Goal: Information Seeking & Learning: Learn about a topic

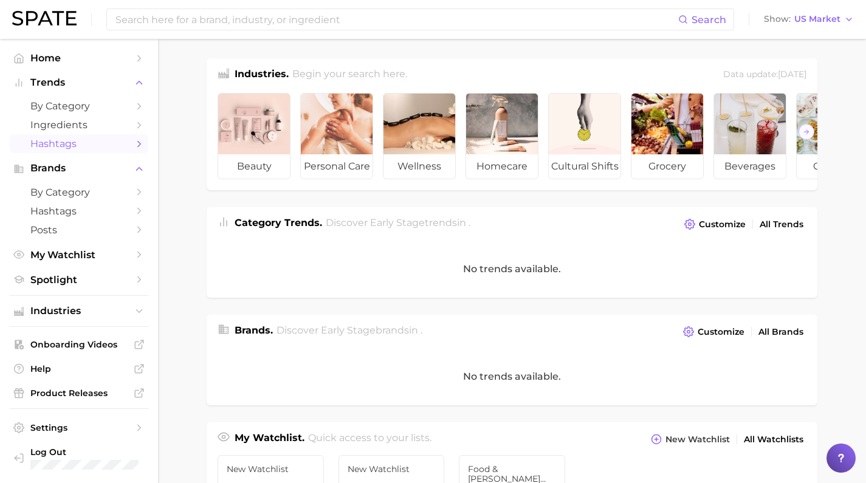
click at [115, 143] on span "Hashtags" at bounding box center [78, 144] width 97 height 12
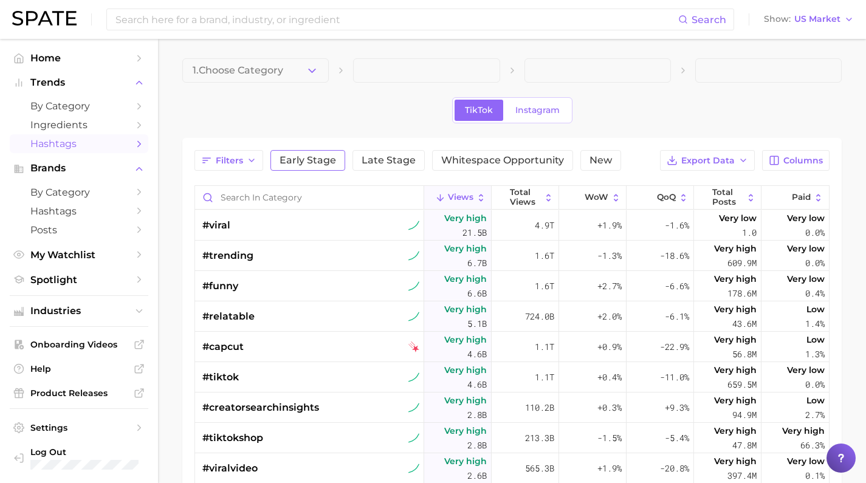
click at [291, 159] on span "Early Stage" at bounding box center [308, 161] width 57 height 10
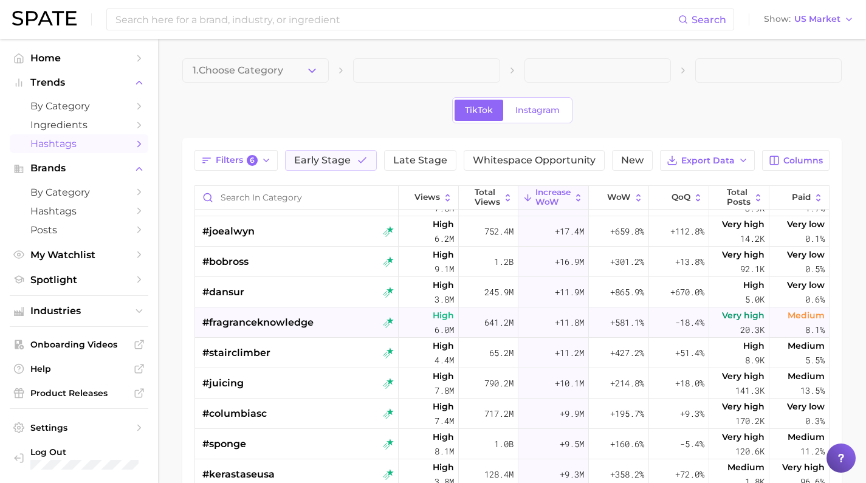
scroll to position [33, 0]
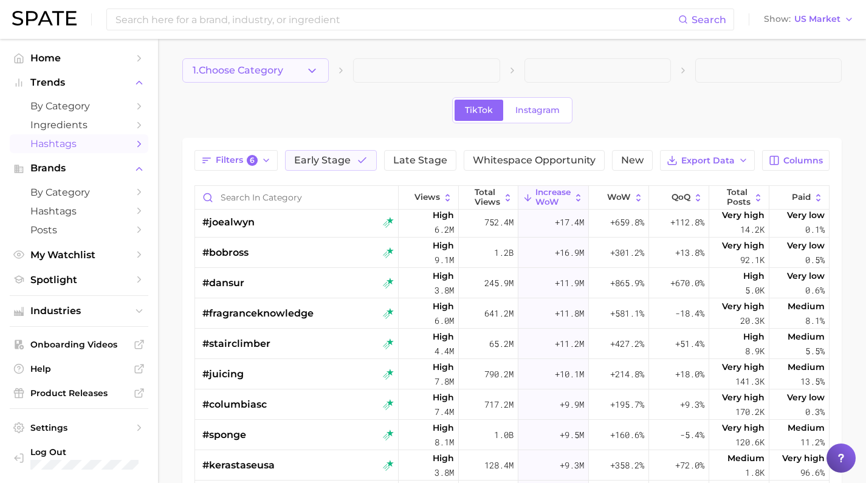
click at [298, 74] on button "1. Choose Category" at bounding box center [255, 70] width 146 height 24
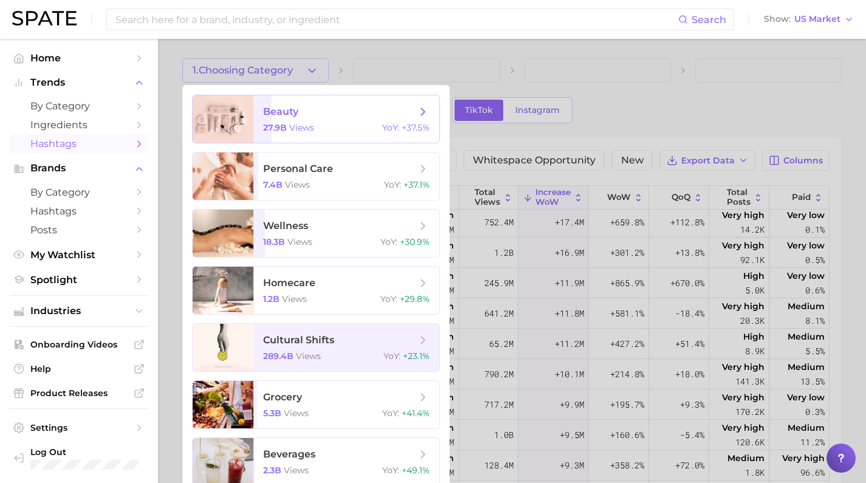
click at [337, 124] on div "27.9b views YoY : +37.5%" at bounding box center [346, 127] width 167 height 11
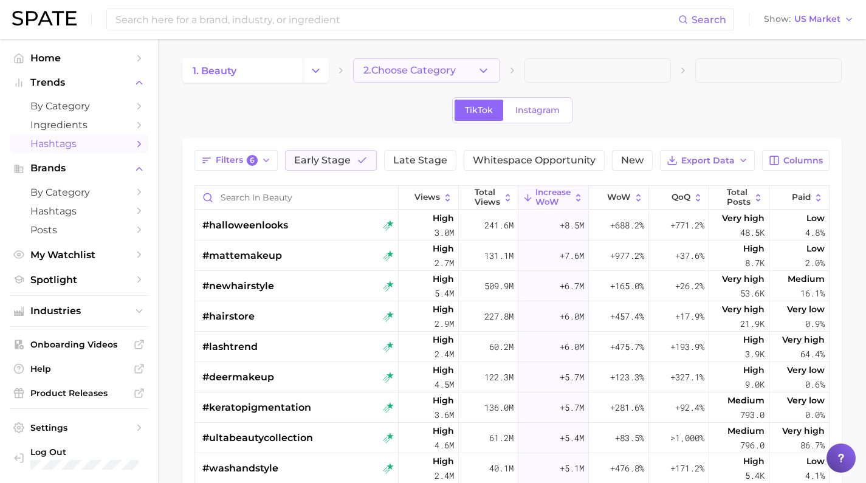
click at [458, 81] on button "2. Choose Category" at bounding box center [426, 70] width 146 height 24
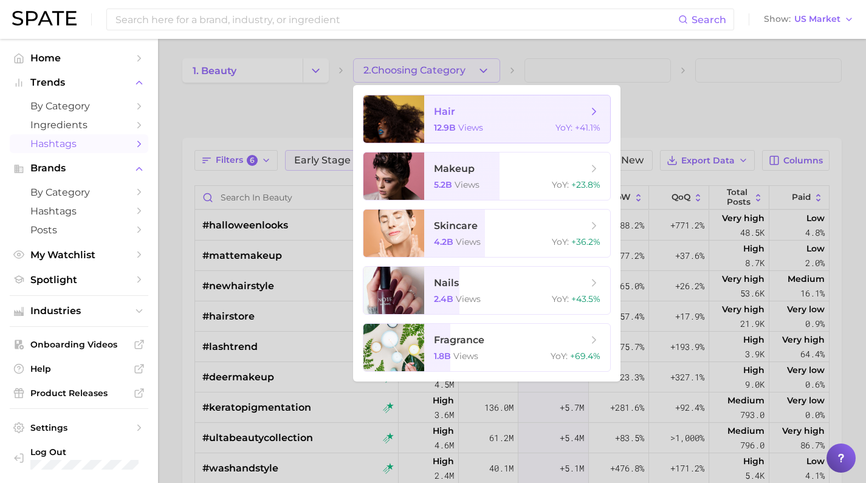
click at [478, 128] on span "views" at bounding box center [470, 127] width 25 height 11
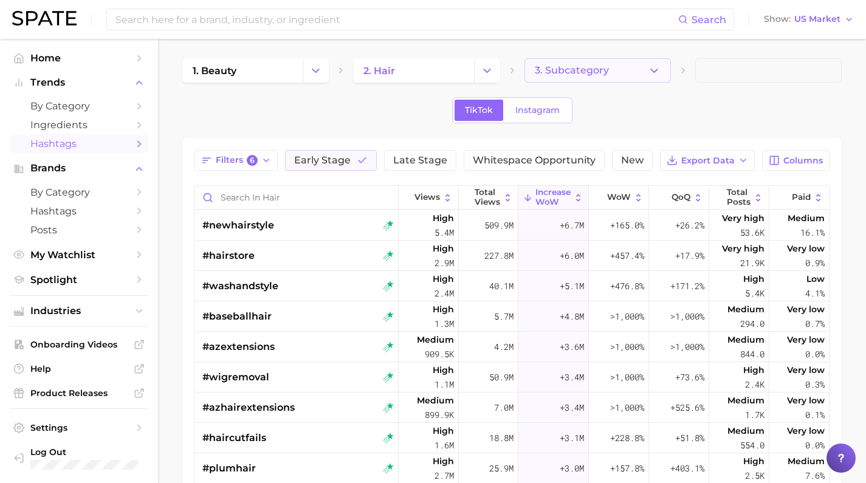
click at [650, 68] on icon "button" at bounding box center [654, 70] width 13 height 13
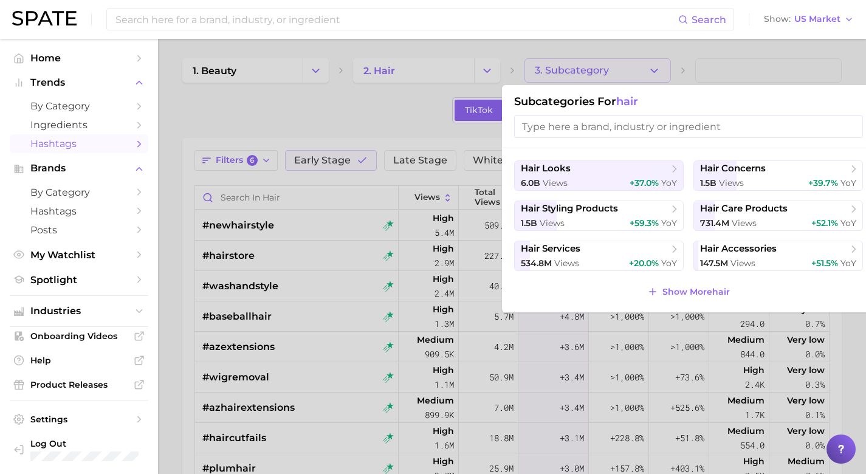
click at [309, 112] on div at bounding box center [433, 237] width 866 height 474
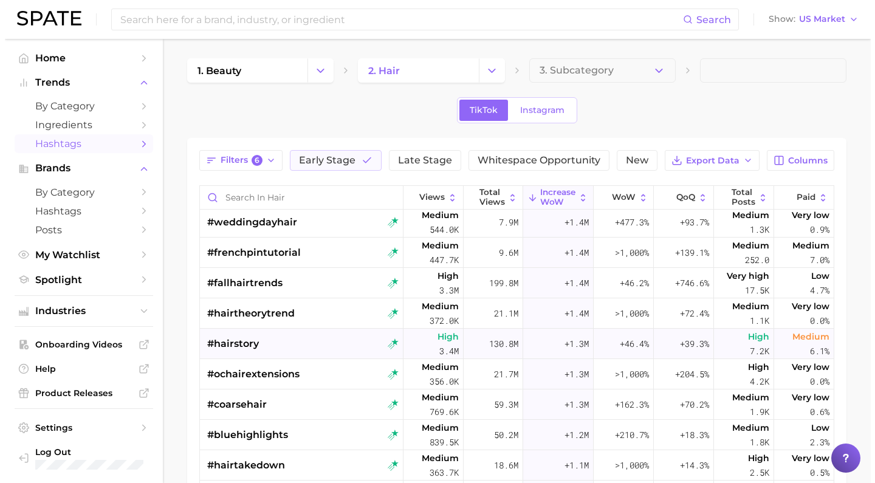
scroll to position [794, 0]
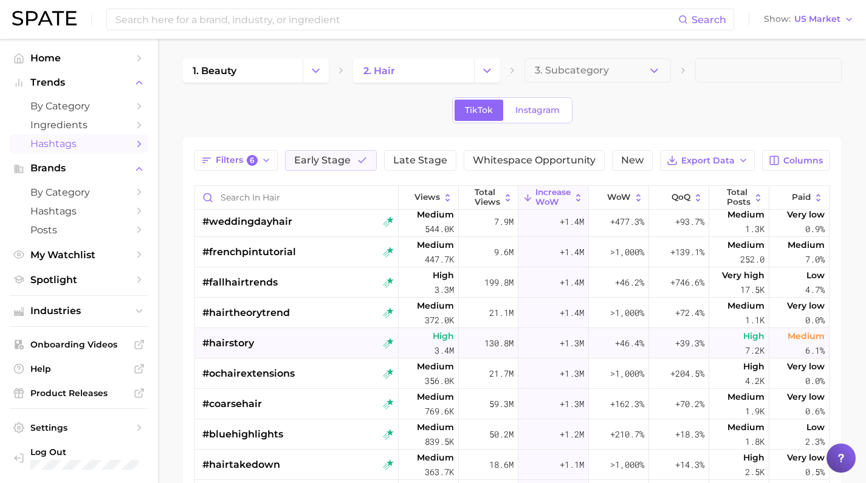
click at [353, 350] on div "#hairstory" at bounding box center [297, 343] width 191 height 30
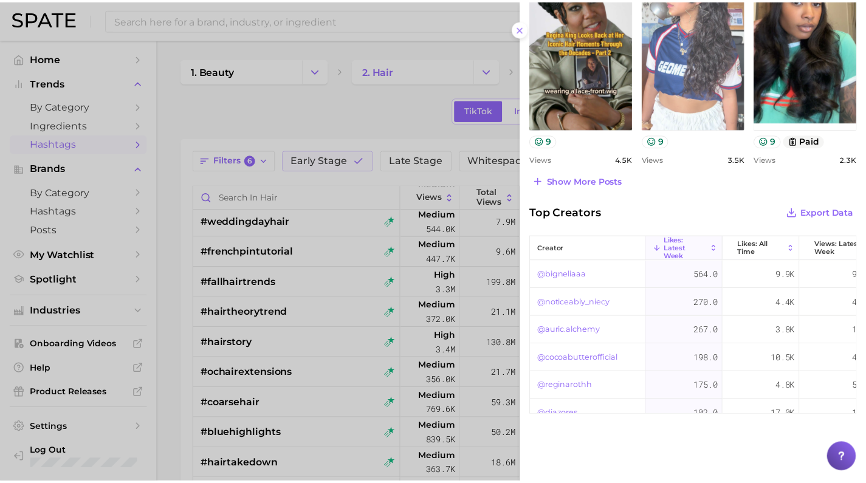
scroll to position [660, 0]
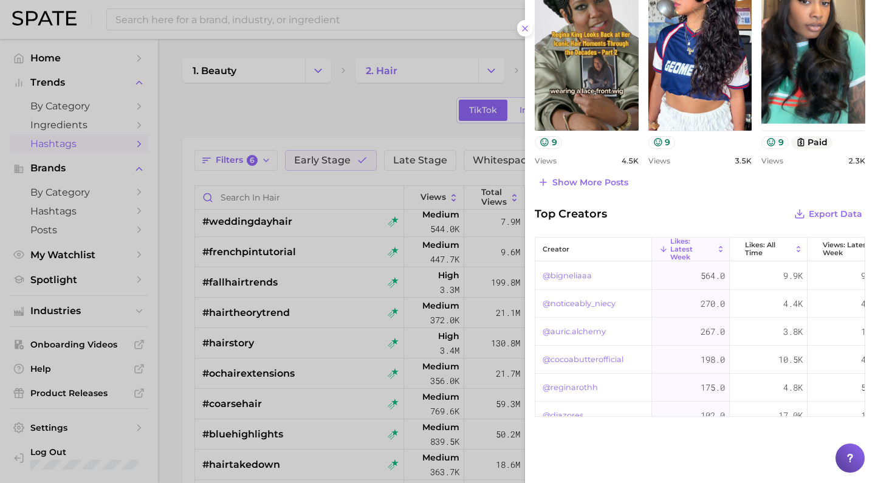
click at [575, 275] on link "@bigneliaaa" at bounding box center [567, 276] width 49 height 15
click at [418, 117] on div at bounding box center [437, 241] width 875 height 483
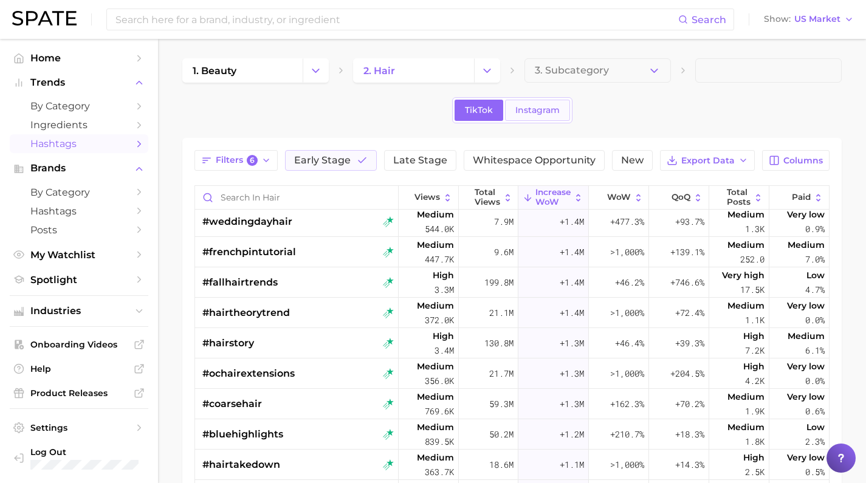
click at [545, 111] on span "Instagram" at bounding box center [537, 110] width 44 height 10
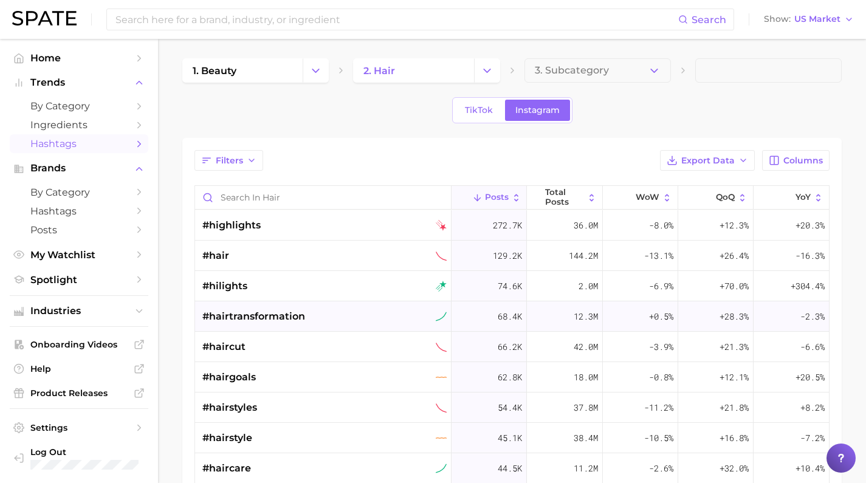
click at [413, 320] on div "#hairtransformation" at bounding box center [324, 316] width 244 height 30
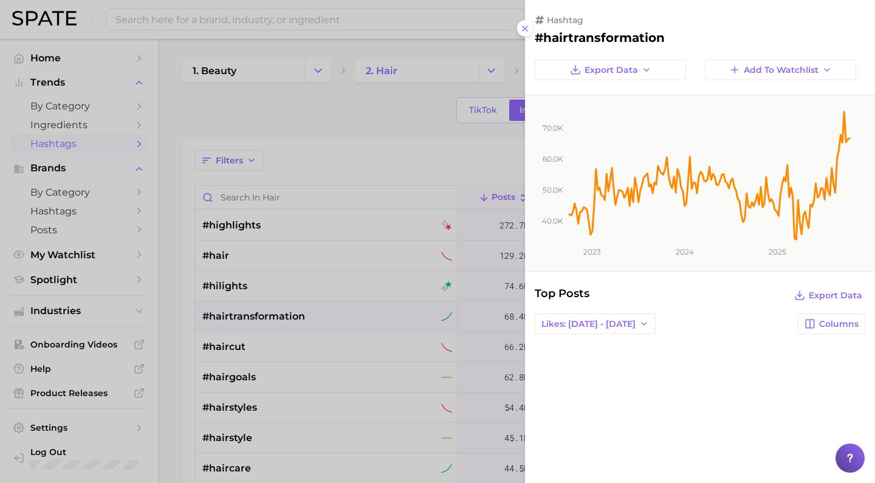
click at [368, 164] on div at bounding box center [437, 241] width 875 height 483
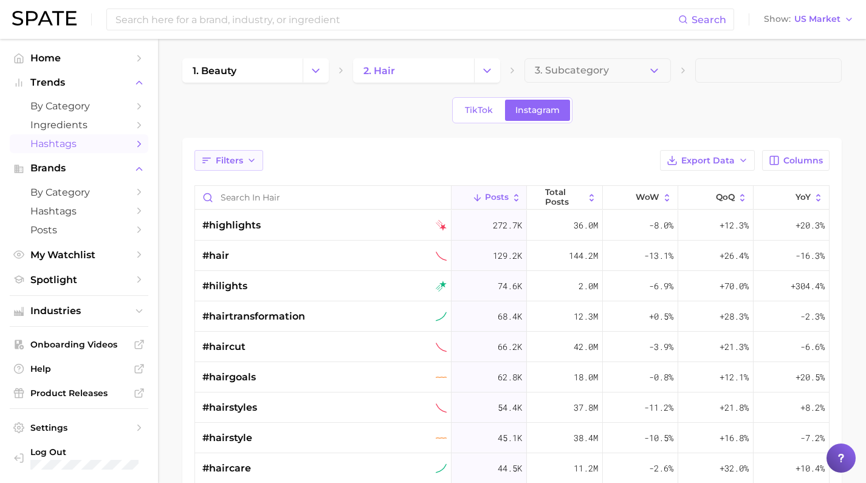
click at [208, 156] on icon "button" at bounding box center [206, 160] width 11 height 11
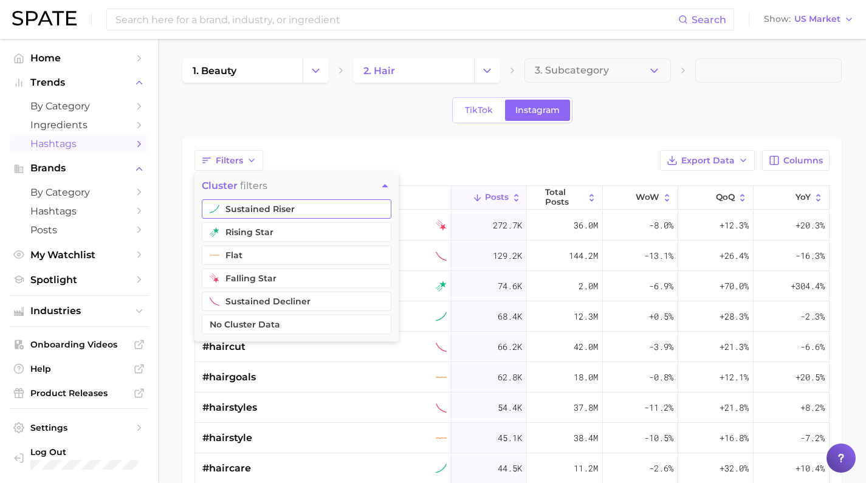
click at [241, 210] on button "sustained riser" at bounding box center [297, 208] width 190 height 19
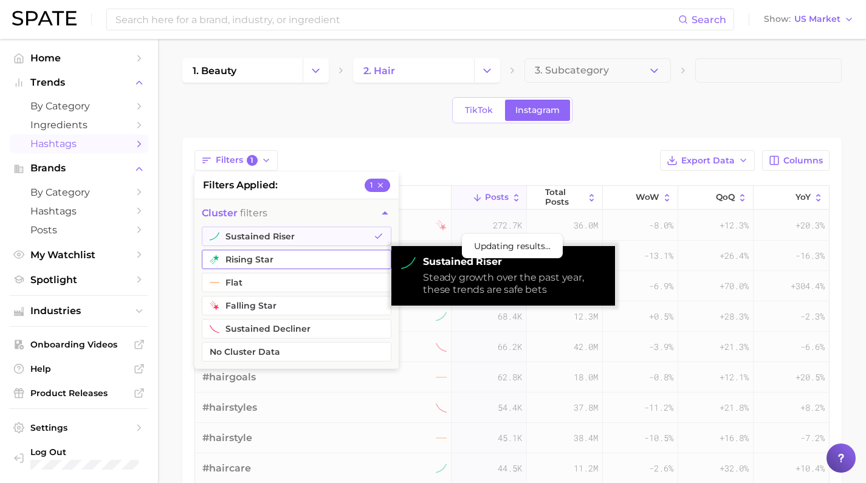
click at [244, 263] on button "rising star" at bounding box center [297, 259] width 190 height 19
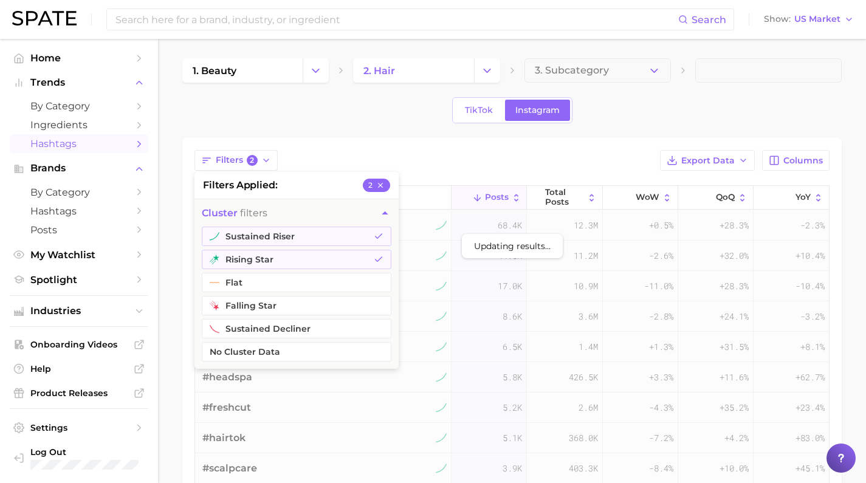
click at [423, 146] on div "Filters 2 filters applied 2 cluster filters sustained riser rising star flat fa…" at bounding box center [512, 409] width 660 height 543
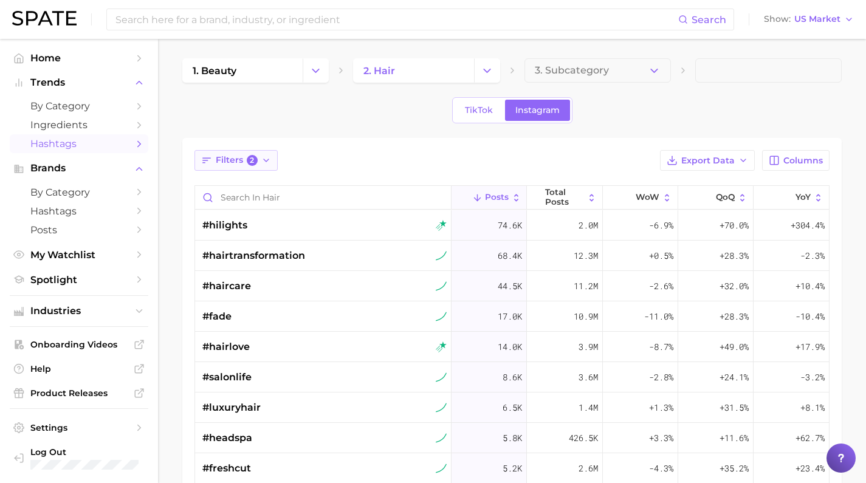
click at [257, 159] on button "Filters 2" at bounding box center [236, 160] width 83 height 21
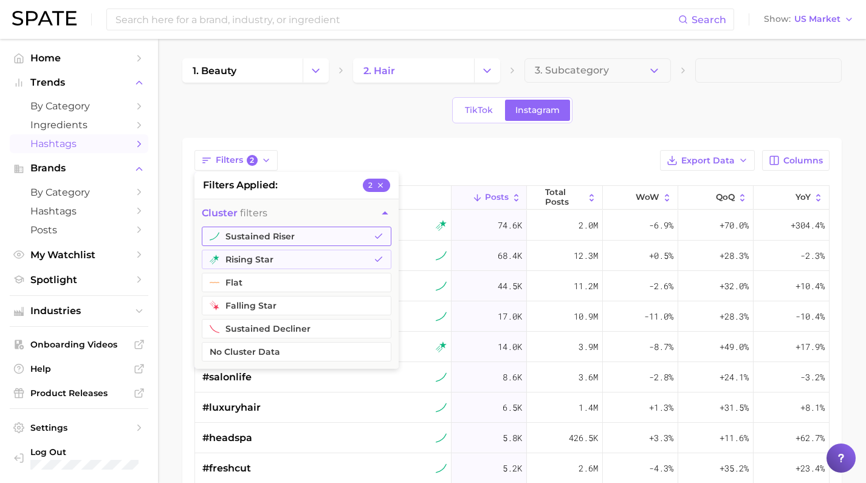
click at [282, 239] on button "sustained riser" at bounding box center [297, 236] width 190 height 19
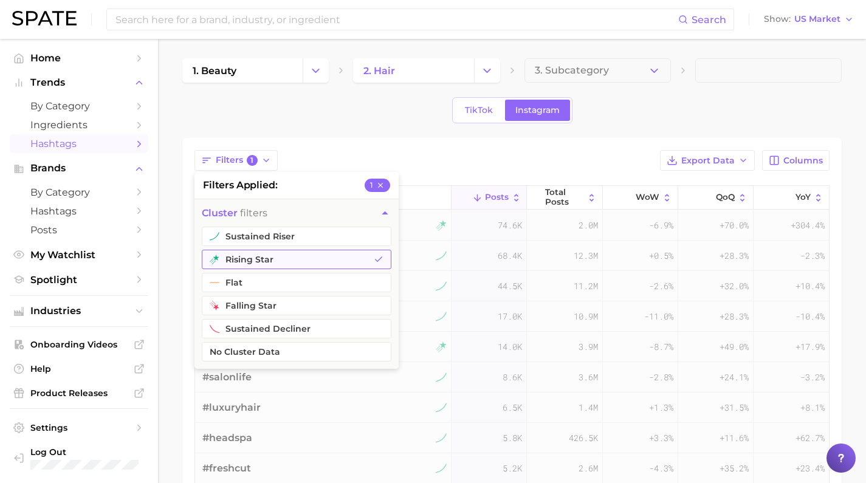
click at [283, 260] on button "rising star" at bounding box center [297, 259] width 190 height 19
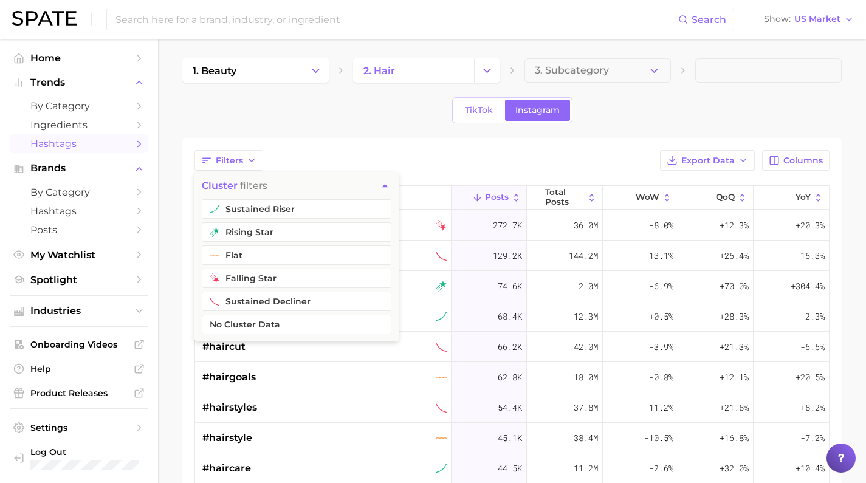
click at [306, 148] on div "Filters cluster filters sustained riser rising star flat falling star sustained…" at bounding box center [512, 409] width 660 height 543
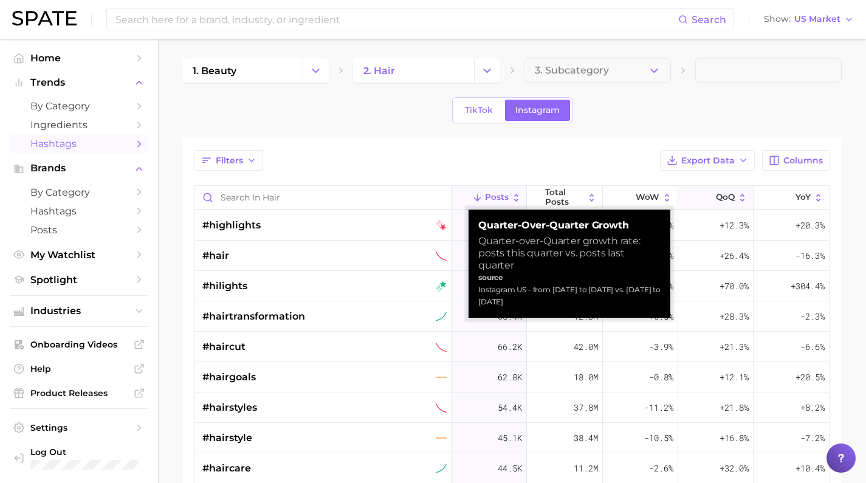
click at [737, 195] on icon at bounding box center [742, 198] width 10 height 10
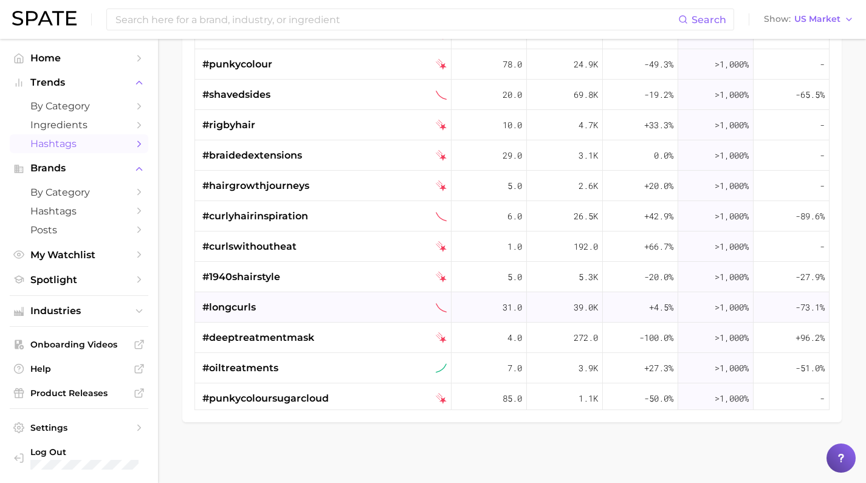
scroll to position [938, 0]
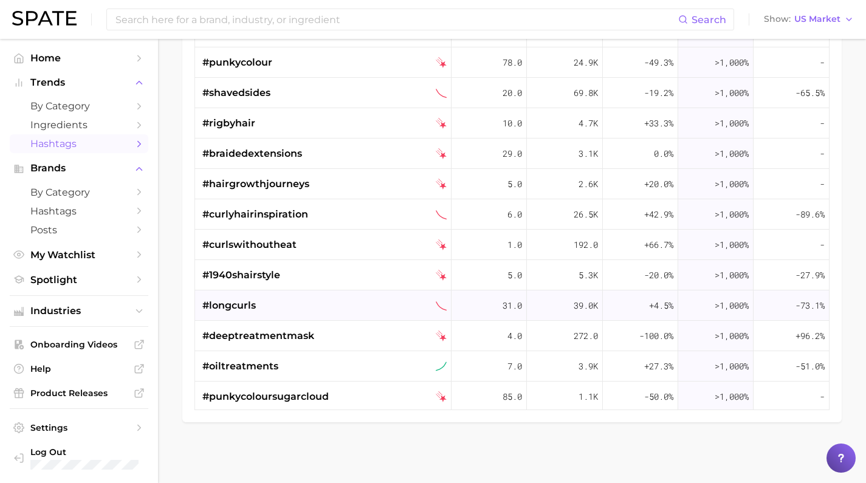
click at [468, 306] on div "31.0" at bounding box center [489, 306] width 75 height 30
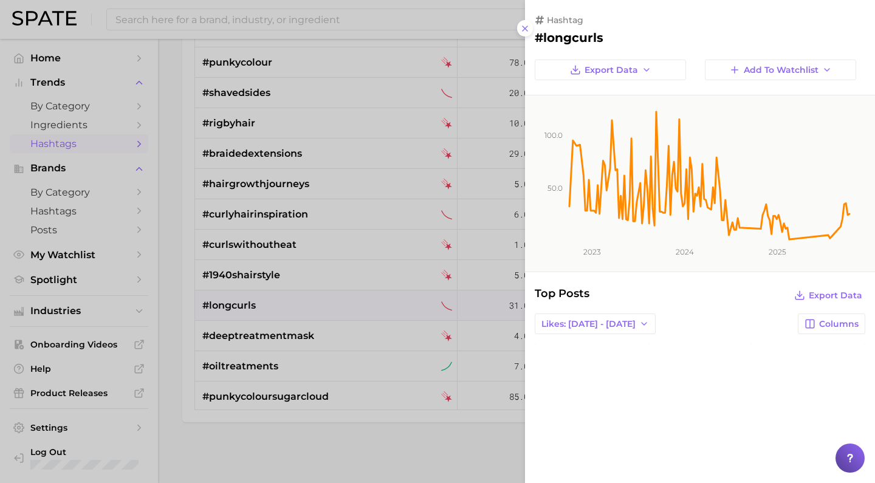
click at [165, 274] on div at bounding box center [437, 241] width 875 height 483
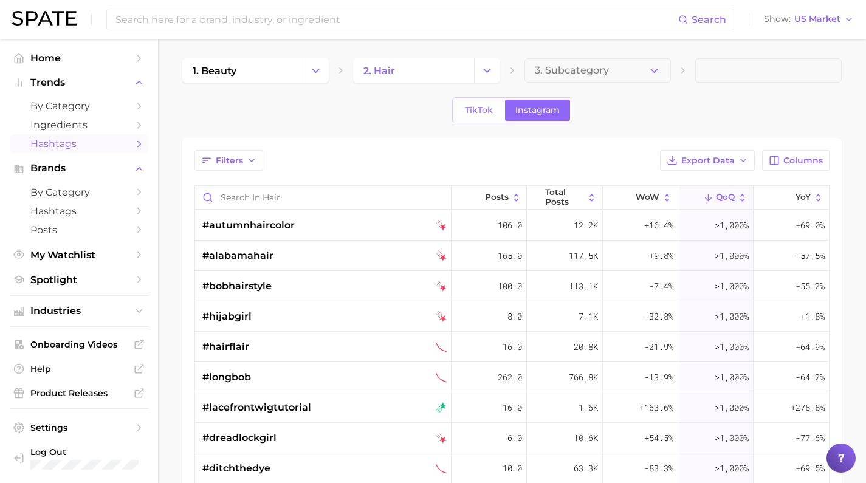
scroll to position [0, 0]
click at [725, 197] on span "QoQ" at bounding box center [725, 198] width 19 height 10
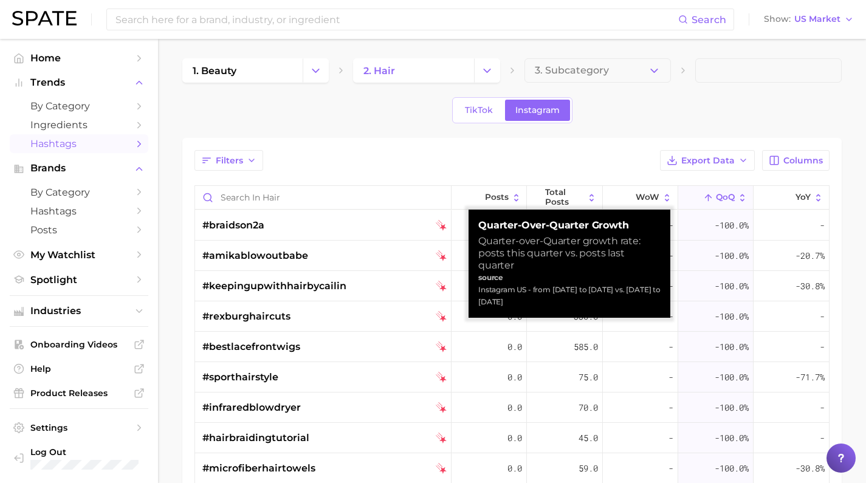
click at [719, 197] on span "QoQ" at bounding box center [725, 198] width 19 height 10
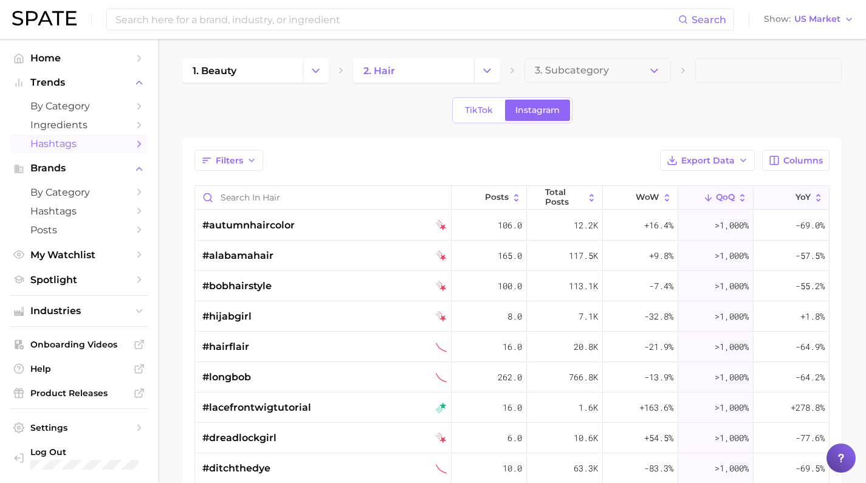
click at [783, 198] on icon at bounding box center [788, 198] width 10 height 10
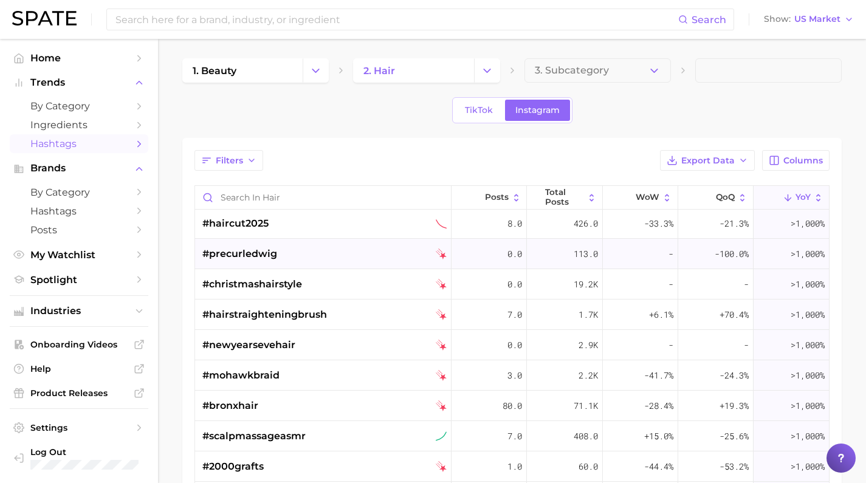
scroll to position [66, 0]
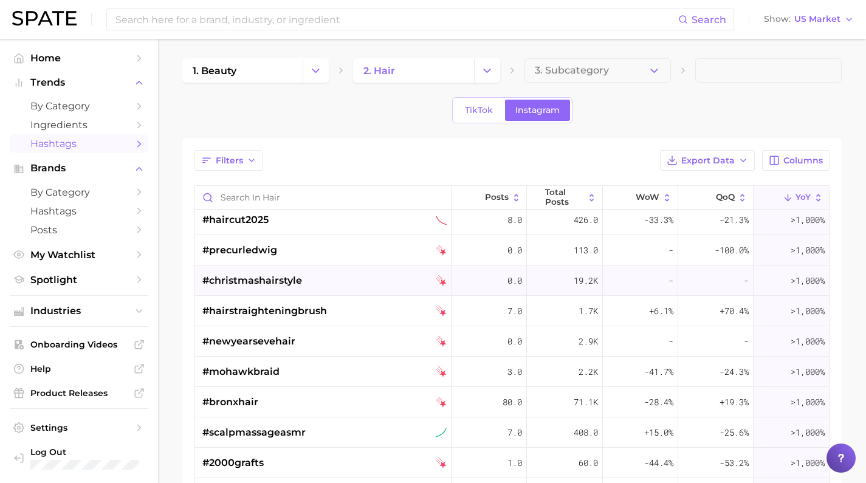
click at [354, 289] on div "#christmashairstyle" at bounding box center [324, 281] width 244 height 30
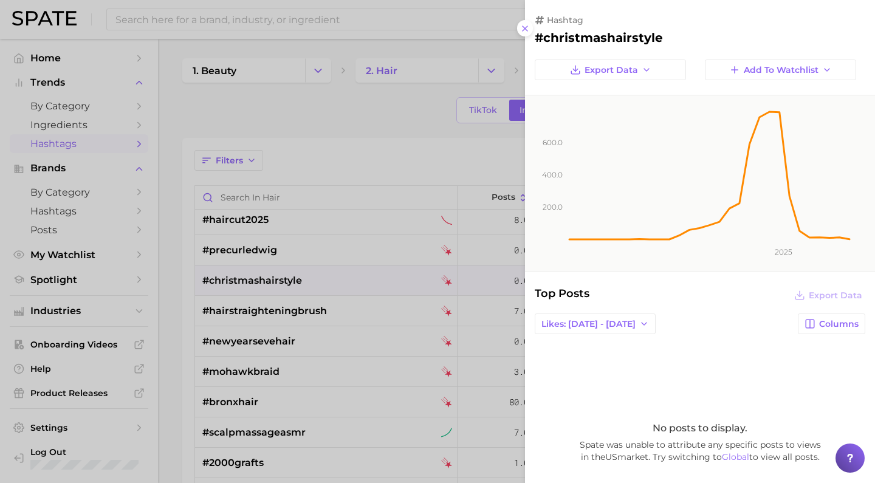
click at [347, 115] on div at bounding box center [437, 241] width 875 height 483
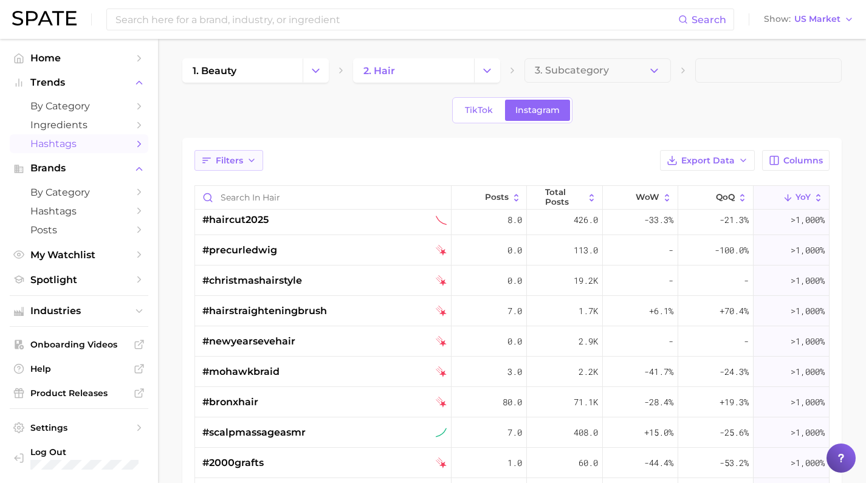
click at [236, 150] on button "Filters" at bounding box center [229, 160] width 69 height 21
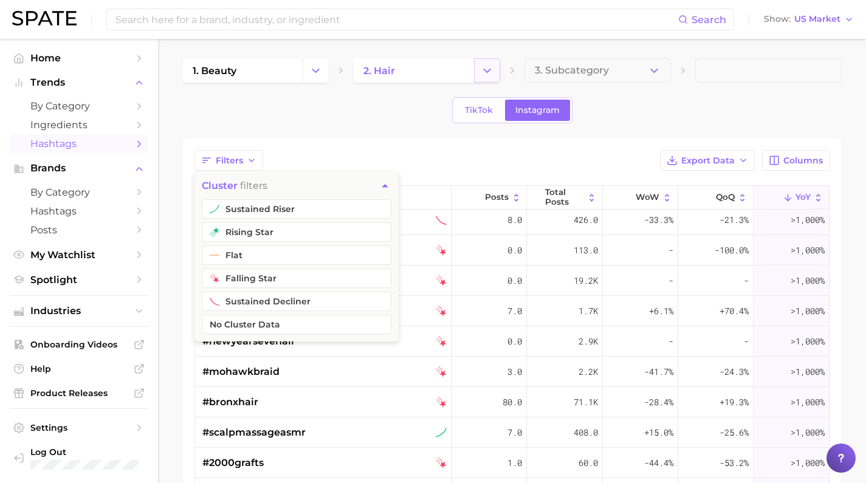
click at [484, 63] on button "Change Category" at bounding box center [487, 70] width 26 height 24
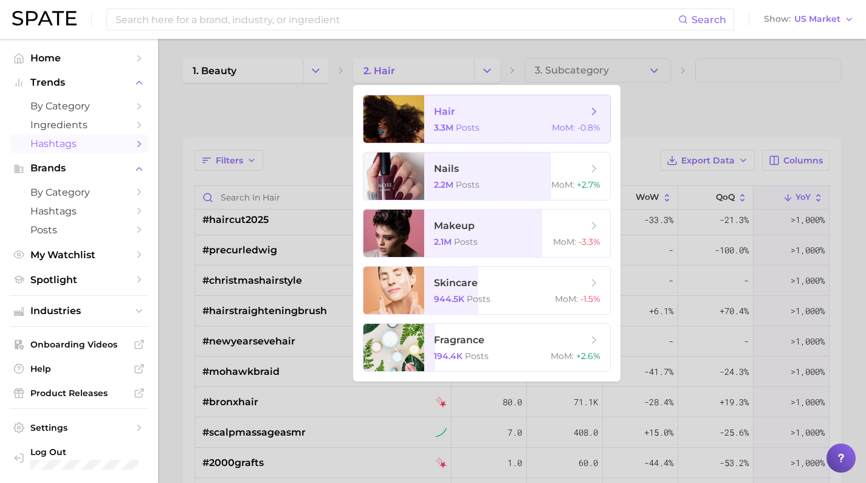
click at [489, 117] on span "hair" at bounding box center [510, 111] width 153 height 13
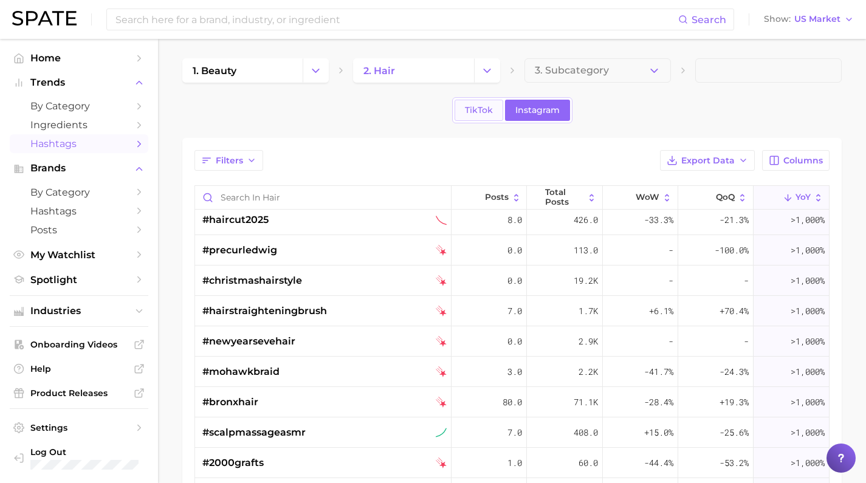
click at [475, 105] on link "TikTok" at bounding box center [479, 110] width 49 height 21
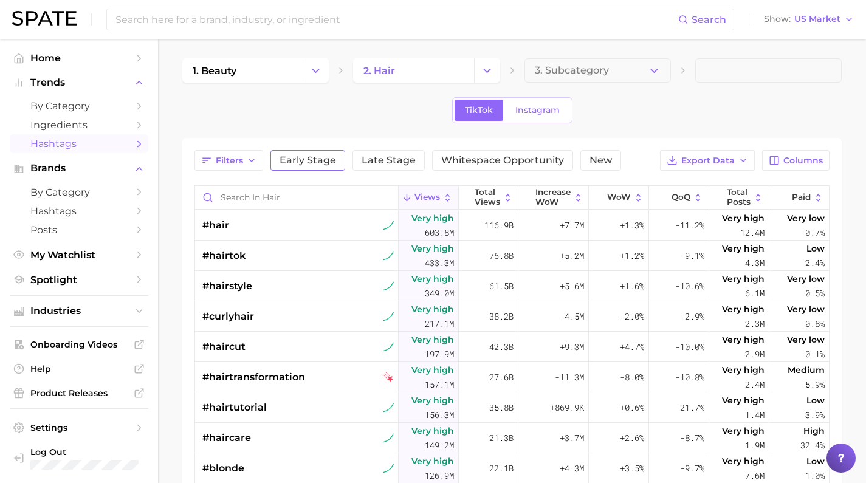
click at [299, 154] on button "Early Stage" at bounding box center [307, 160] width 75 height 21
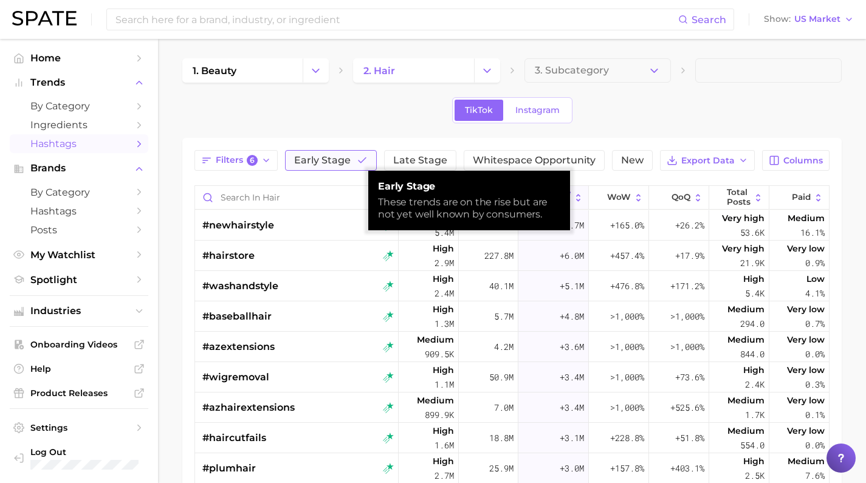
click at [301, 164] on span "Early Stage" at bounding box center [322, 161] width 57 height 10
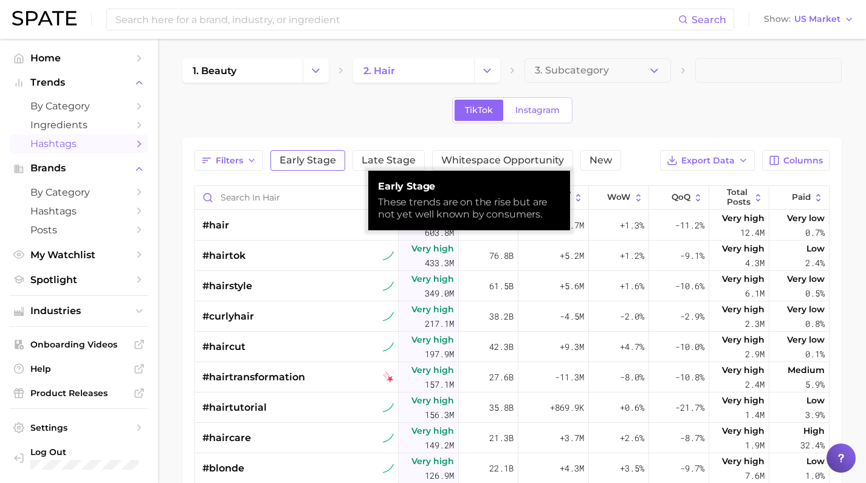
click at [301, 164] on span "Early Stage" at bounding box center [308, 161] width 57 height 10
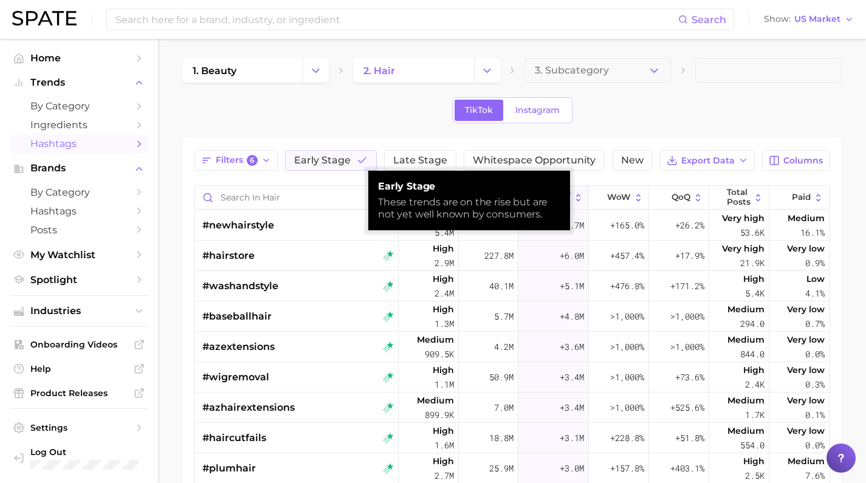
click at [340, 119] on div "TikTok Instagram" at bounding box center [512, 110] width 660 height 26
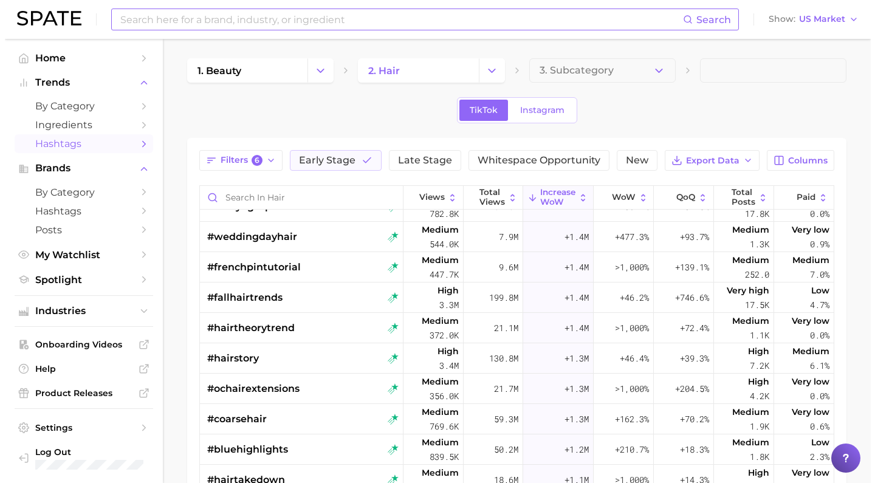
scroll to position [787, 0]
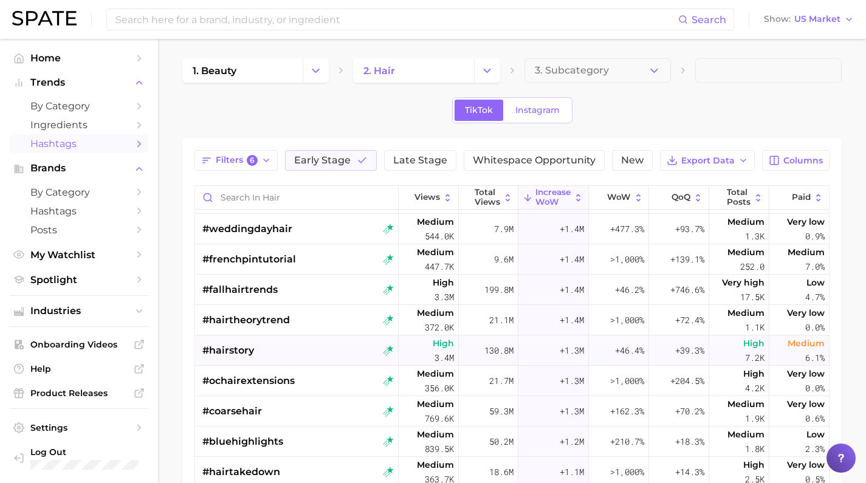
click at [312, 346] on div "#hairstory" at bounding box center [297, 351] width 191 height 30
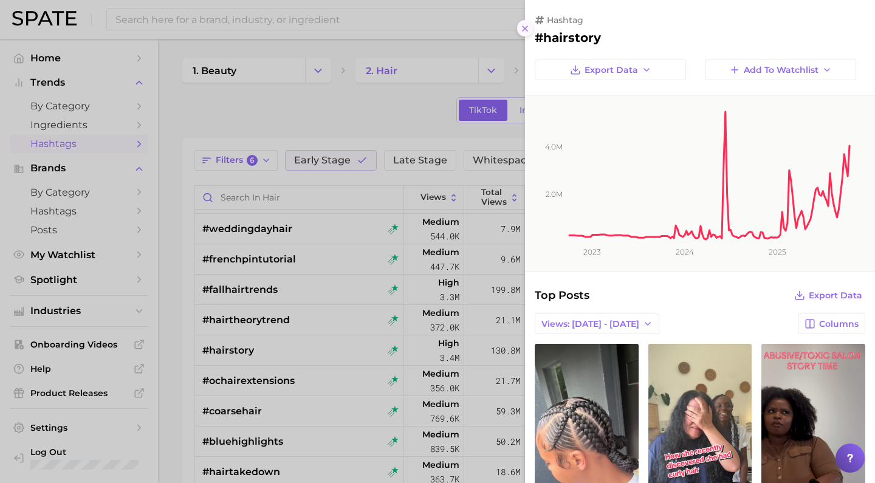
click at [525, 24] on icon at bounding box center [525, 29] width 10 height 10
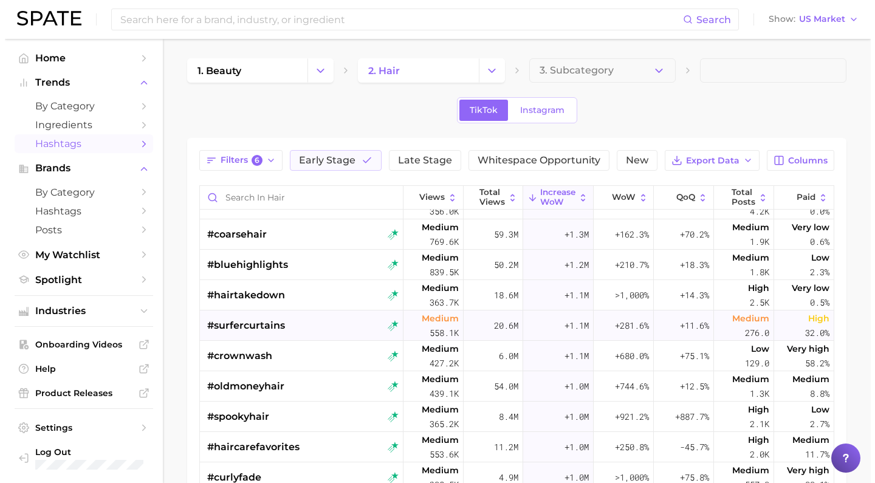
scroll to position [967, 0]
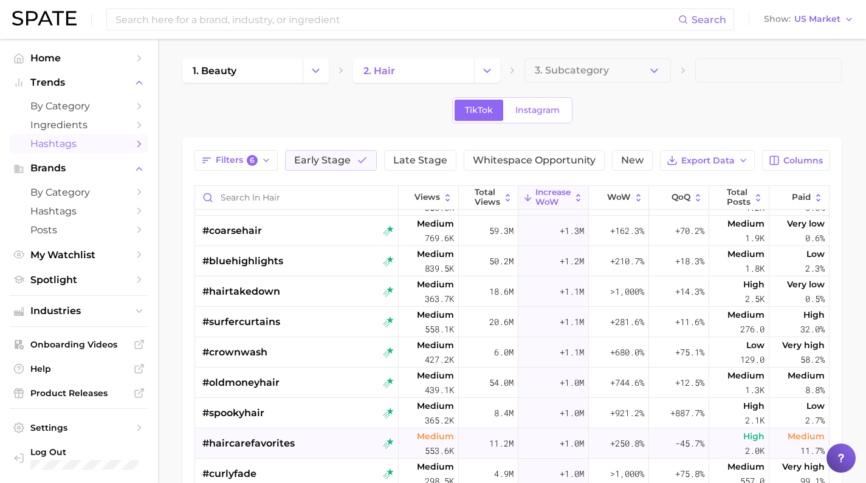
click at [528, 439] on div "+1.0m" at bounding box center [553, 444] width 71 height 30
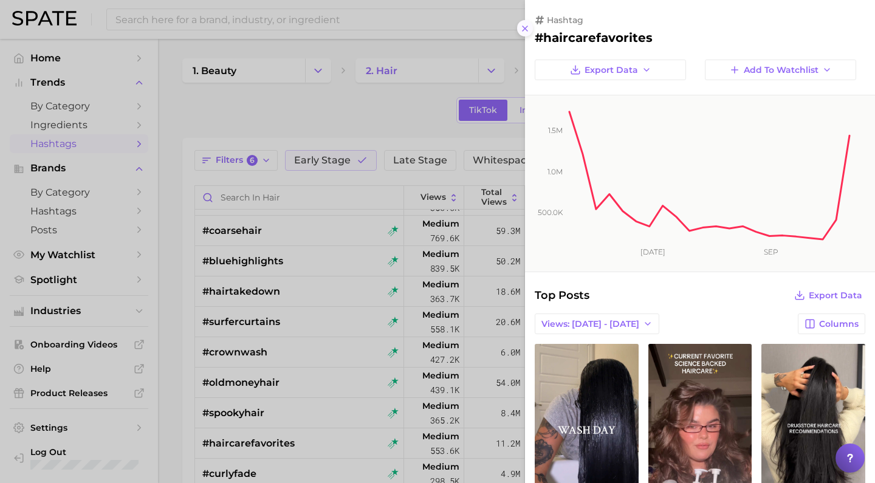
click at [526, 26] on line at bounding box center [525, 28] width 5 height 5
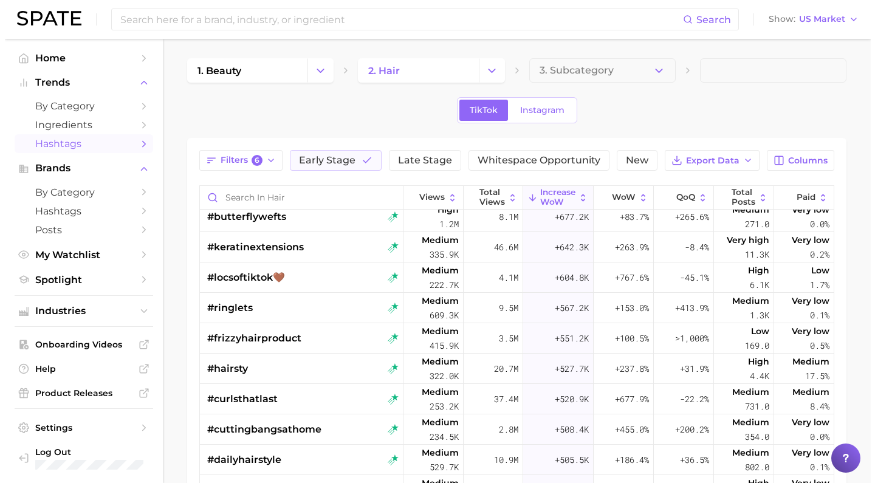
scroll to position [1624, 0]
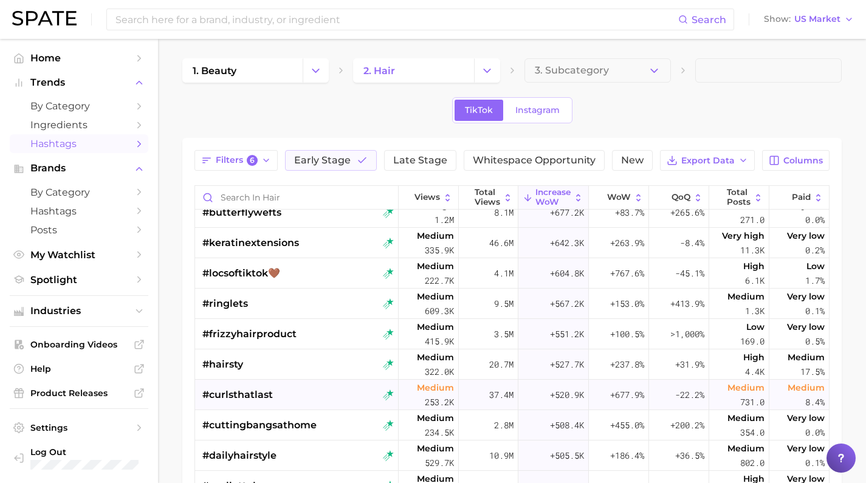
click at [425, 398] on span "253.2k" at bounding box center [439, 402] width 29 height 15
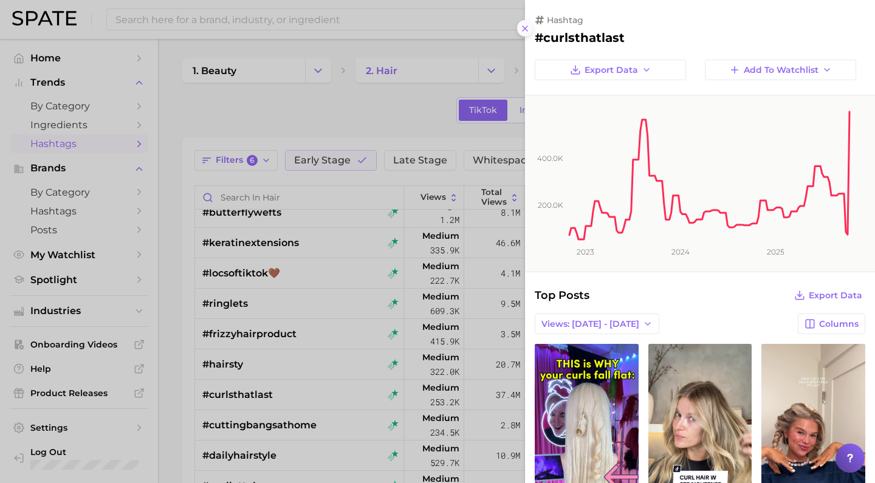
click at [523, 24] on icon at bounding box center [525, 29] width 10 height 10
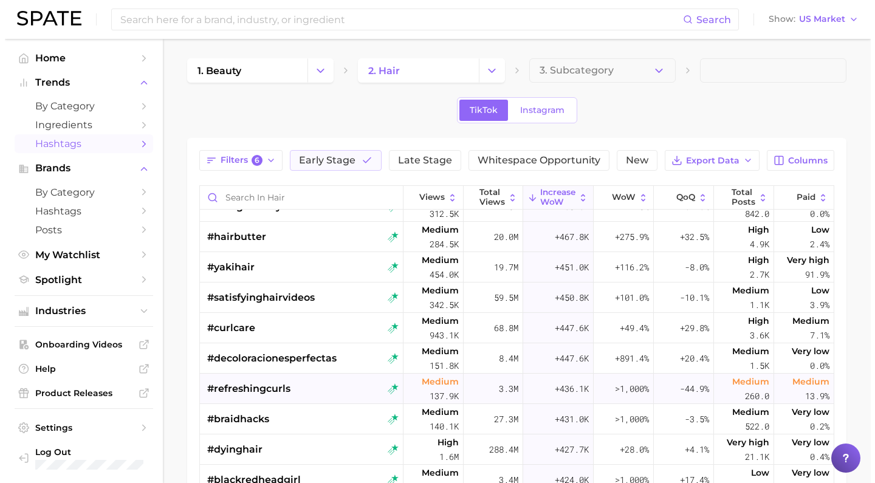
scroll to position [2025, 0]
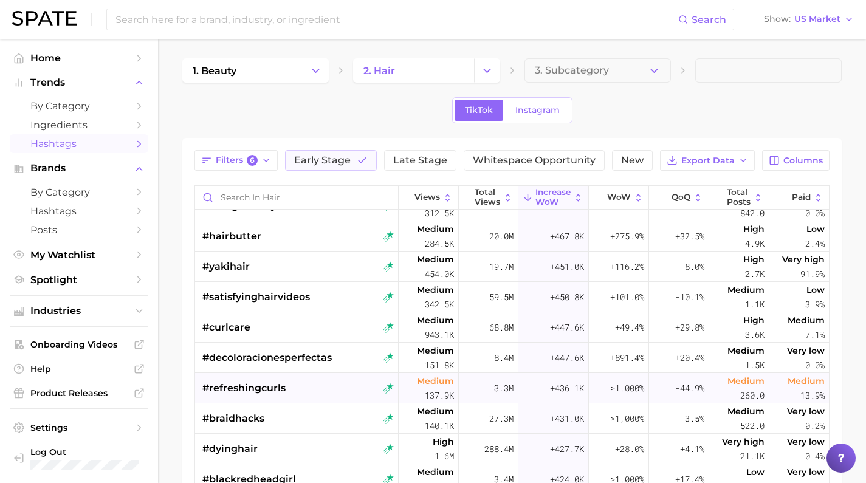
click at [598, 398] on div ">1,000%" at bounding box center [619, 388] width 60 height 30
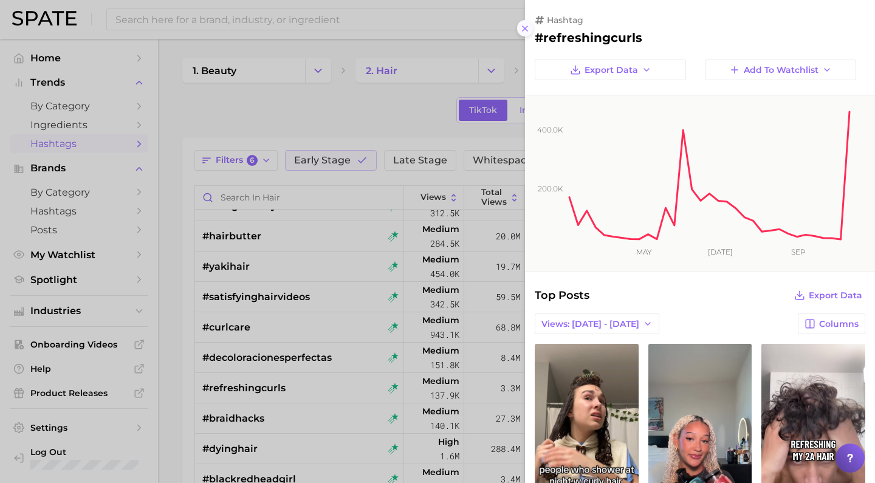
click at [523, 26] on line at bounding box center [525, 28] width 5 height 5
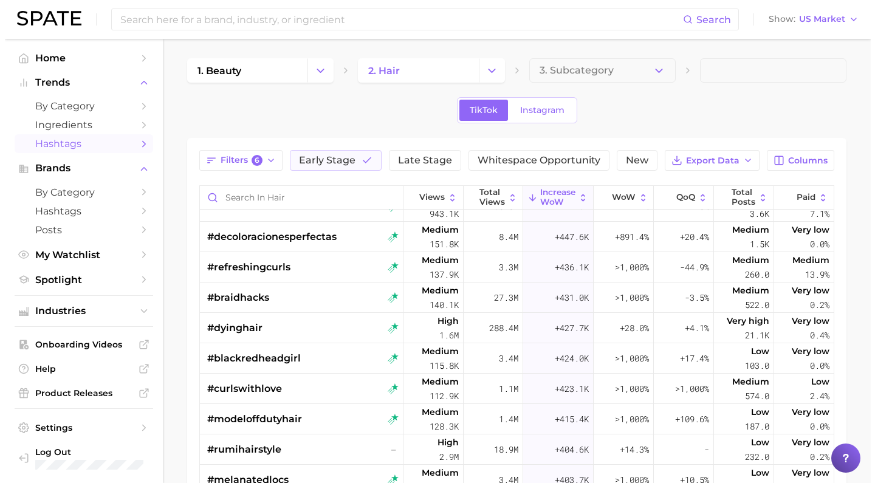
scroll to position [2146, 0]
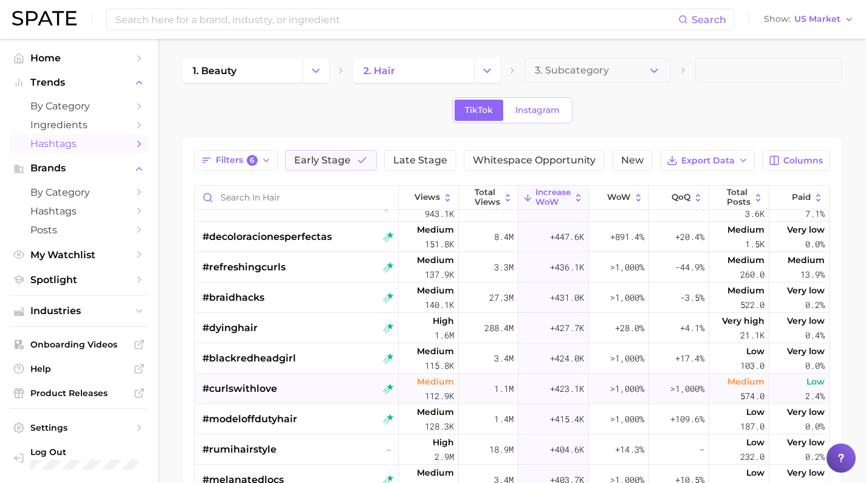
click at [479, 387] on div "1.1m" at bounding box center [489, 389] width 60 height 30
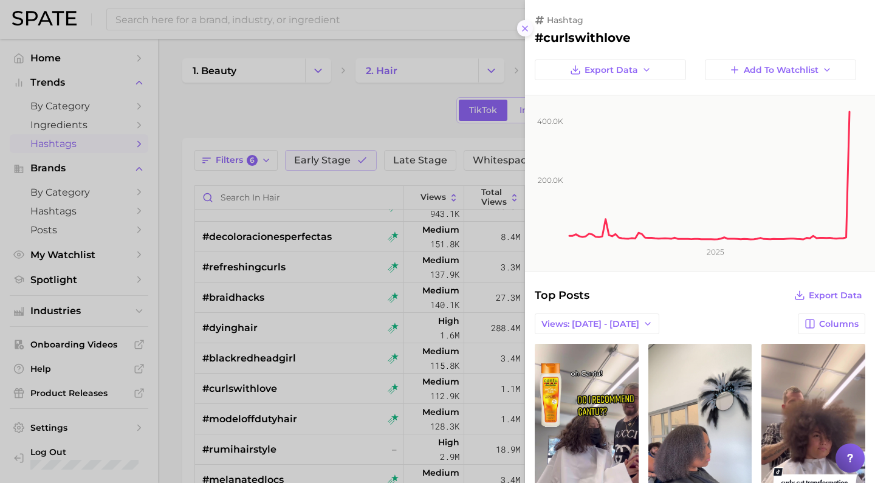
click at [523, 26] on line at bounding box center [525, 28] width 5 height 5
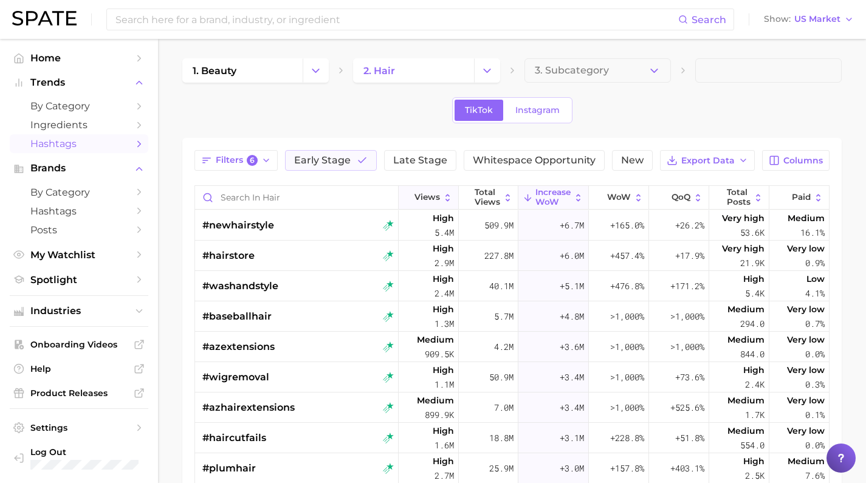
click at [430, 193] on span "Views" at bounding box center [428, 198] width 26 height 10
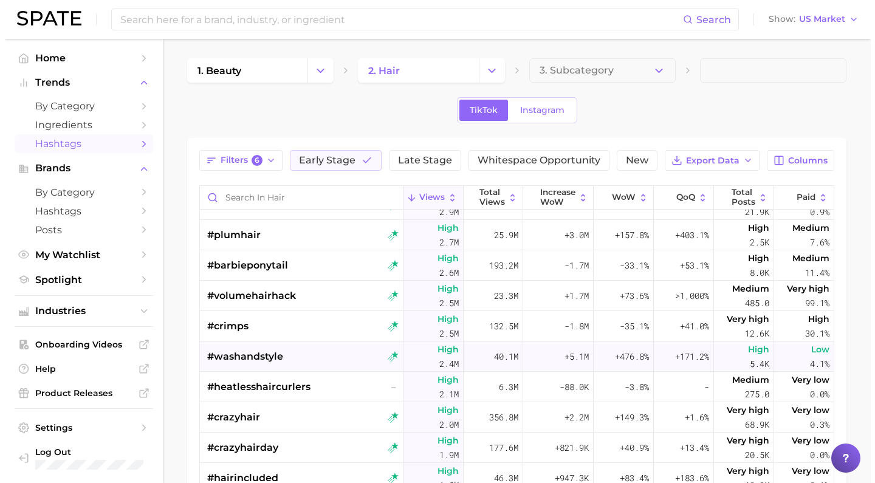
scroll to position [263, 0]
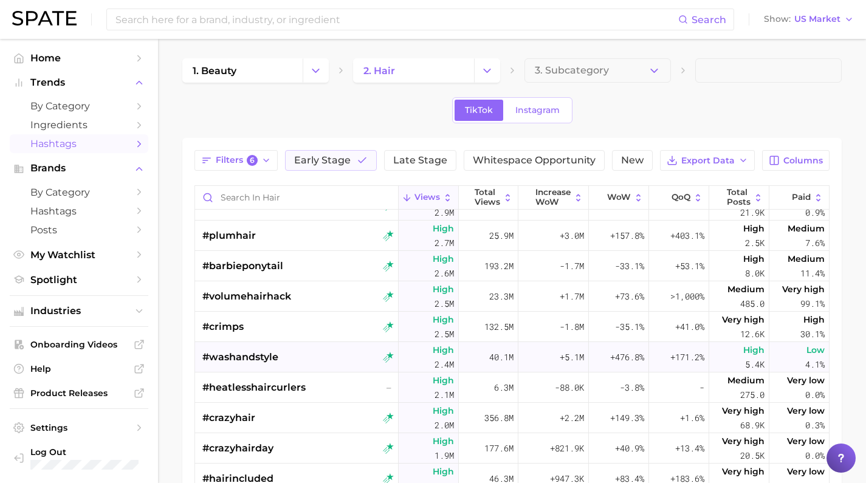
click at [491, 362] on span "40.1m" at bounding box center [501, 357] width 24 height 15
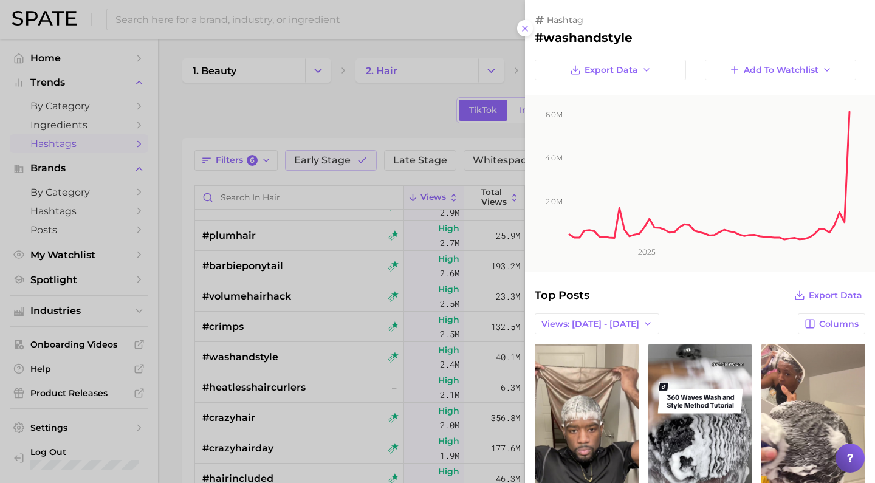
click at [416, 117] on div at bounding box center [437, 241] width 875 height 483
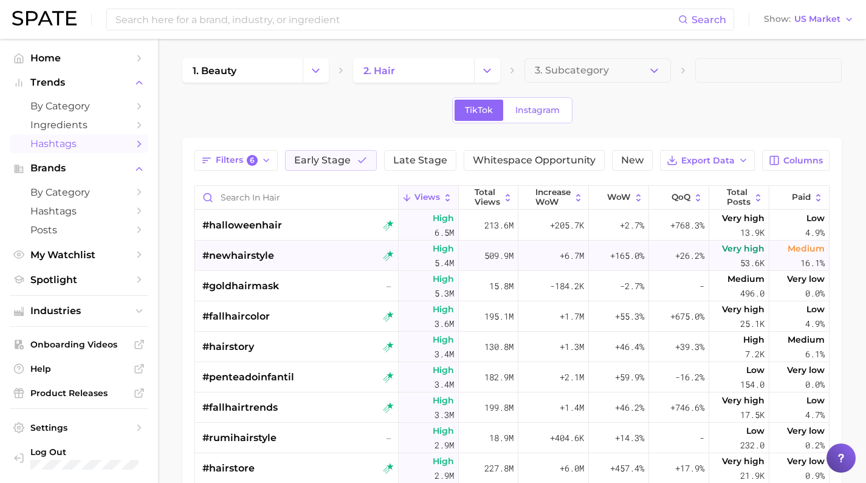
click at [534, 255] on div "+6.7m" at bounding box center [553, 256] width 71 height 30
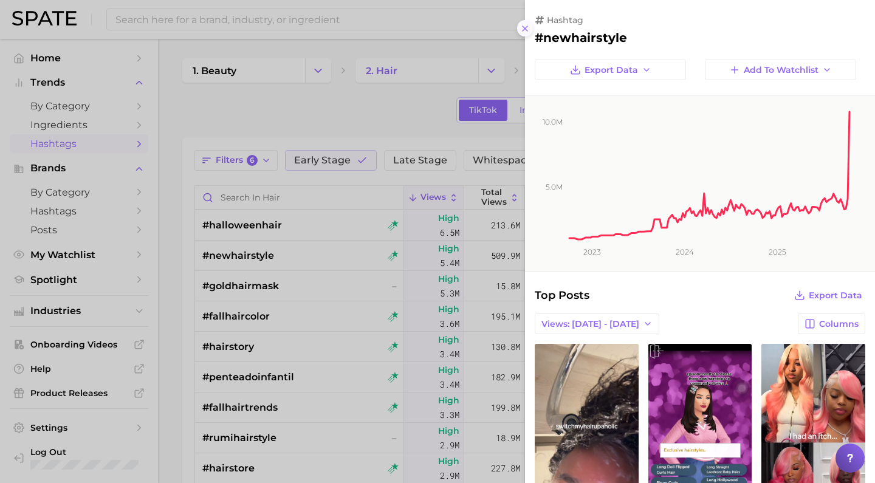
click at [524, 26] on line at bounding box center [525, 28] width 5 height 5
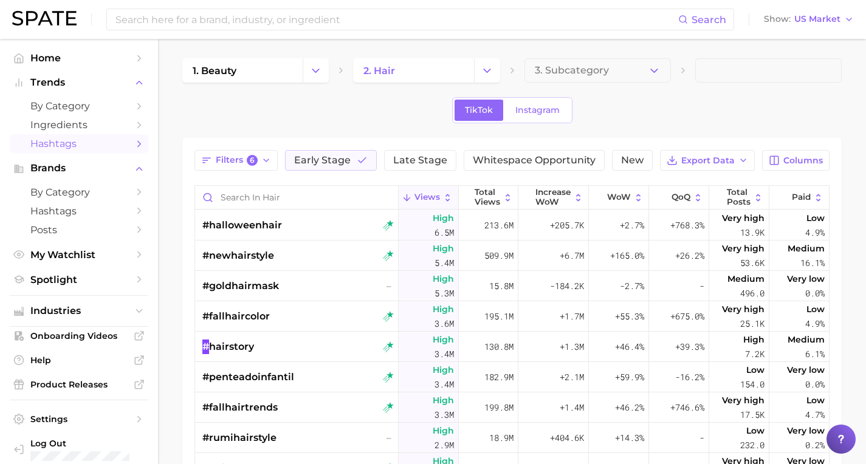
scroll to position [841, 0]
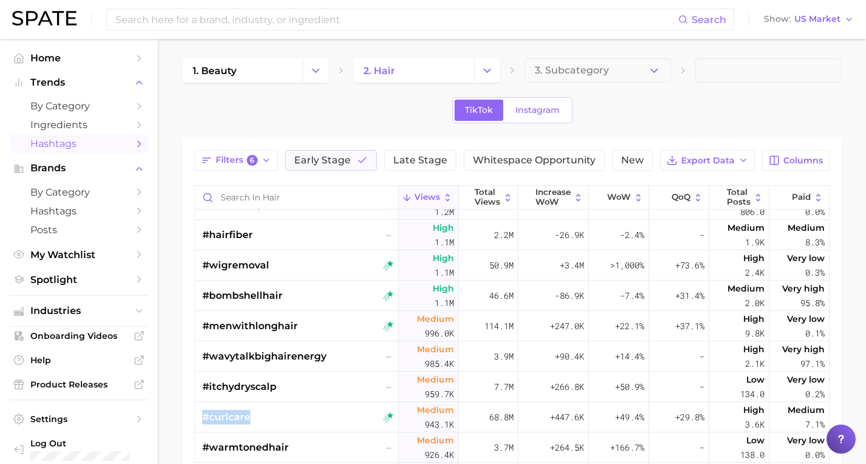
click at [179, 151] on main "1. beauty 2. hair 3. Subcategory TikTok Instagram Filters 6 Early Stage Late St…" at bounding box center [512, 381] width 708 height 684
click at [423, 123] on div "TikTok Instagram" at bounding box center [512, 110] width 660 height 26
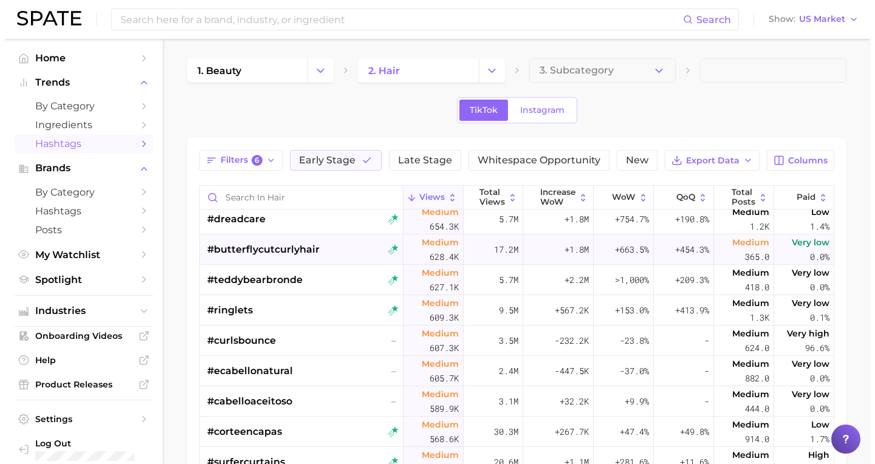
scroll to position [1896, 0]
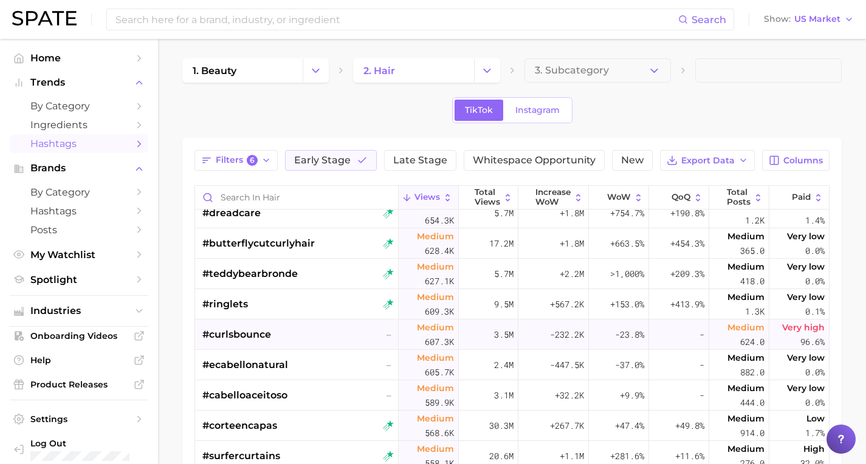
click at [417, 337] on span "Medium 607.3k" at bounding box center [435, 334] width 37 height 29
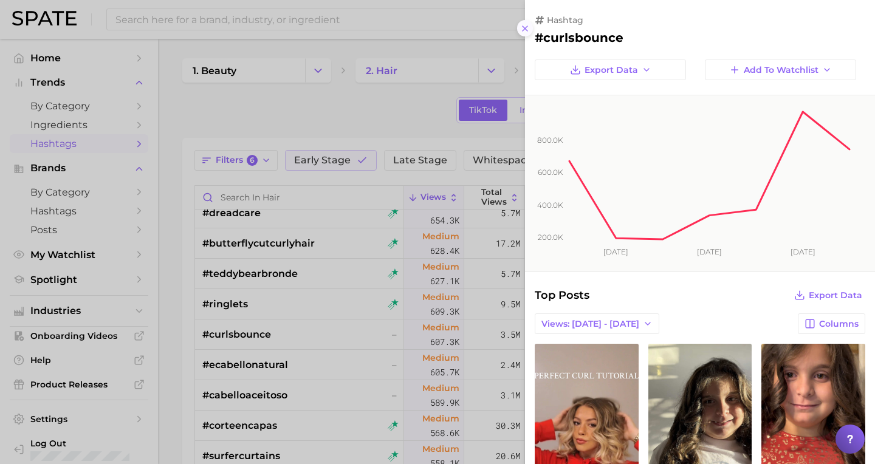
click at [526, 26] on line at bounding box center [525, 28] width 5 height 5
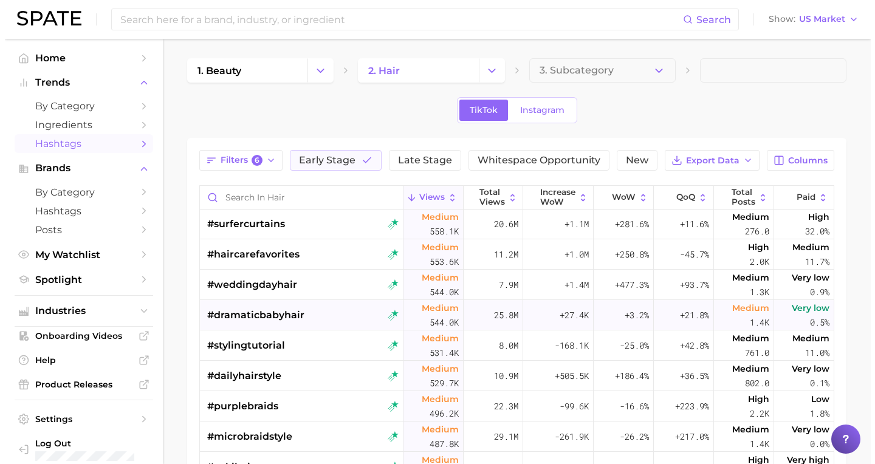
scroll to position [2129, 0]
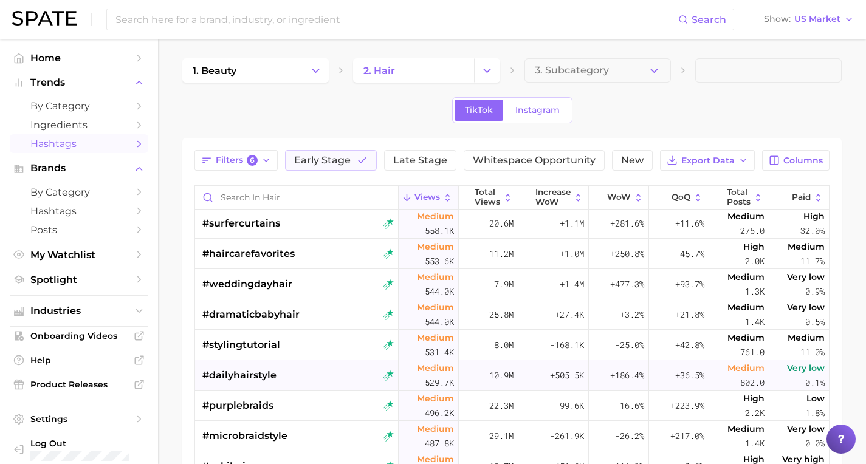
click at [477, 377] on div "10.9m" at bounding box center [489, 375] width 60 height 30
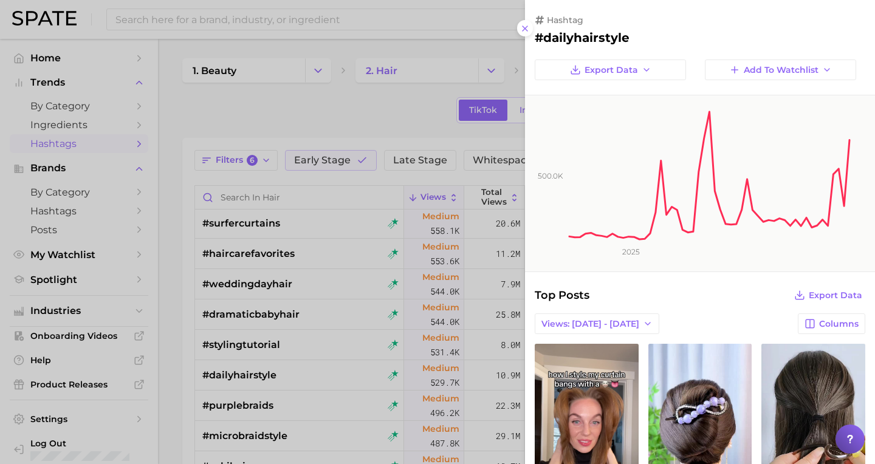
click at [175, 315] on div at bounding box center [437, 232] width 875 height 464
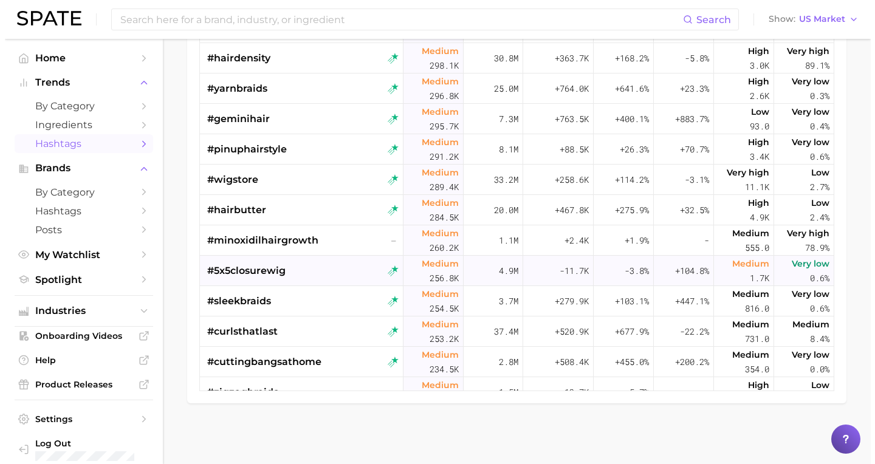
scroll to position [3377, 0]
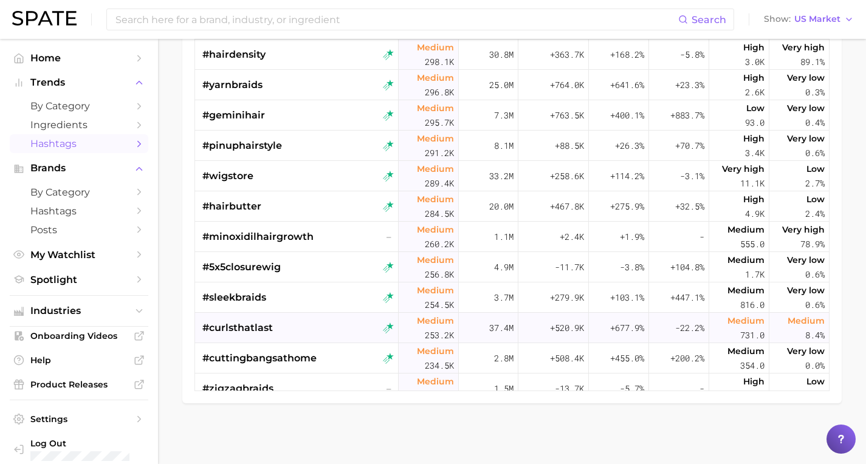
click at [465, 326] on div "37.4m" at bounding box center [489, 328] width 60 height 30
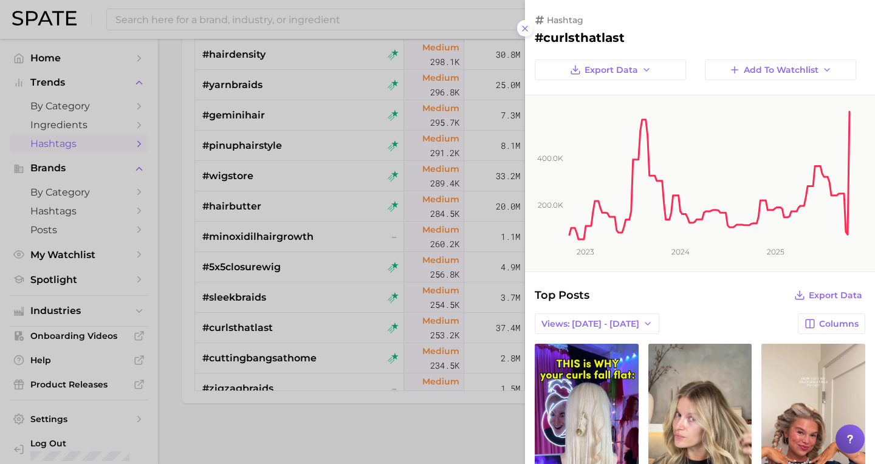
click at [373, 412] on div at bounding box center [437, 232] width 875 height 464
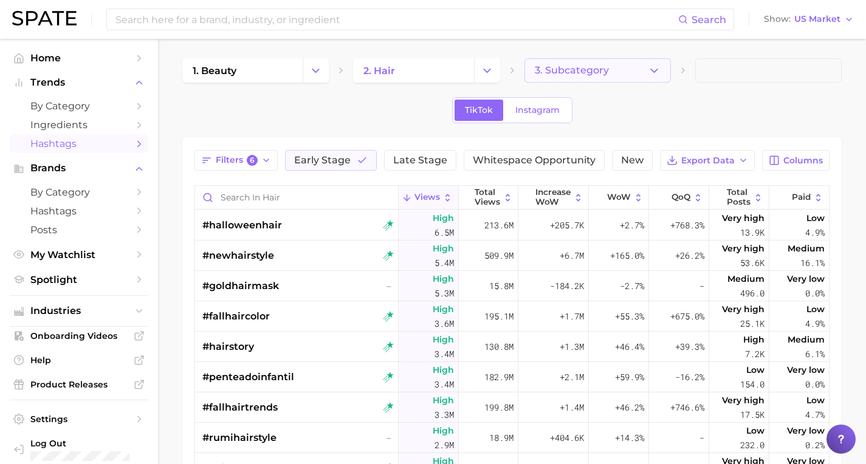
click at [604, 77] on button "3. Subcategory" at bounding box center [598, 70] width 146 height 24
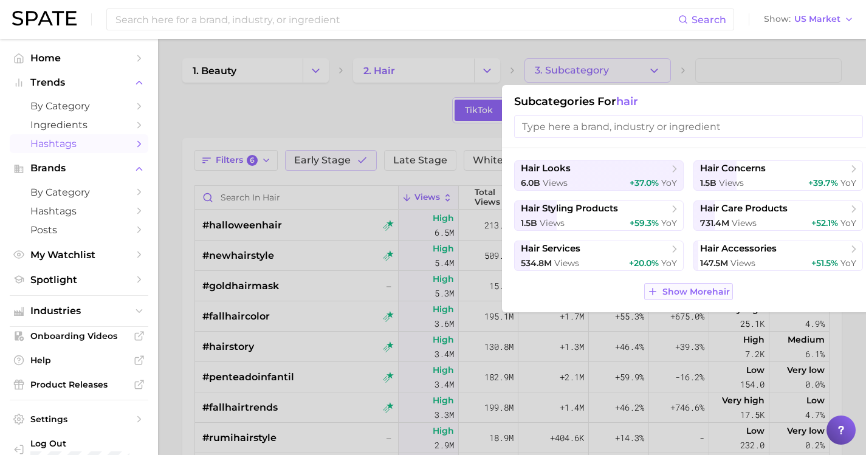
click at [682, 297] on span "Show More hair" at bounding box center [696, 292] width 67 height 10
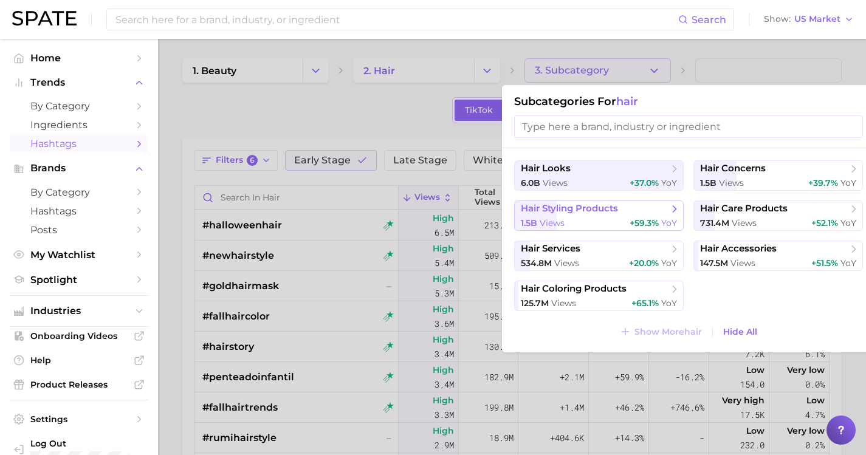
click at [641, 214] on button "hair styling products 1.5b views +59.3% YoY" at bounding box center [599, 216] width 170 height 30
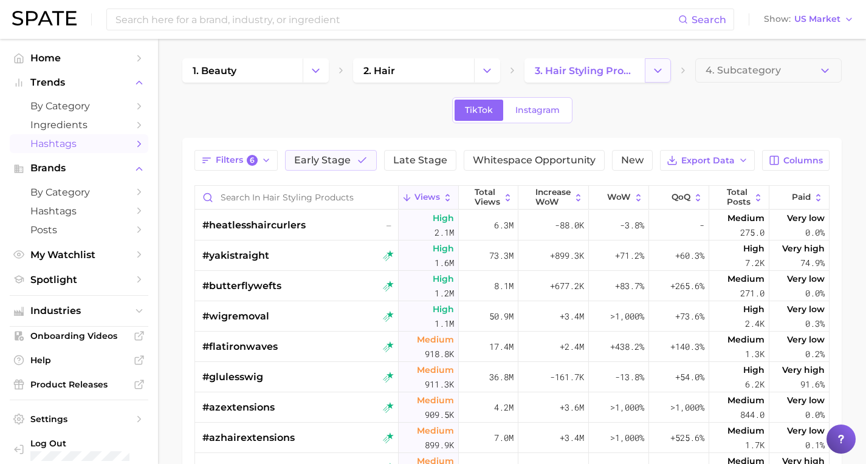
click at [652, 74] on icon "Change Category" at bounding box center [658, 70] width 13 height 13
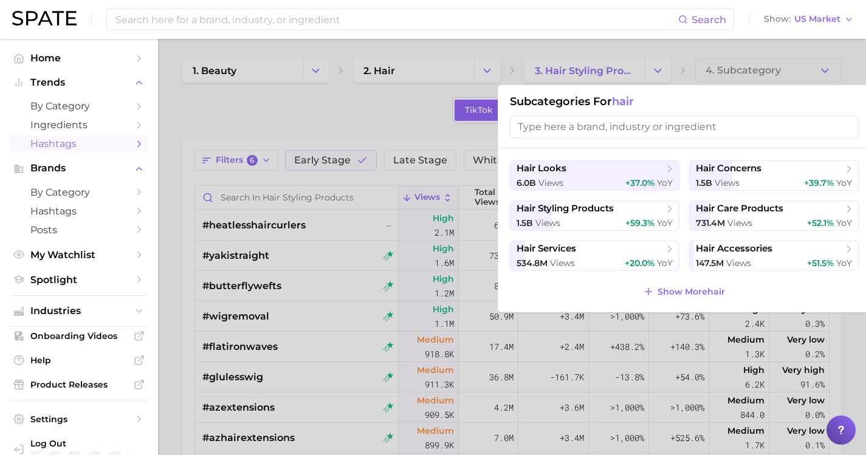
click at [592, 127] on input "search" at bounding box center [684, 126] width 349 height 22
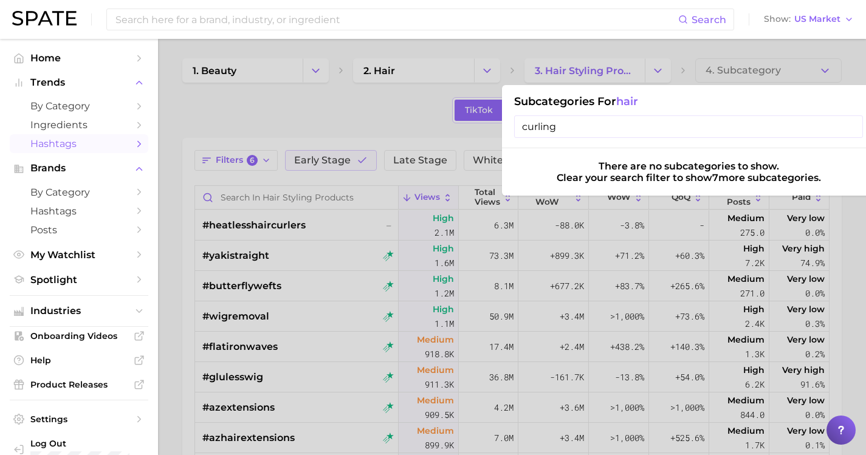
type input "curling"
click at [852, 127] on input "curling" at bounding box center [688, 126] width 349 height 22
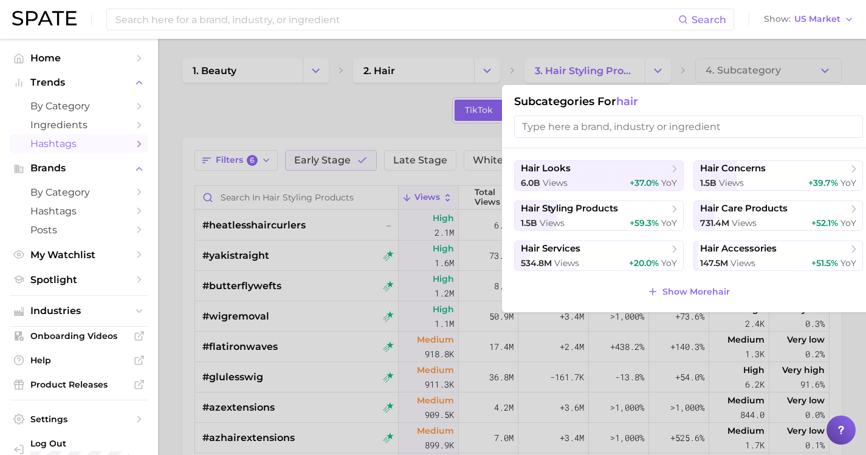
click at [650, 66] on div at bounding box center [433, 227] width 866 height 455
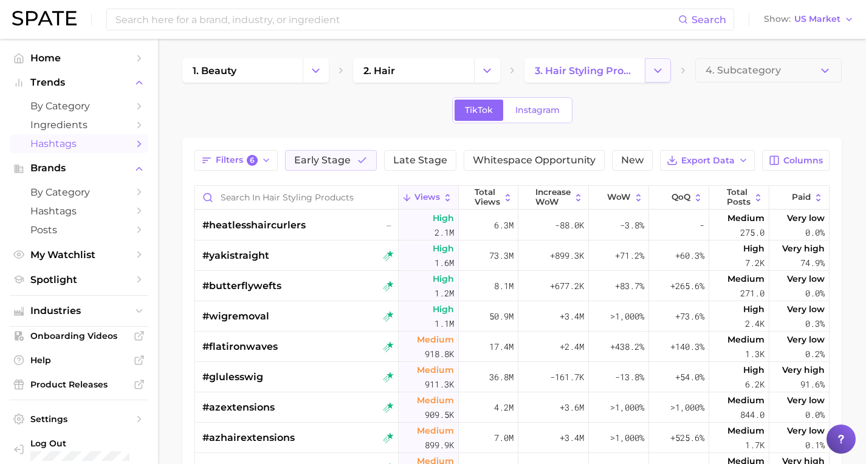
click at [653, 68] on icon "Change Category" at bounding box center [658, 70] width 13 height 13
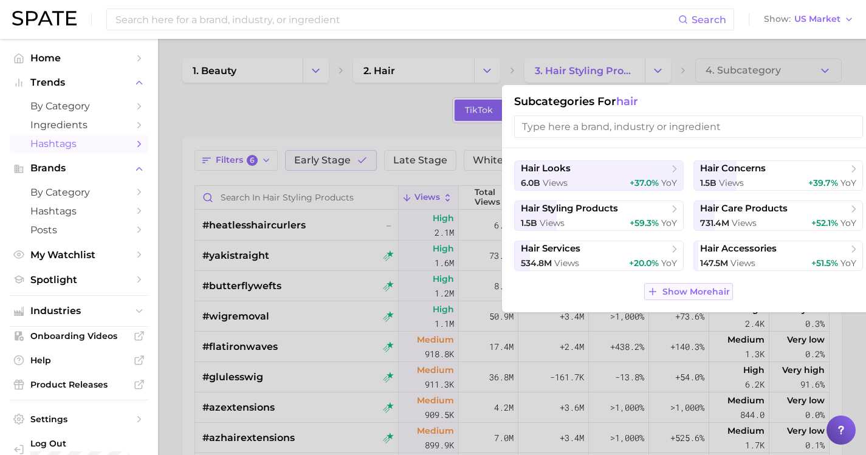
click at [667, 288] on span "Show More hair" at bounding box center [696, 292] width 67 height 10
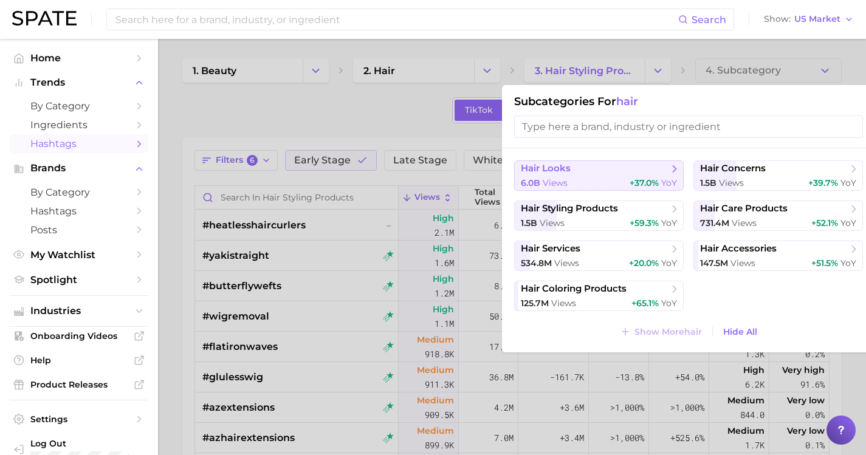
click at [607, 174] on button "hair looks 6.0b views +37.0% YoY" at bounding box center [599, 175] width 170 height 30
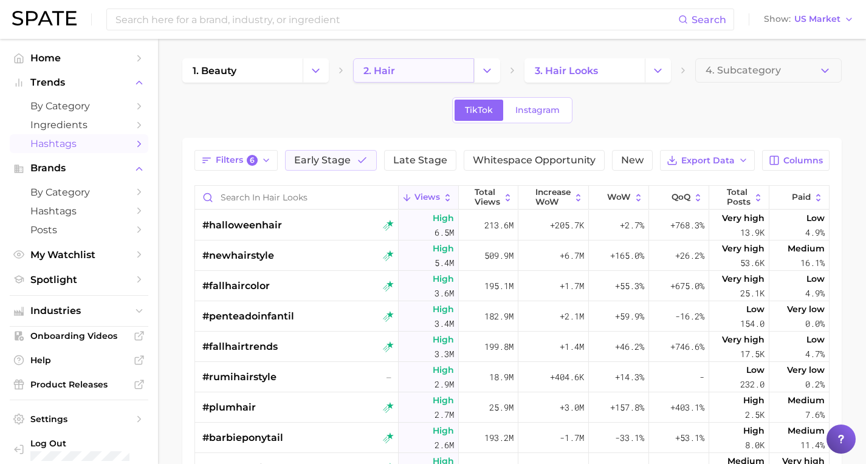
click at [421, 67] on link "2. hair" at bounding box center [413, 70] width 120 height 24
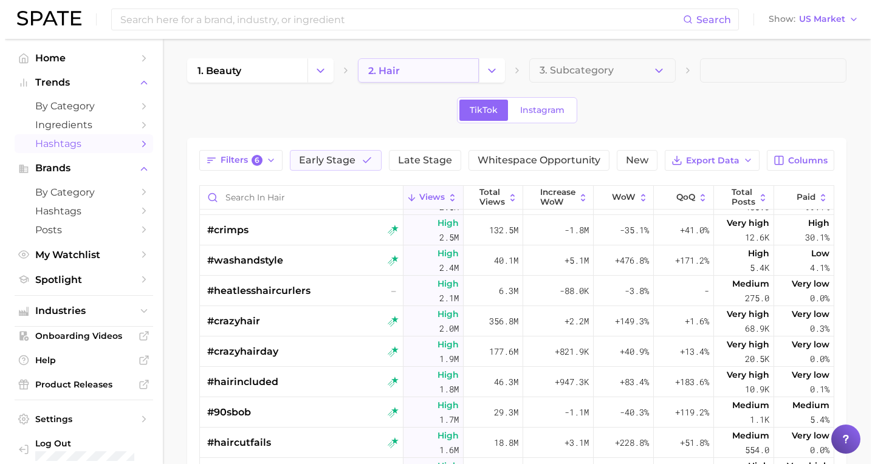
scroll to position [364, 0]
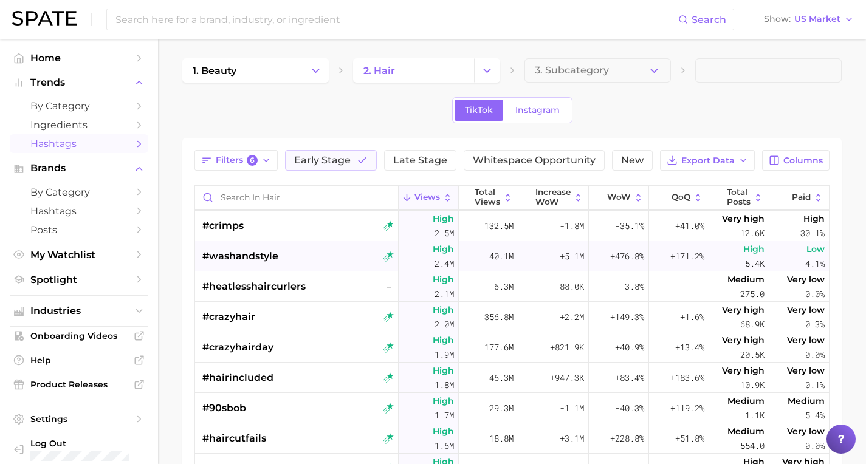
click at [435, 257] on span "2.4m" at bounding box center [444, 264] width 19 height 15
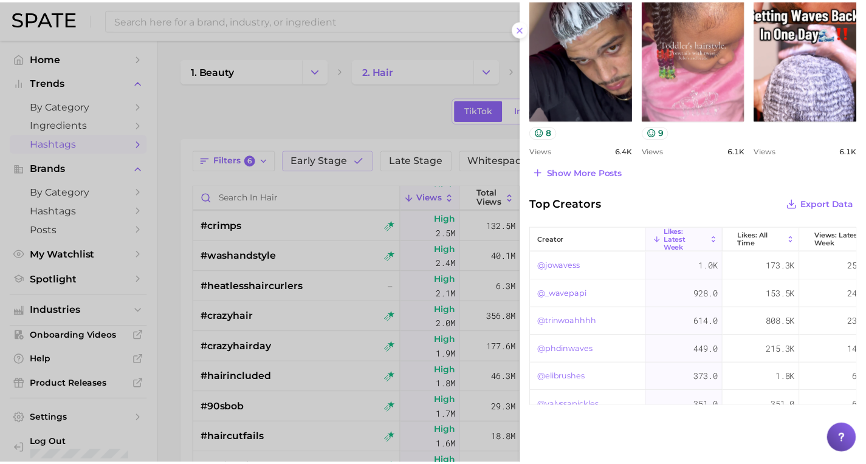
scroll to position [315, 0]
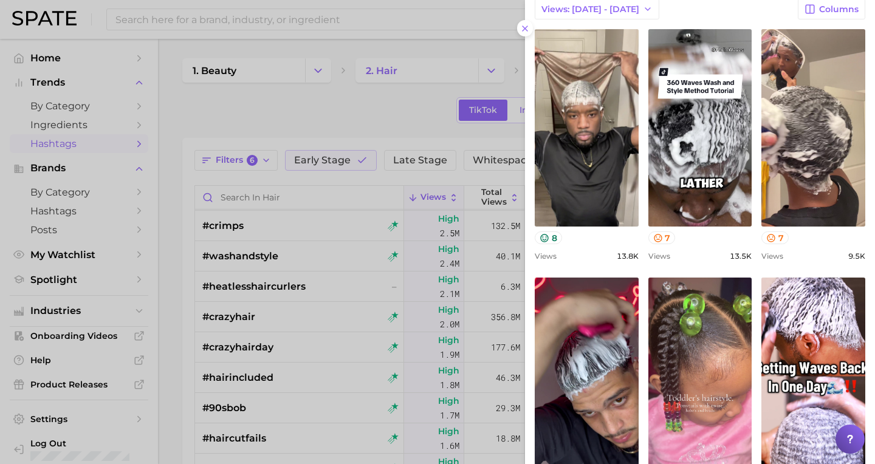
click at [382, 121] on div at bounding box center [437, 232] width 875 height 464
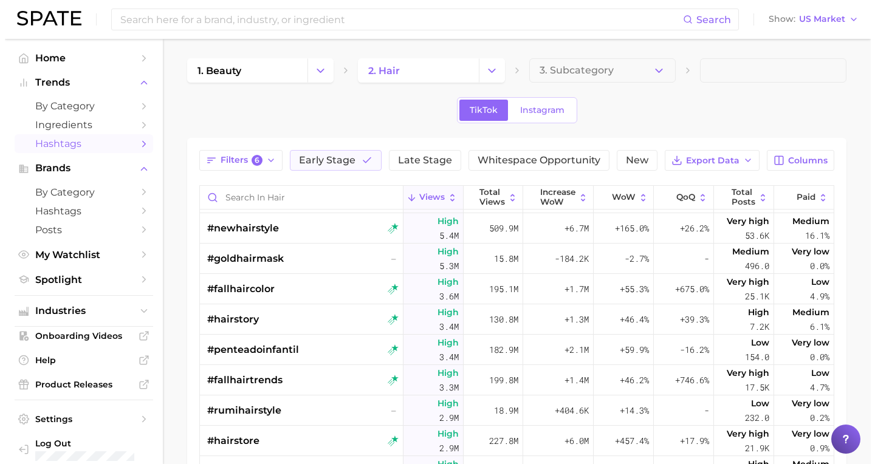
scroll to position [31, 0]
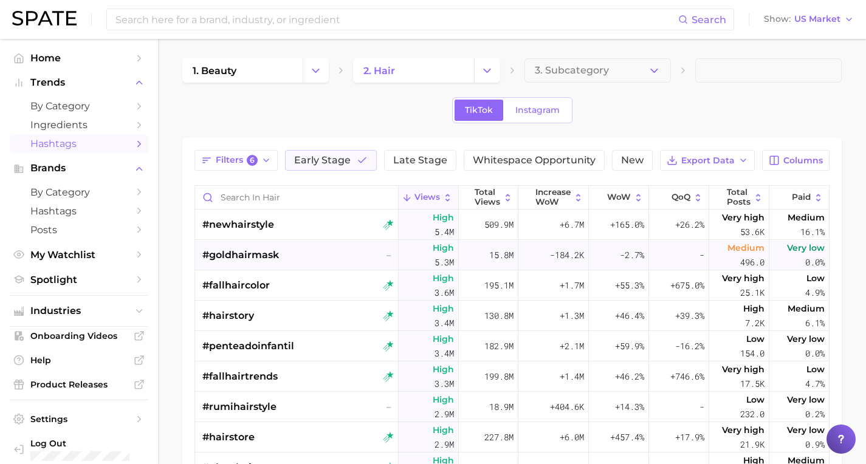
click at [424, 261] on div "High 5.3m" at bounding box center [429, 255] width 60 height 30
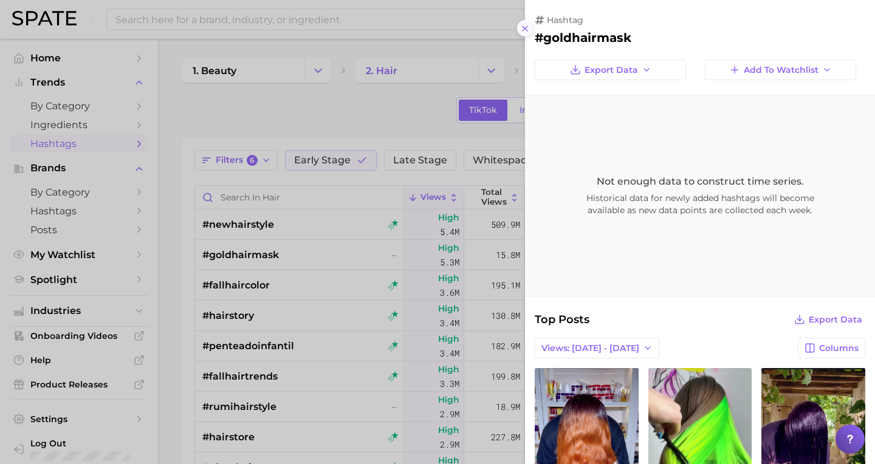
click at [523, 26] on line at bounding box center [525, 28] width 5 height 5
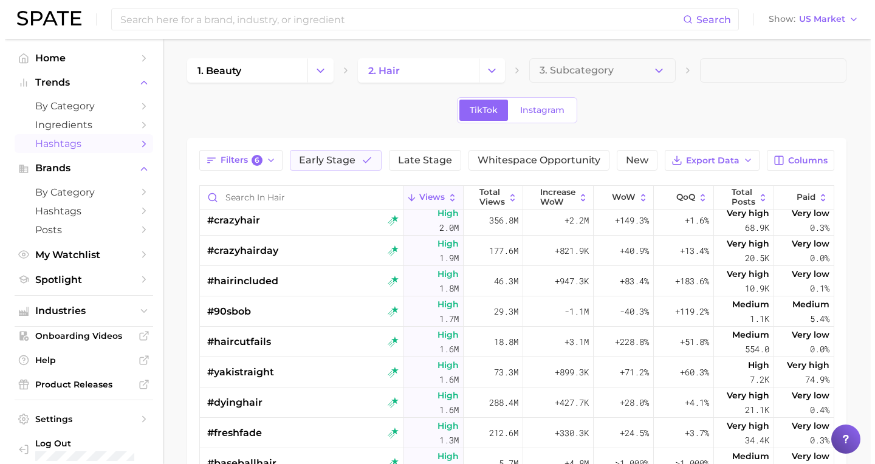
scroll to position [462, 0]
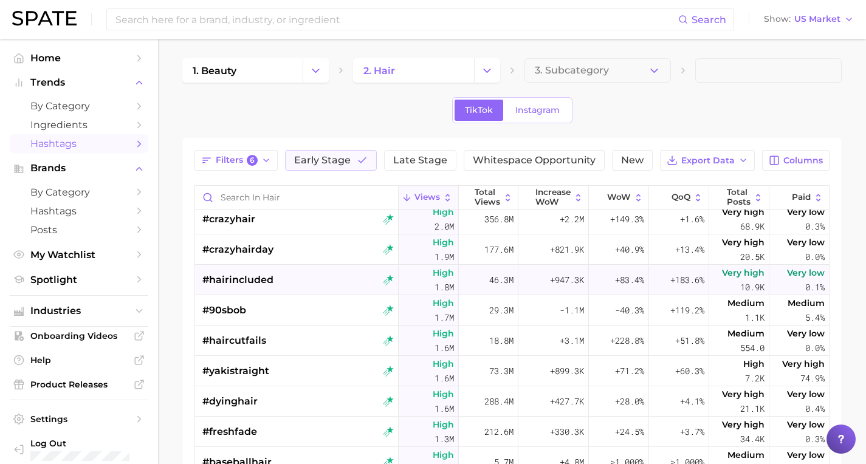
click at [417, 276] on div "High 1.8m" at bounding box center [429, 280] width 60 height 30
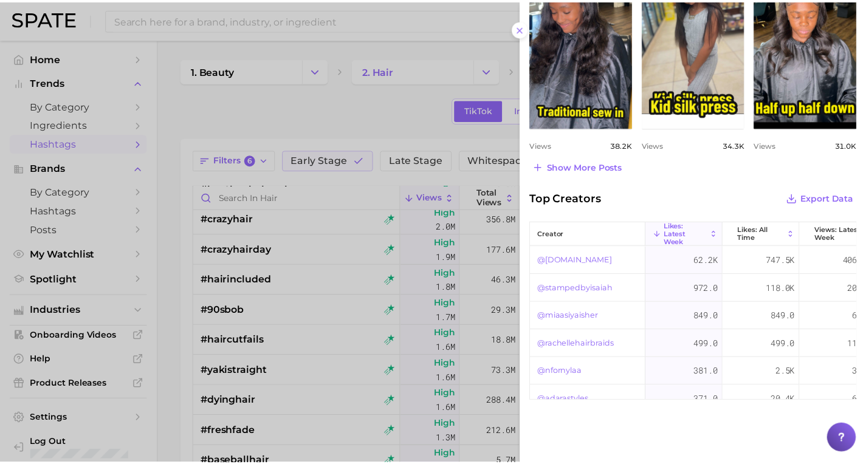
scroll to position [532, 0]
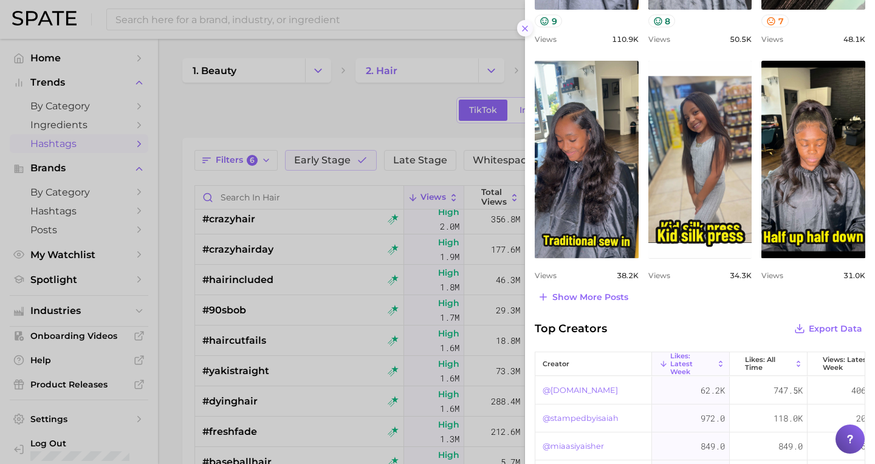
click at [525, 26] on line at bounding box center [525, 28] width 5 height 5
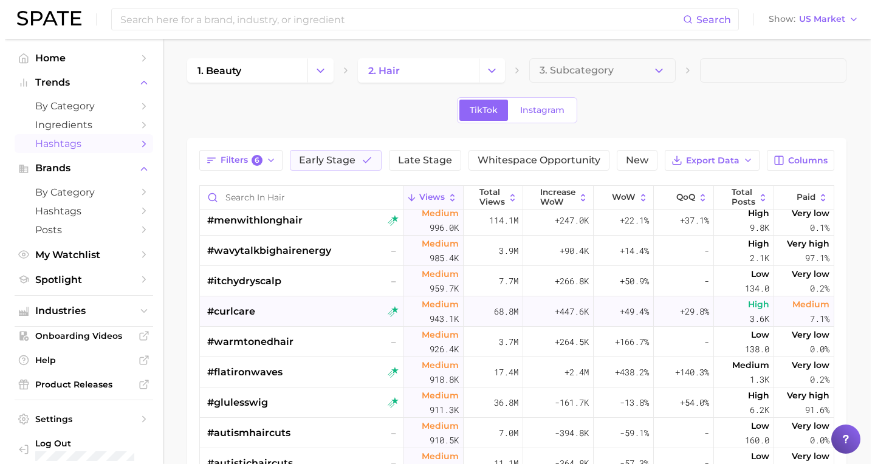
scroll to position [949, 0]
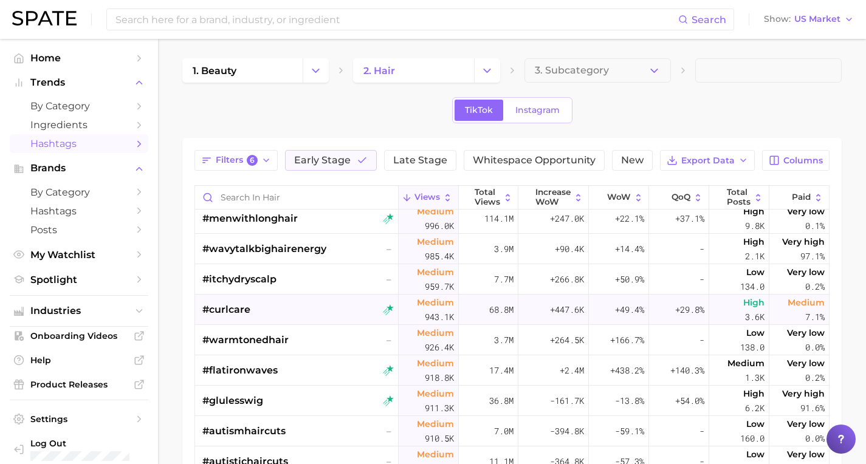
click at [472, 309] on div "68.8m" at bounding box center [489, 310] width 60 height 30
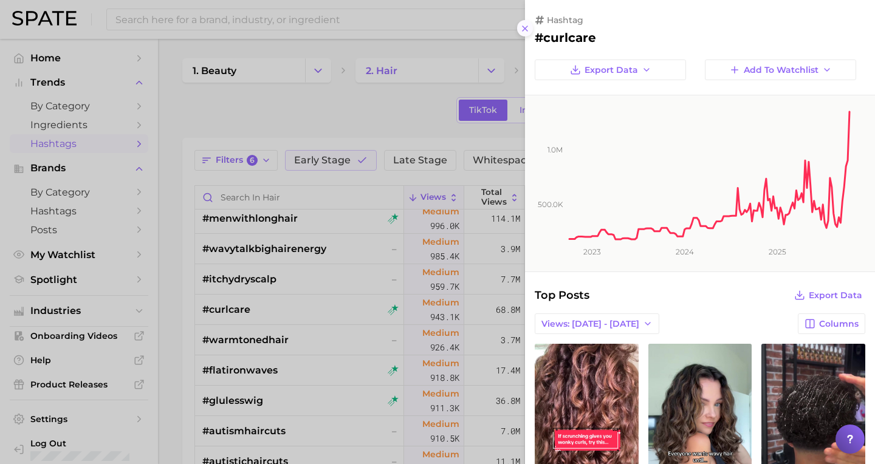
click at [526, 26] on line at bounding box center [525, 28] width 5 height 5
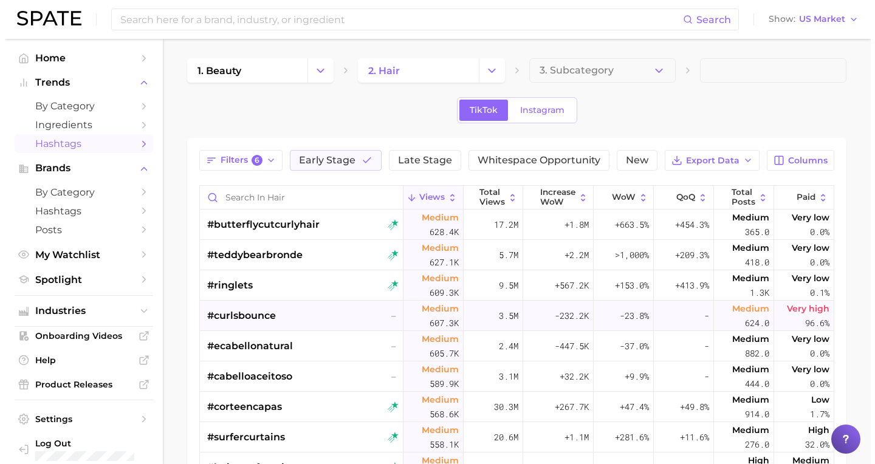
scroll to position [1917, 0]
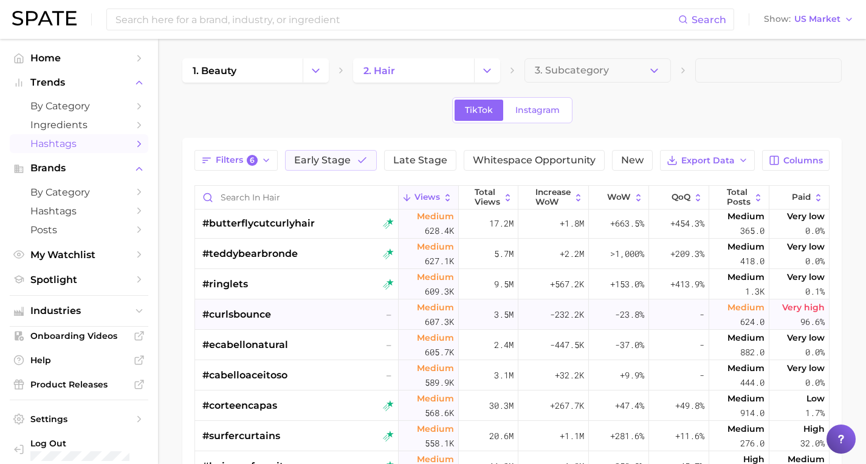
click at [494, 320] on span "3.5m" at bounding box center [503, 315] width 19 height 15
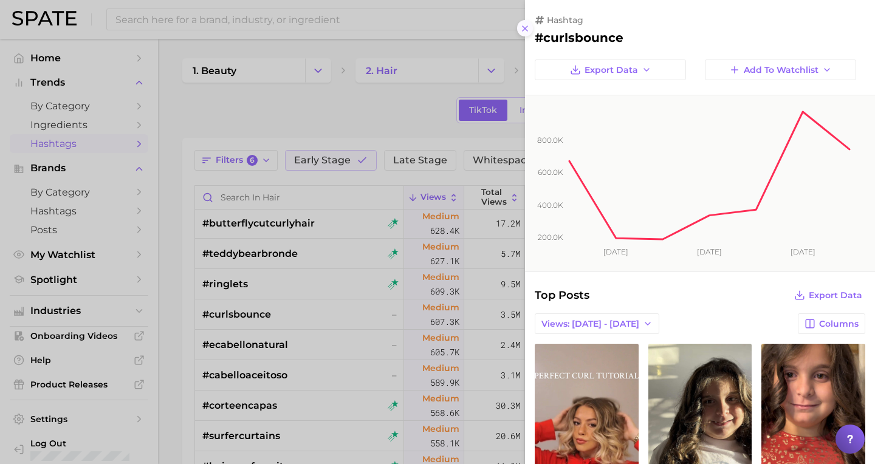
click at [525, 26] on line at bounding box center [525, 28] width 5 height 5
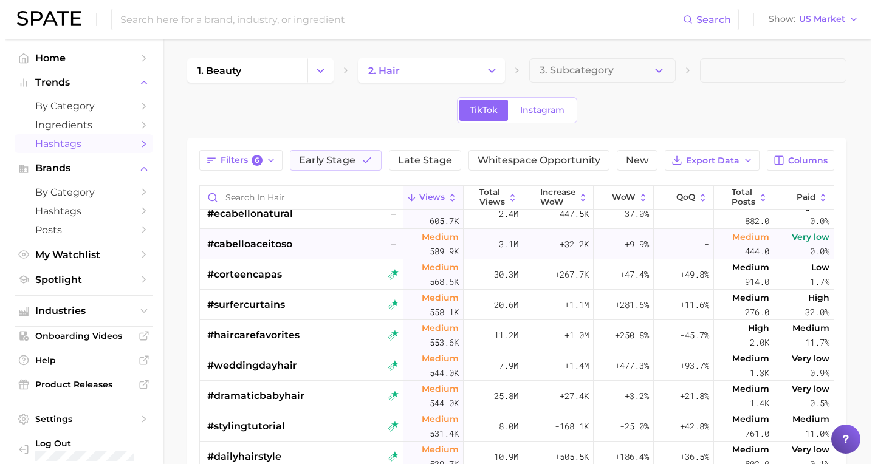
scroll to position [2053, 0]
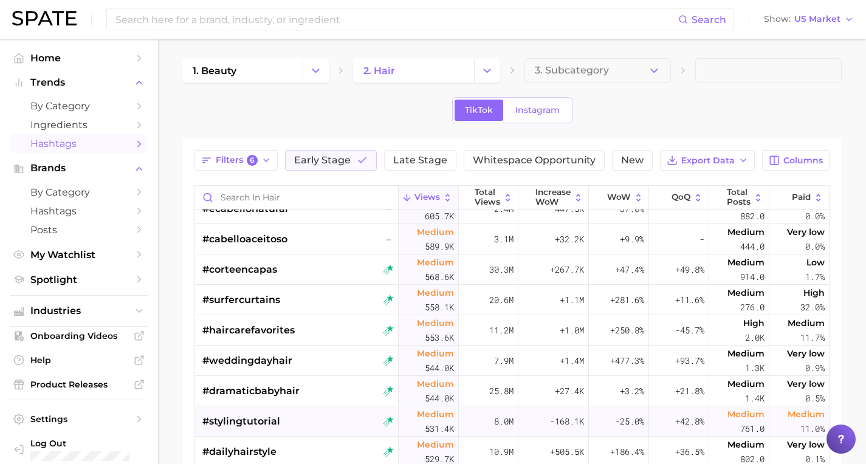
click at [412, 422] on div "Medium 531.4k" at bounding box center [429, 422] width 60 height 30
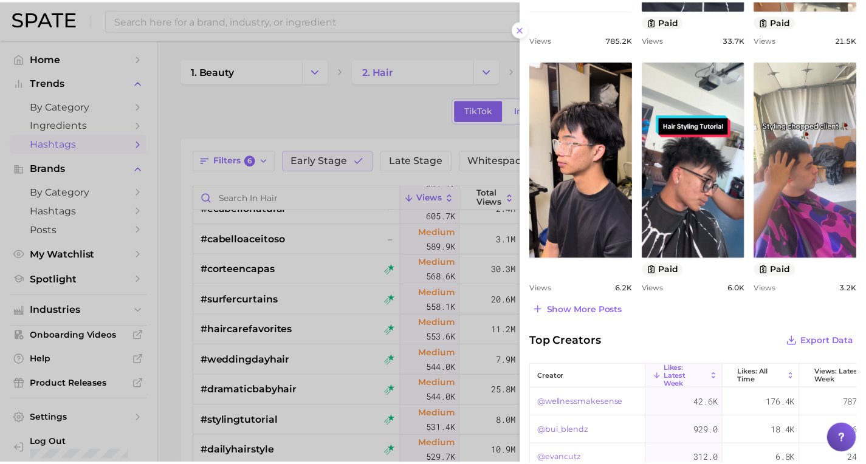
scroll to position [119, 0]
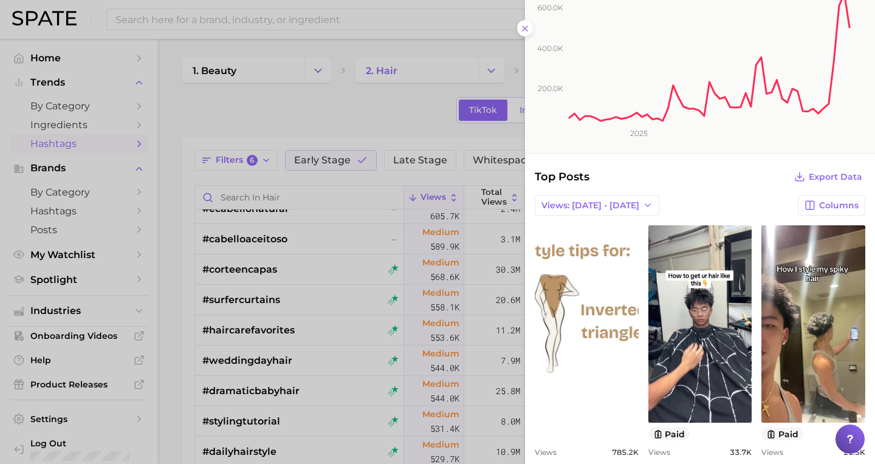
click at [525, 25] on icon "200.0k 400.0k 600.0k 2025" at bounding box center [695, 65] width 341 height 176
click at [524, 26] on line at bounding box center [525, 28] width 5 height 5
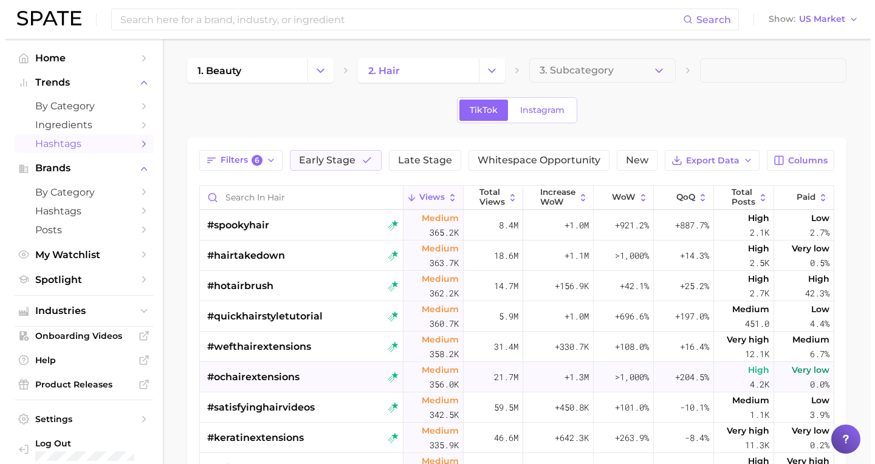
scroll to position [2921, 0]
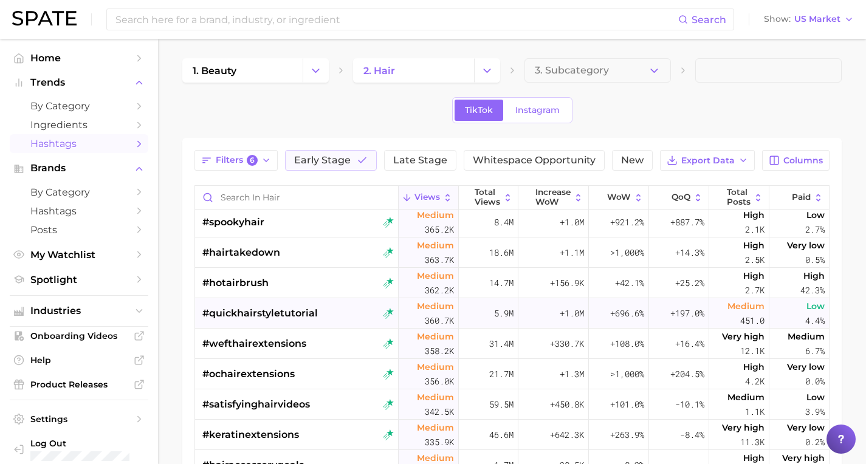
click at [406, 315] on div "Medium 360.7k" at bounding box center [429, 313] width 60 height 30
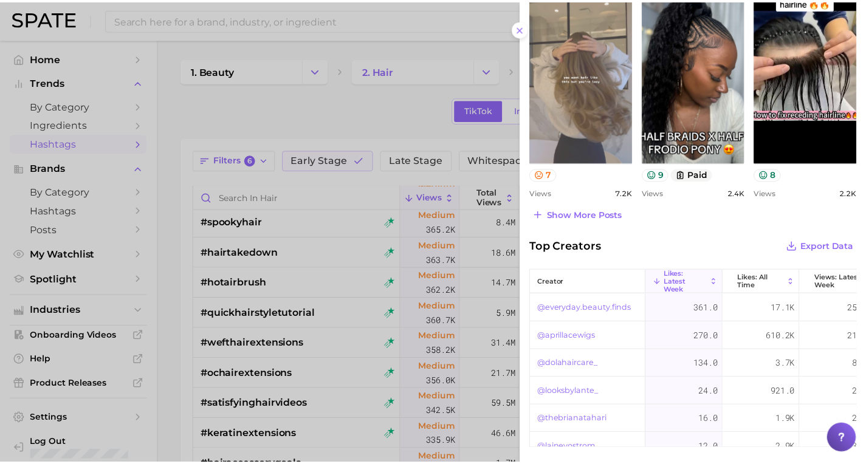
scroll to position [660, 0]
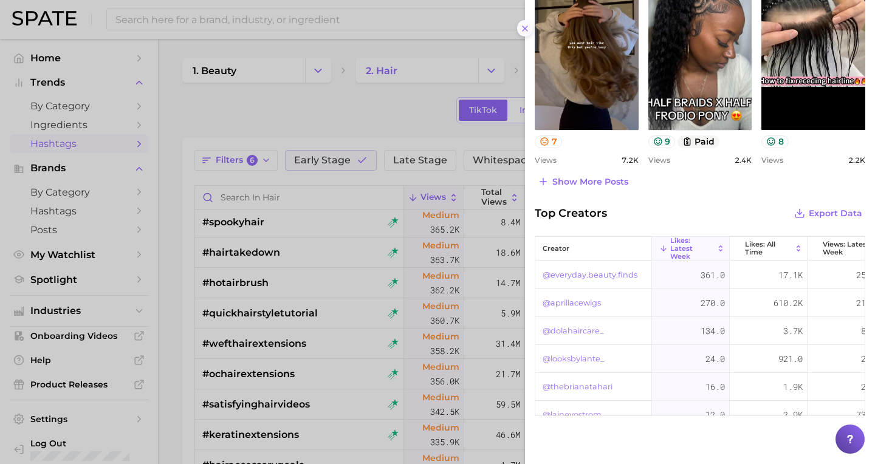
click at [522, 24] on icon at bounding box center [525, 29] width 10 height 10
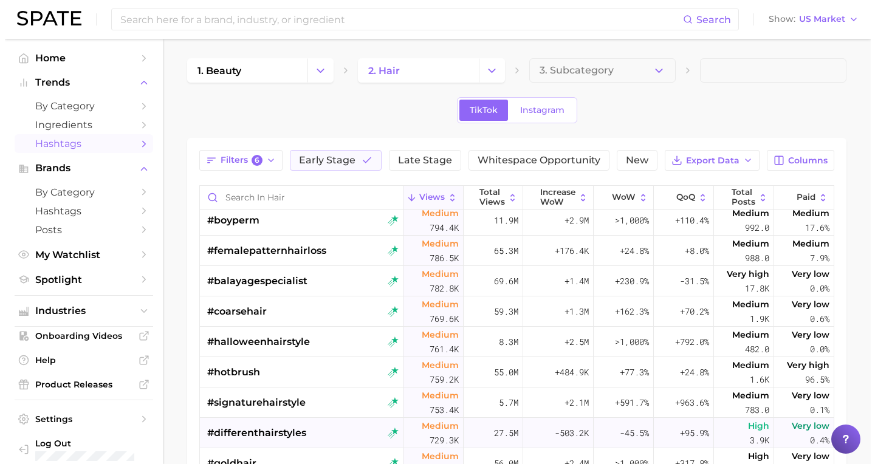
scroll to position [1494, 0]
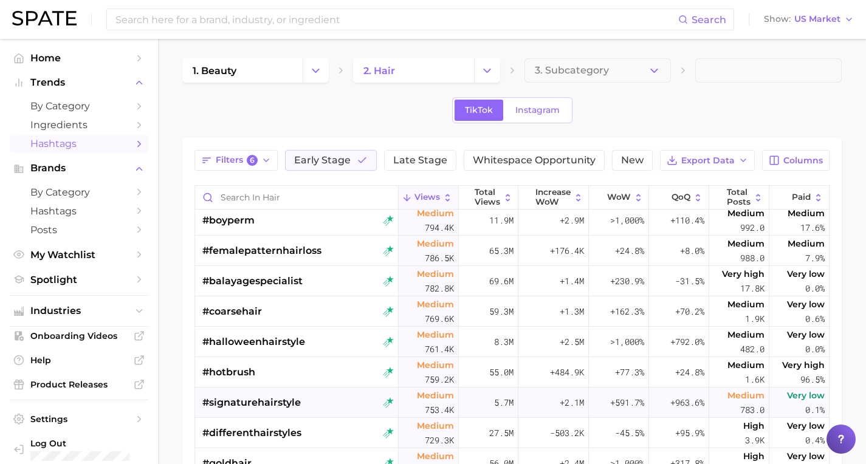
click at [406, 407] on div "Medium 753.4k" at bounding box center [429, 403] width 60 height 30
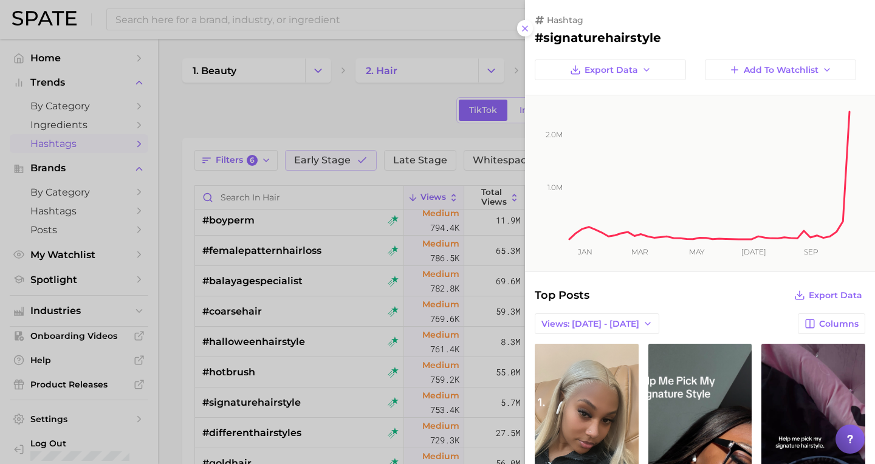
click at [406, 380] on div at bounding box center [437, 232] width 875 height 464
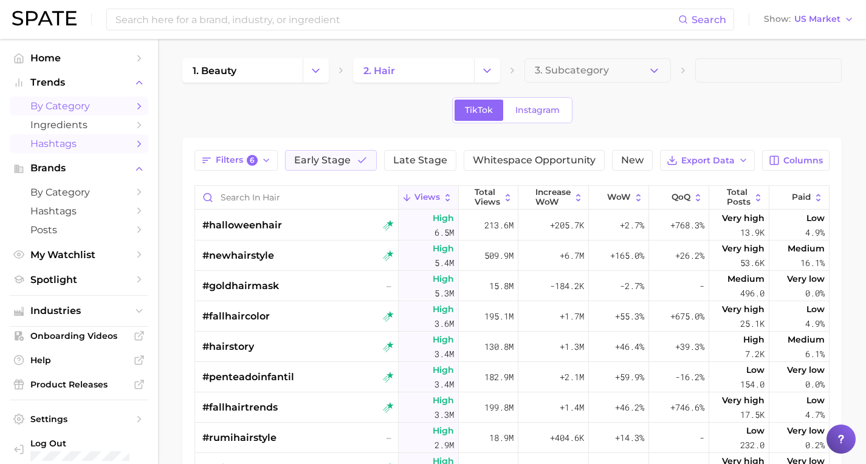
click at [67, 106] on span "by Category" at bounding box center [78, 106] width 97 height 12
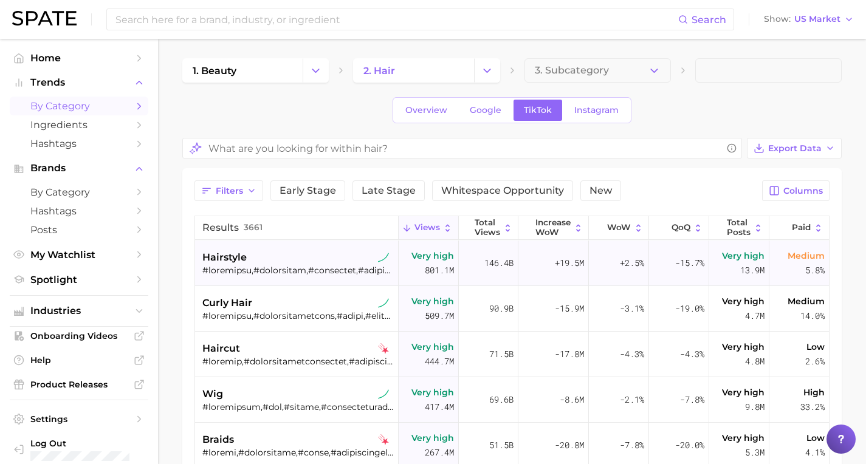
click at [353, 261] on div "hairstyle" at bounding box center [297, 257] width 191 height 15
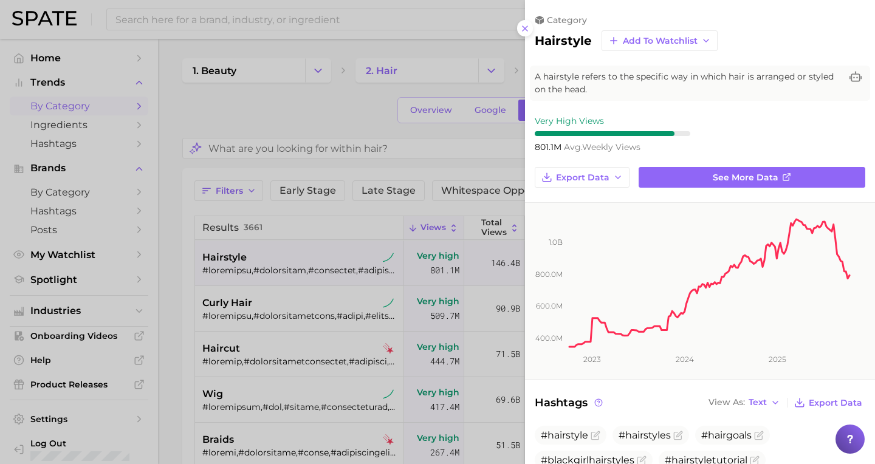
click at [180, 294] on div at bounding box center [437, 232] width 875 height 464
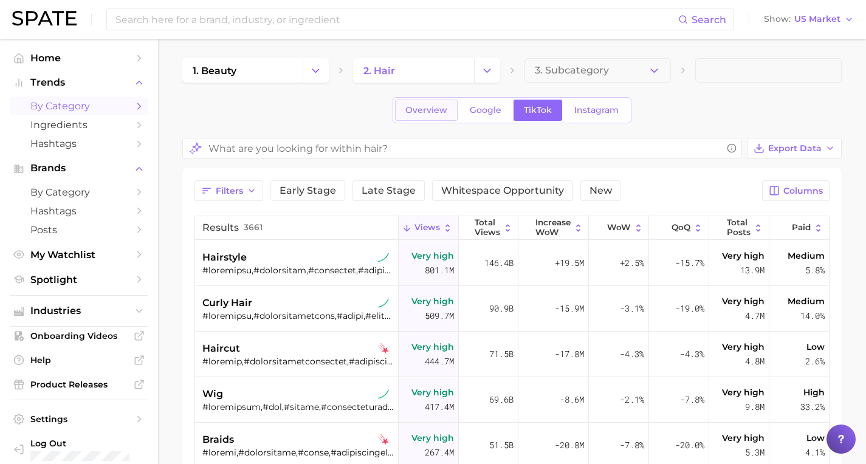
click at [423, 114] on span "Overview" at bounding box center [426, 110] width 42 height 10
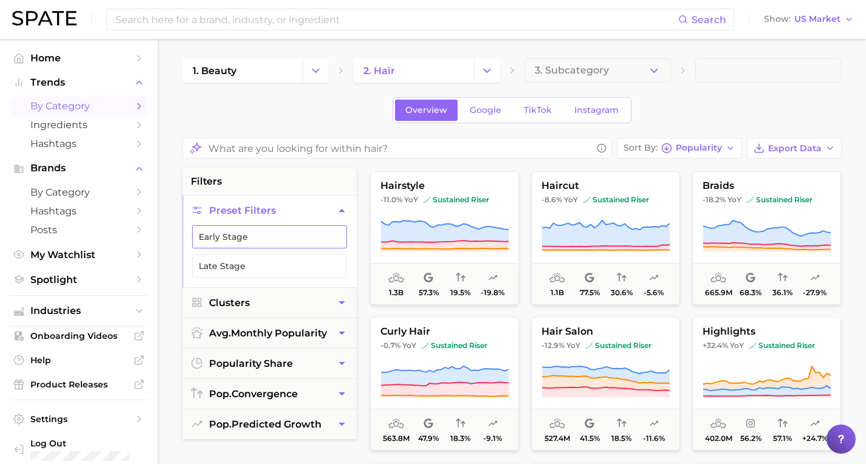
click at [294, 230] on button "Early Stage" at bounding box center [269, 237] width 155 height 23
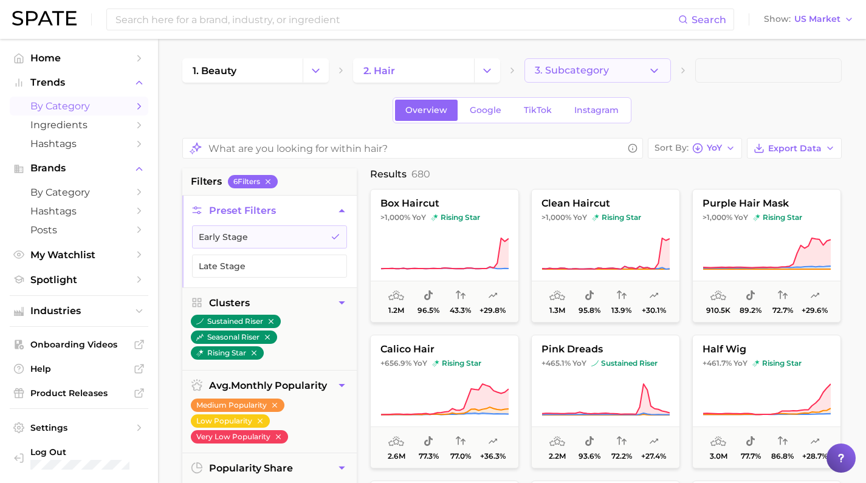
click at [629, 73] on button "3. Subcategory" at bounding box center [598, 70] width 146 height 24
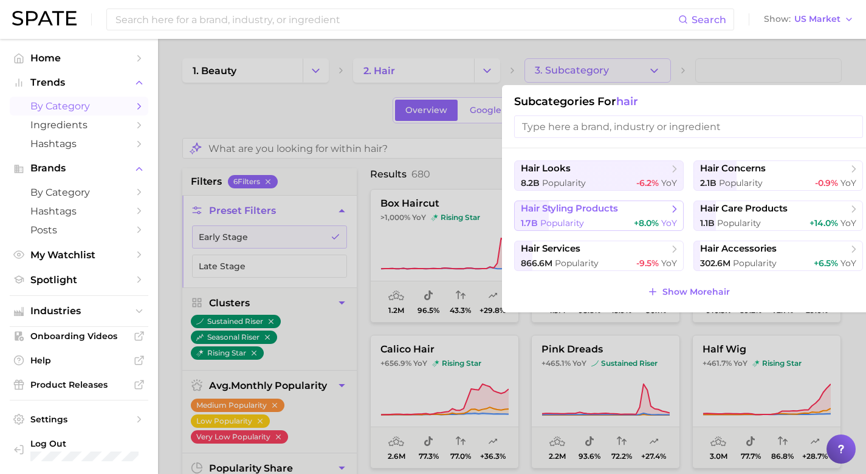
click at [630, 215] on button "hair styling products 1.7b Popularity +8.0% YoY" at bounding box center [599, 216] width 170 height 30
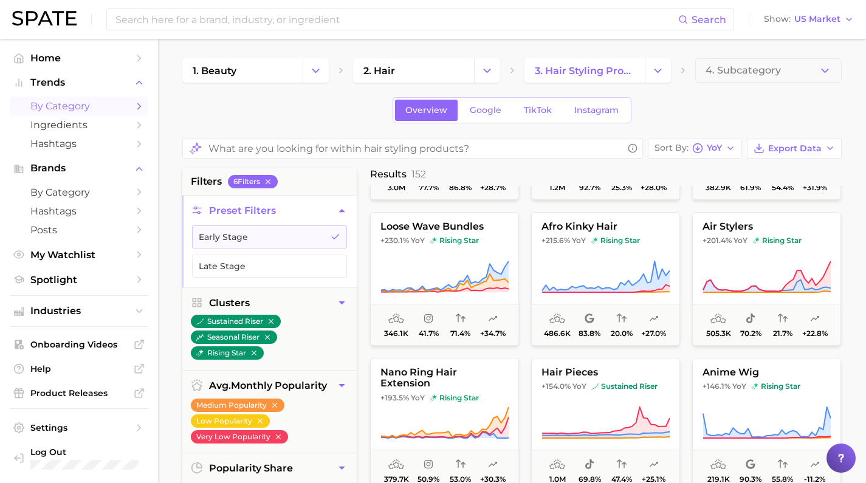
scroll to position [256, 0]
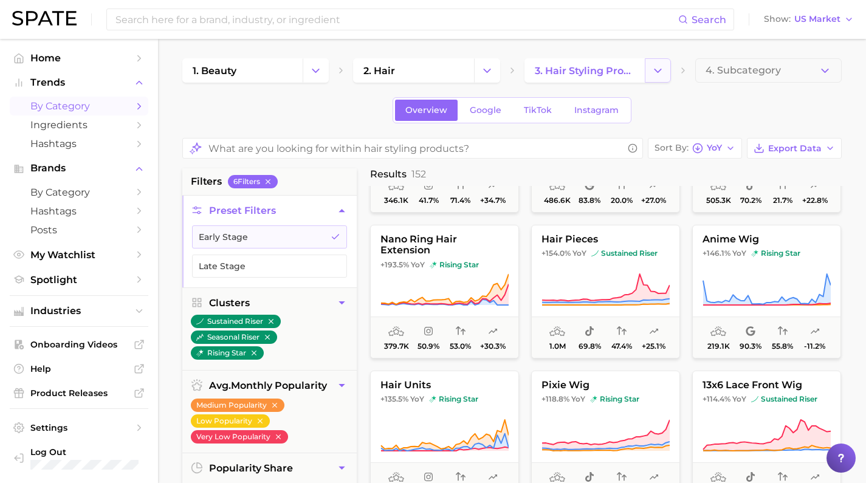
click at [656, 79] on button "Change Category" at bounding box center [658, 70] width 26 height 24
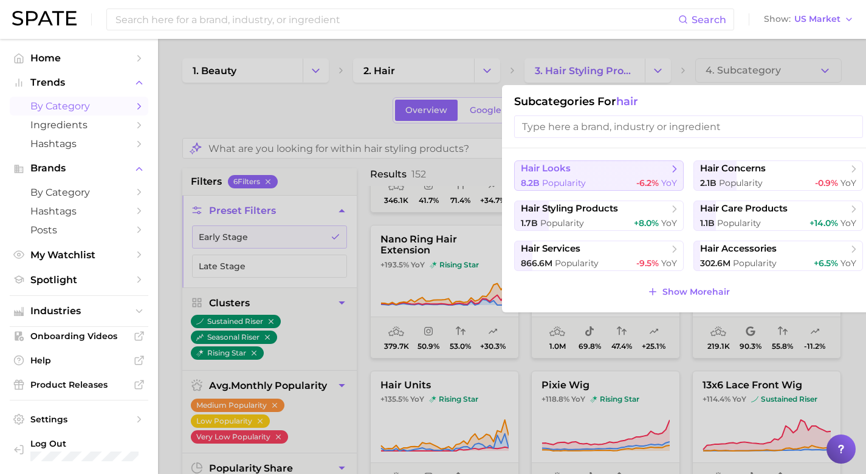
click at [621, 181] on button "hair looks 8.2b Popularity -6.2% YoY" at bounding box center [599, 175] width 170 height 30
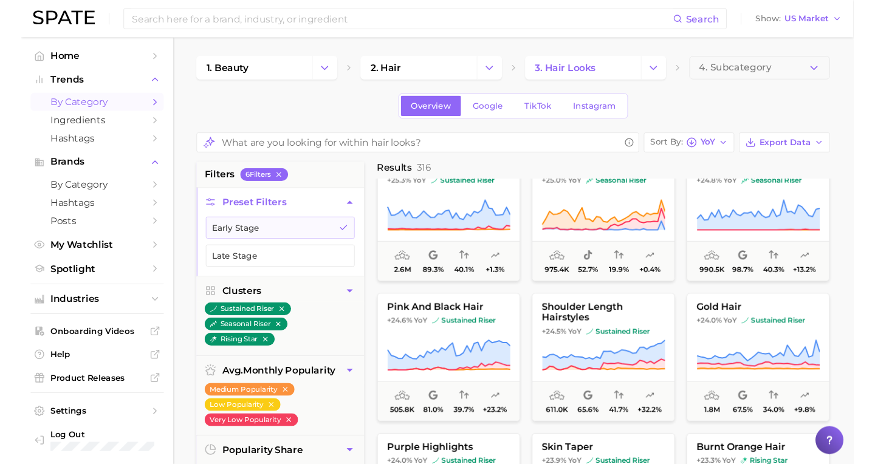
scroll to position [4987, 0]
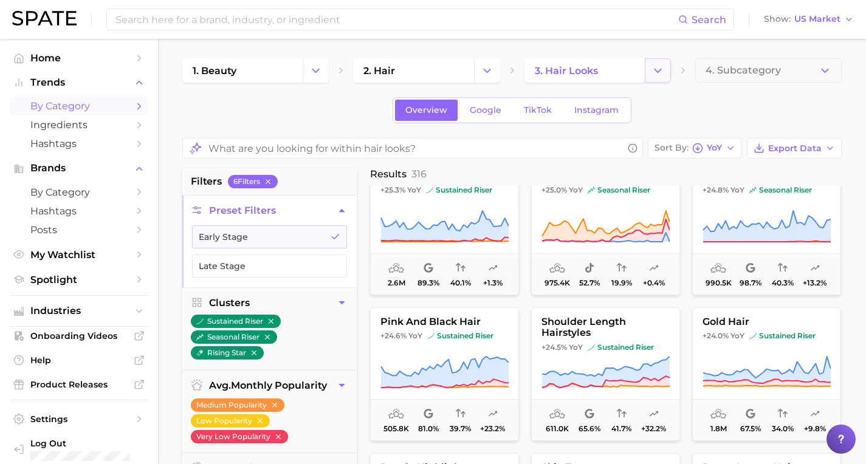
click at [658, 71] on icon "Change Category" at bounding box center [658, 70] width 13 height 13
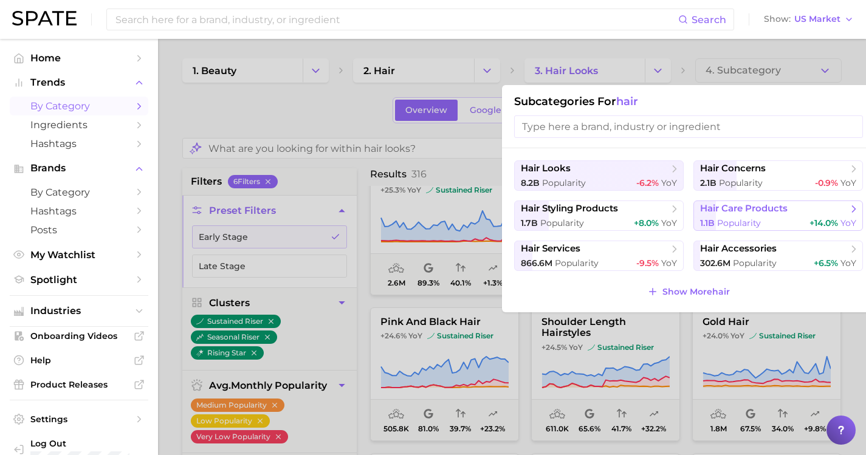
click at [736, 215] on span "hair care products" at bounding box center [774, 209] width 148 height 12
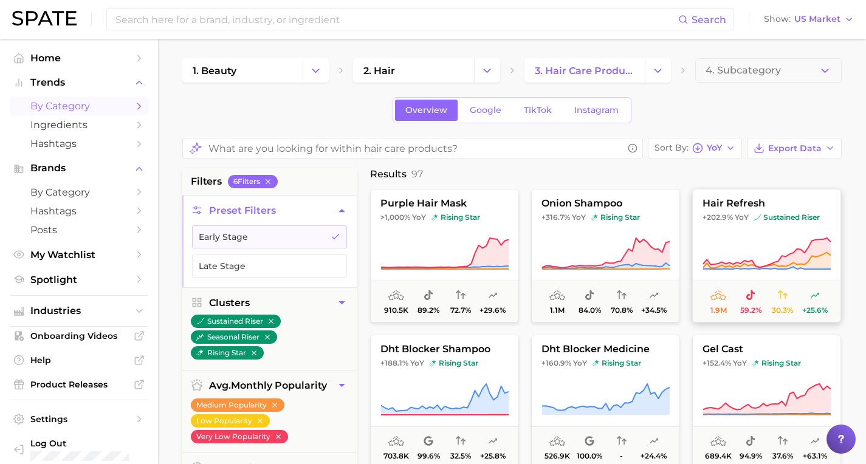
click at [717, 234] on button "hair refresh +202.9% YoY sustained riser 1.9m 59.2% 30.3% +25.6%" at bounding box center [766, 256] width 149 height 134
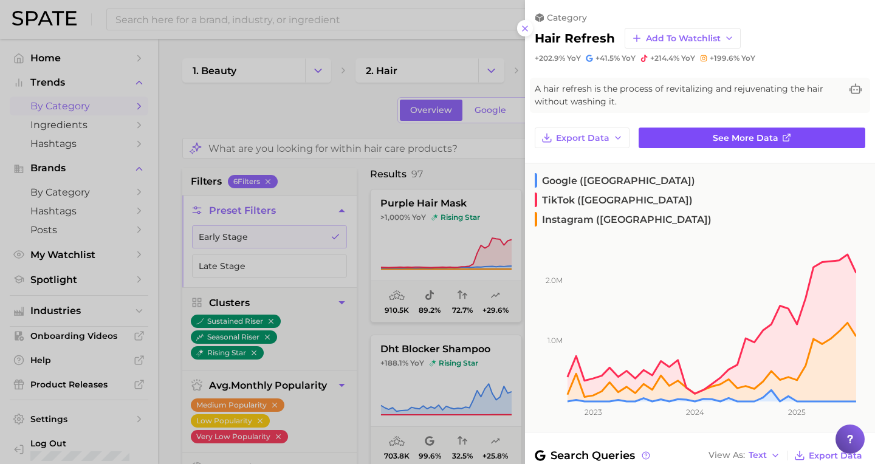
click at [713, 135] on span "See more data" at bounding box center [746, 138] width 66 height 10
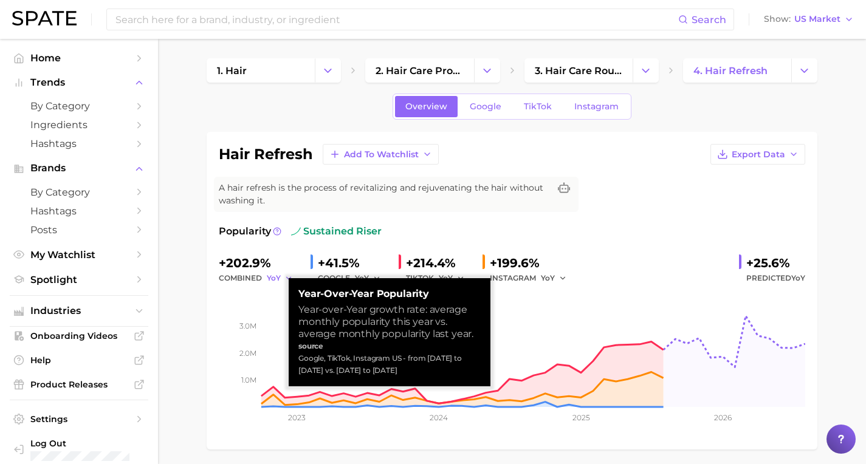
click at [284, 274] on icon "button" at bounding box center [288, 278] width 9 height 9
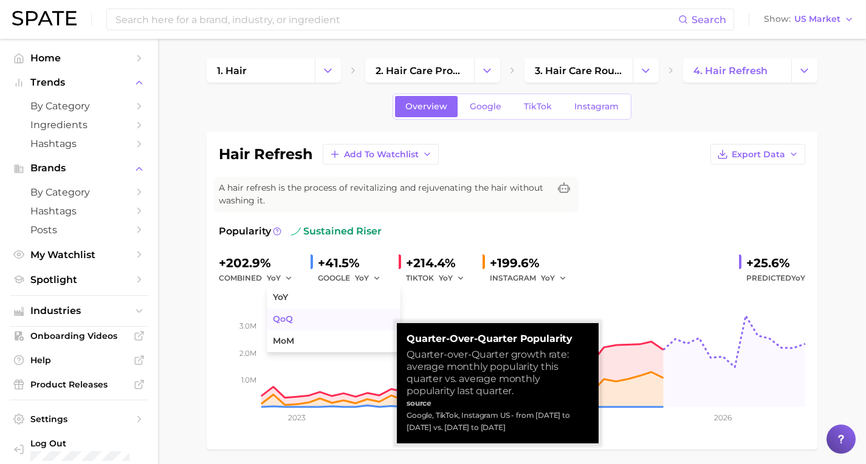
click at [274, 314] on span "QoQ" at bounding box center [283, 319] width 20 height 10
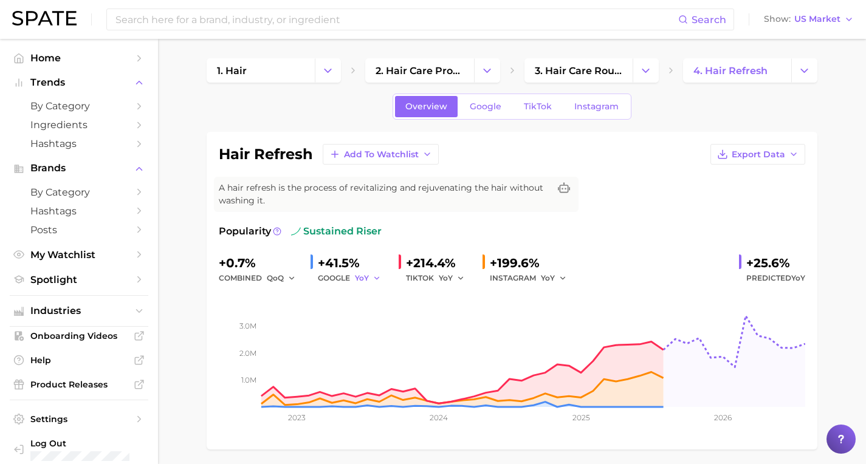
click at [375, 274] on icon "button" at bounding box center [377, 278] width 9 height 9
click at [375, 309] on button "QoQ" at bounding box center [422, 320] width 134 height 22
click at [456, 274] on icon "button" at bounding box center [460, 278] width 9 height 9
click at [453, 317] on span "QoQ" at bounding box center [455, 319] width 20 height 10
click at [559, 274] on icon "button" at bounding box center [563, 278] width 9 height 9
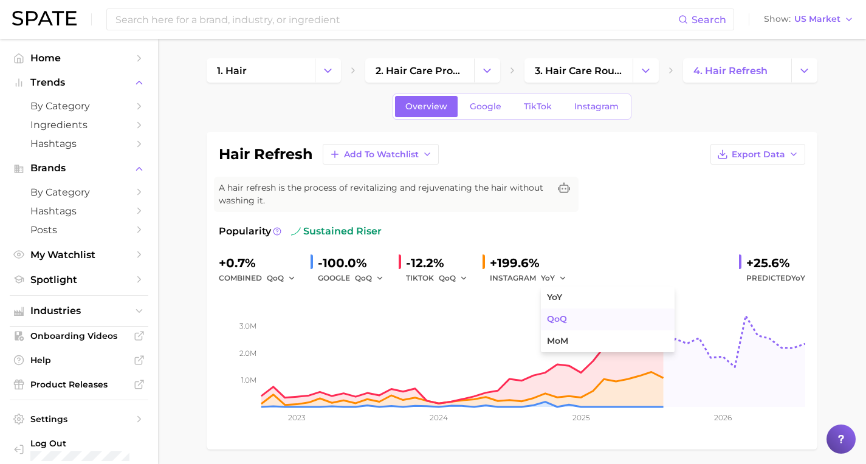
click at [547, 314] on span "QoQ" at bounding box center [557, 319] width 20 height 10
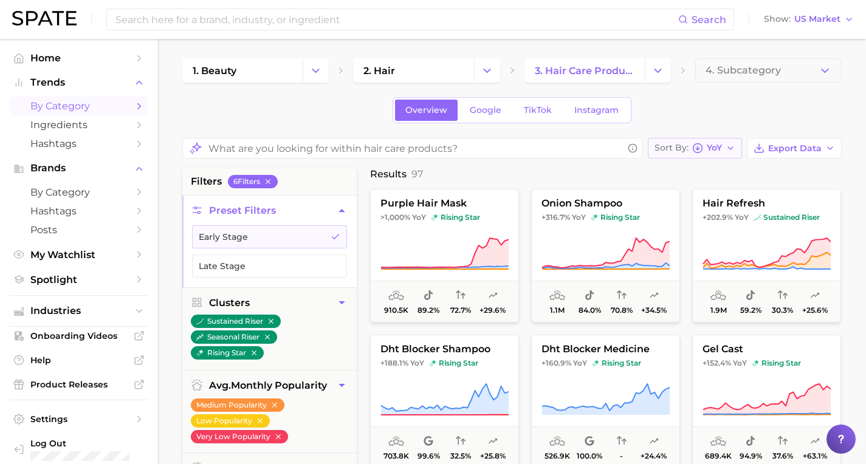
click at [733, 148] on polyline "button" at bounding box center [730, 148] width 5 height 2
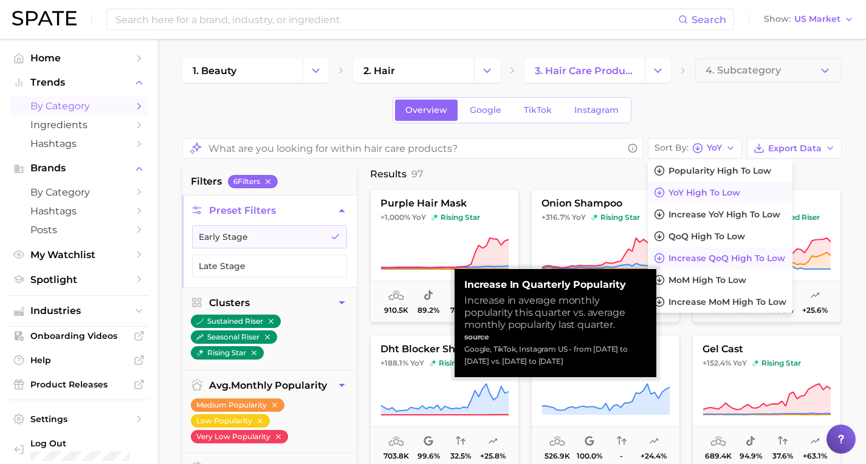
click at [724, 257] on span "Increase QoQ high to low" at bounding box center [727, 258] width 117 height 10
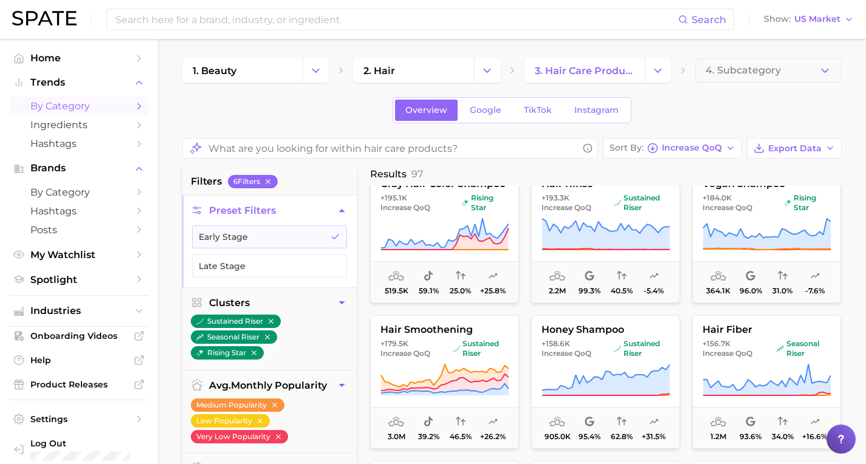
scroll to position [1810, 0]
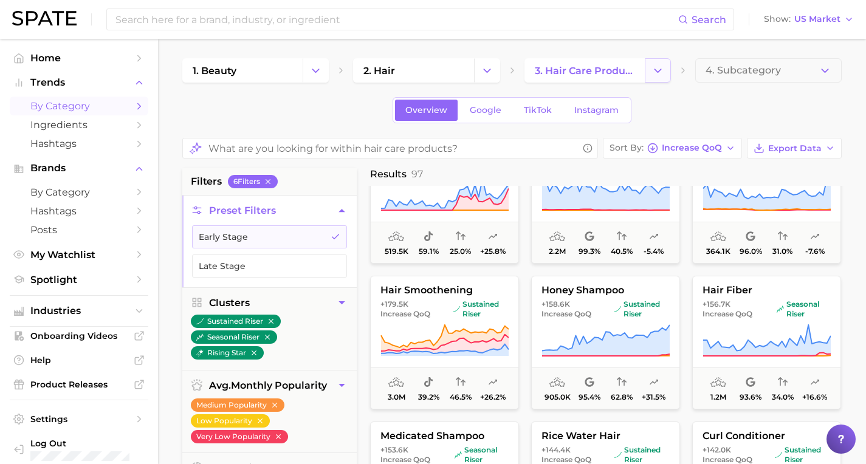
click at [655, 74] on icon "Change Category" at bounding box center [658, 70] width 13 height 13
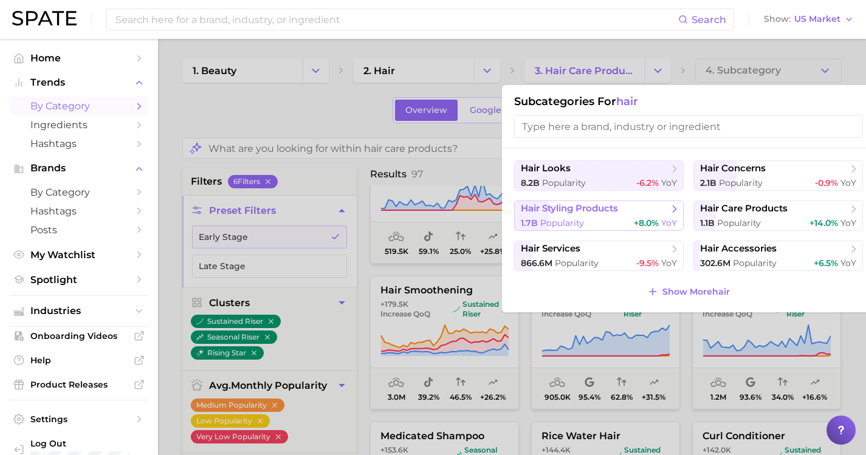
click at [669, 214] on icon at bounding box center [675, 209] width 12 height 12
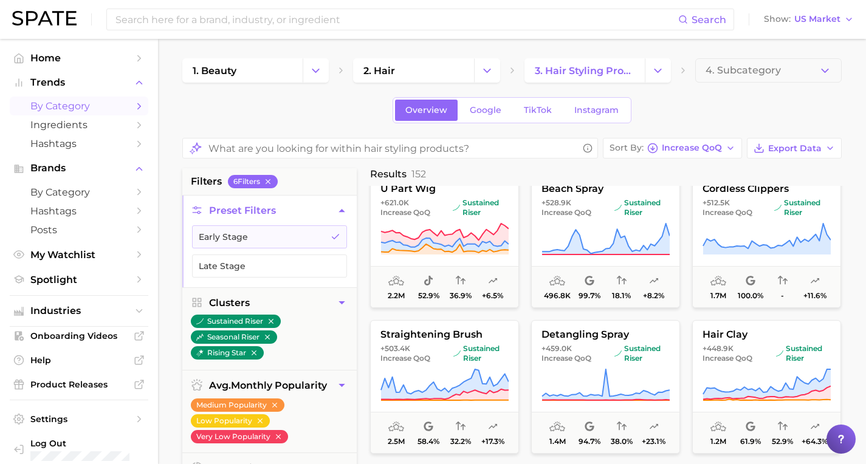
scroll to position [232, 0]
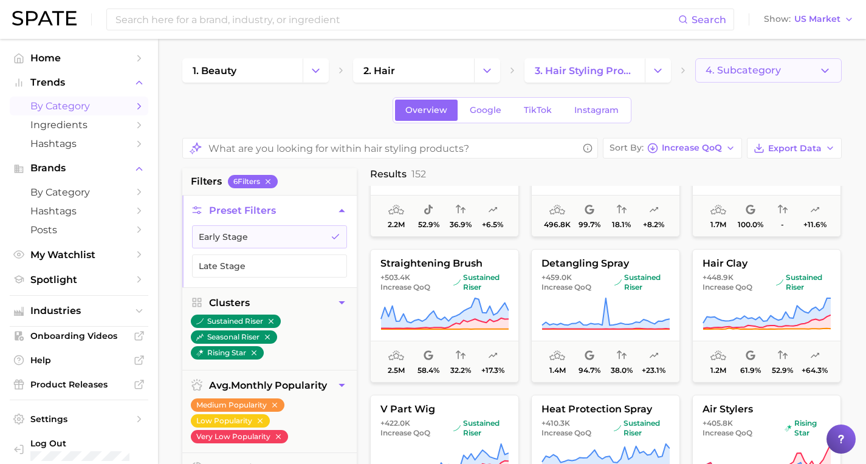
click at [753, 71] on span "4. Subcategory" at bounding box center [743, 70] width 75 height 11
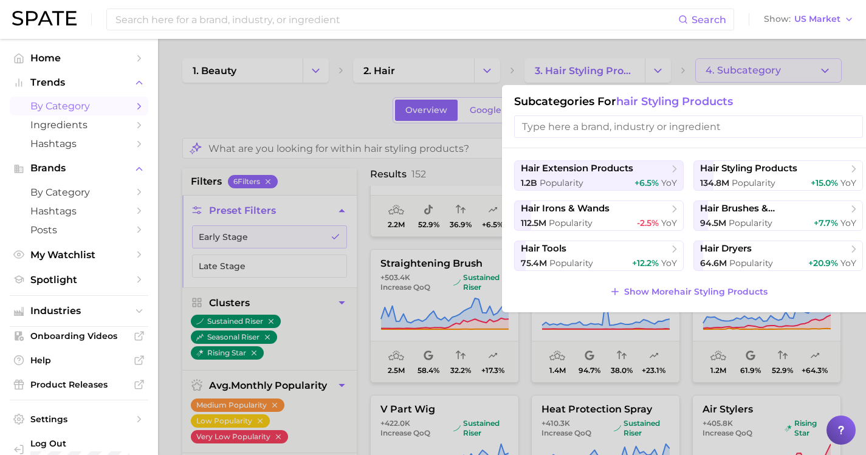
click at [622, 128] on input "search" at bounding box center [688, 126] width 349 height 22
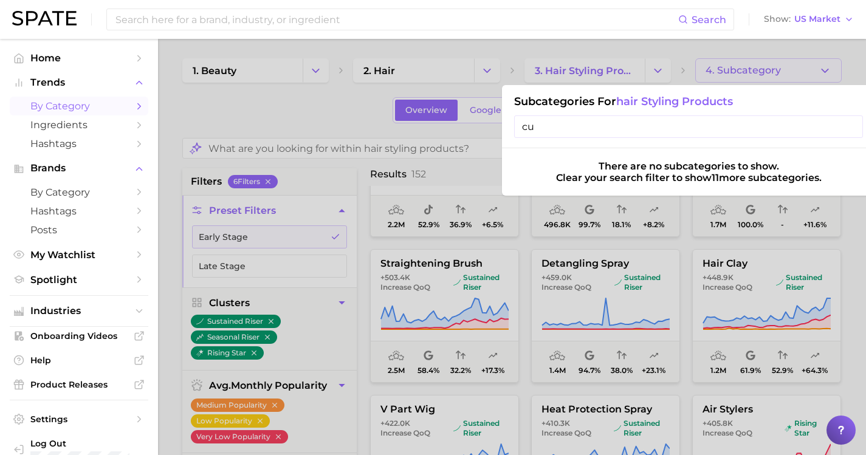
type input "c"
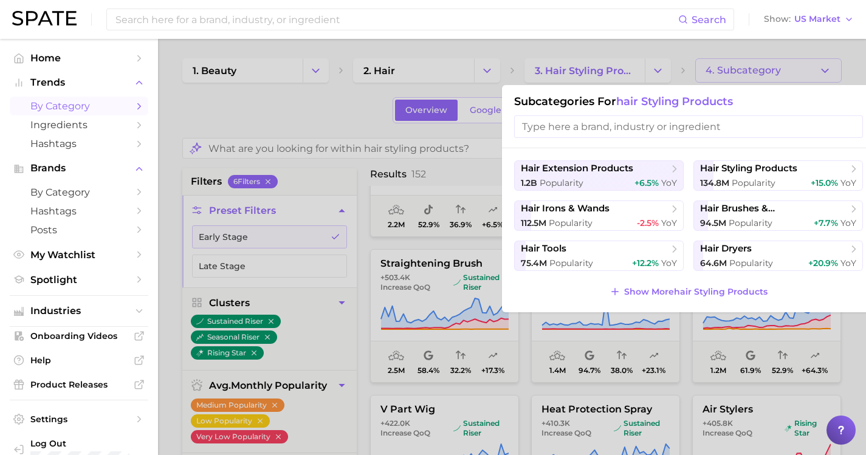
click at [648, 55] on div at bounding box center [433, 227] width 866 height 455
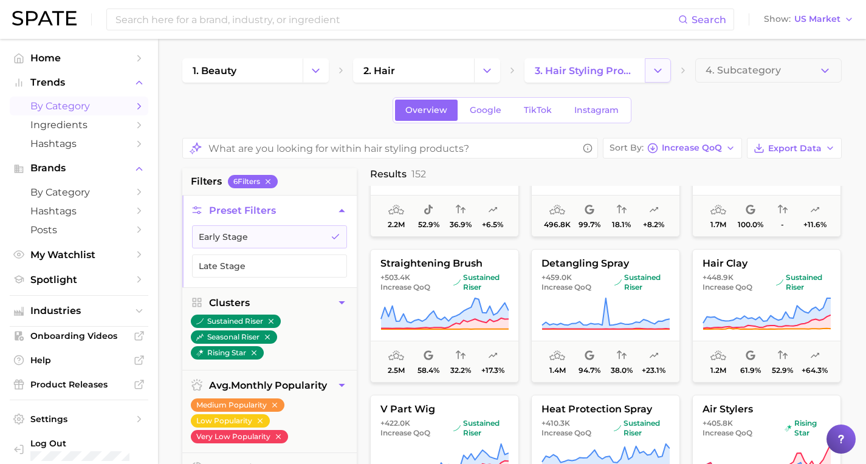
click at [650, 72] on button "Change Category" at bounding box center [658, 70] width 26 height 24
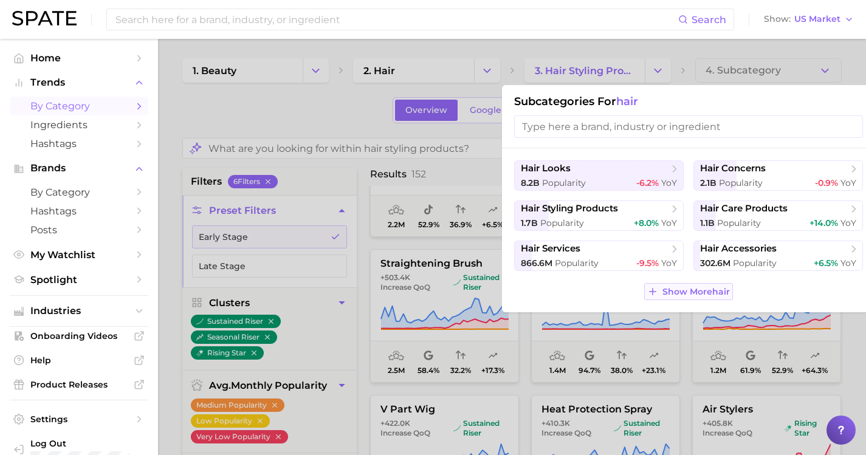
click at [675, 290] on span "Show More hair" at bounding box center [696, 292] width 67 height 10
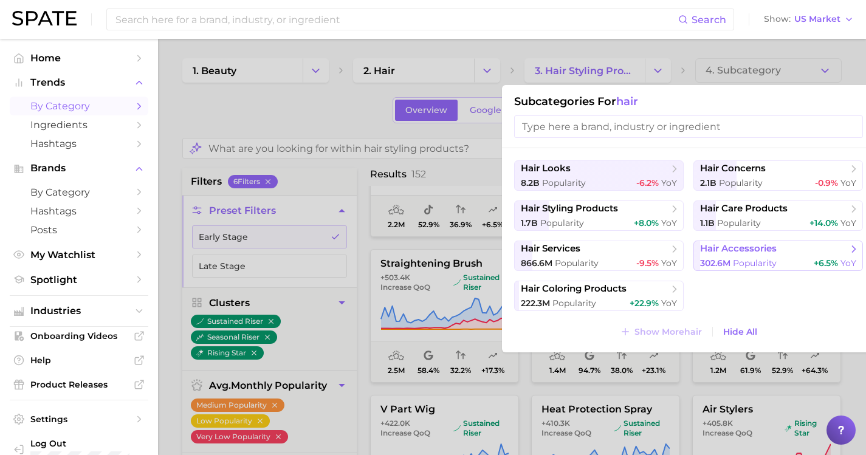
click at [731, 255] on span "hair accessories" at bounding box center [774, 249] width 148 height 12
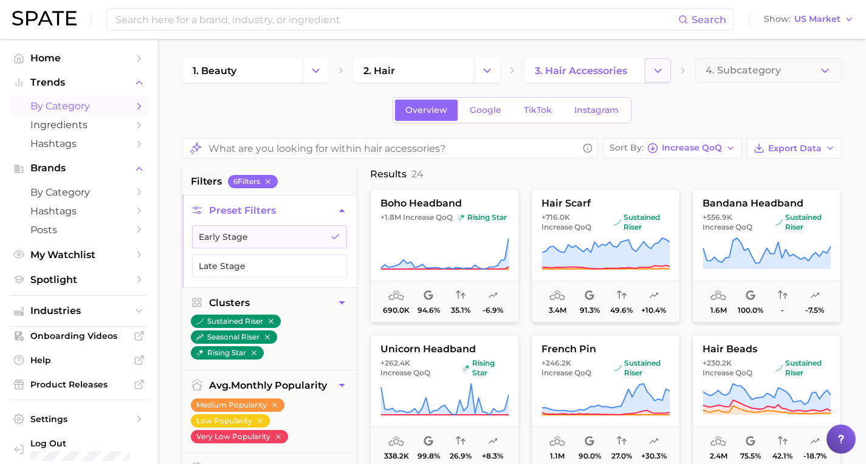
click at [660, 66] on icon "Change Category" at bounding box center [658, 70] width 13 height 13
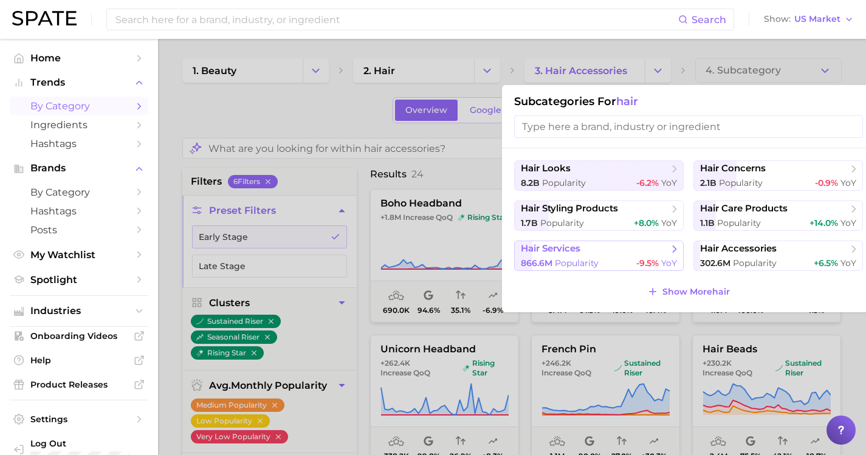
click at [639, 255] on button "hair services 866.6m Popularity -9.5% YoY" at bounding box center [599, 256] width 170 height 30
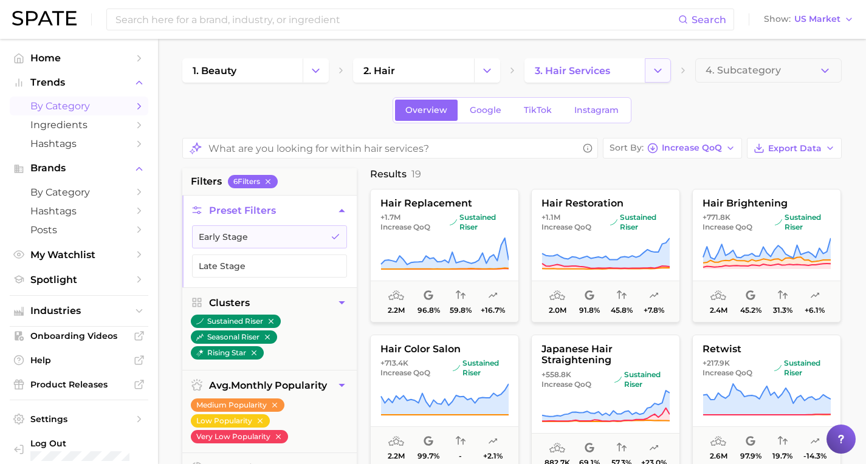
click at [653, 72] on icon "Change Category" at bounding box center [658, 70] width 13 height 13
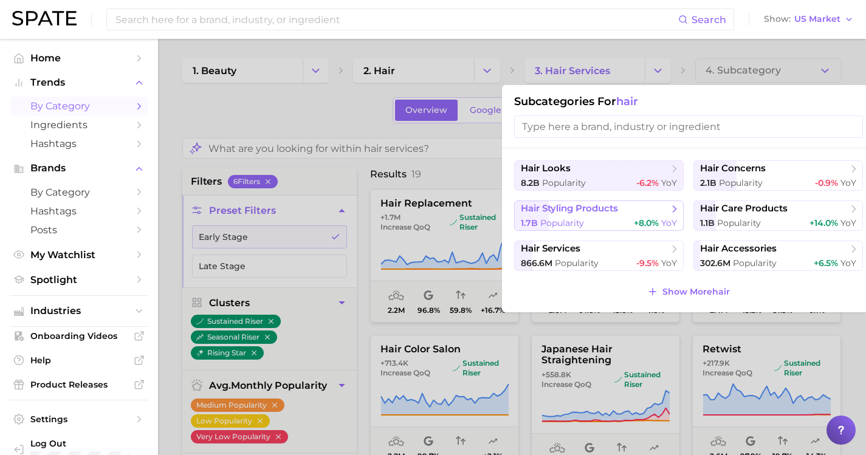
click at [605, 215] on span "hair styling products" at bounding box center [595, 209] width 148 height 12
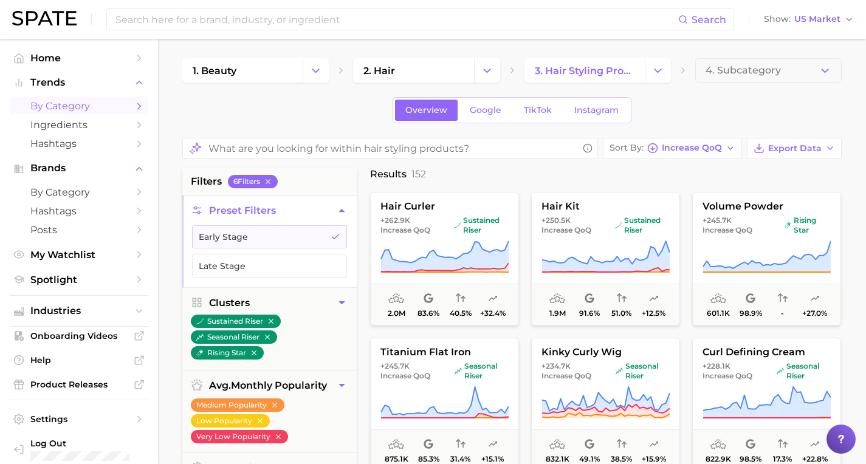
scroll to position [966, 0]
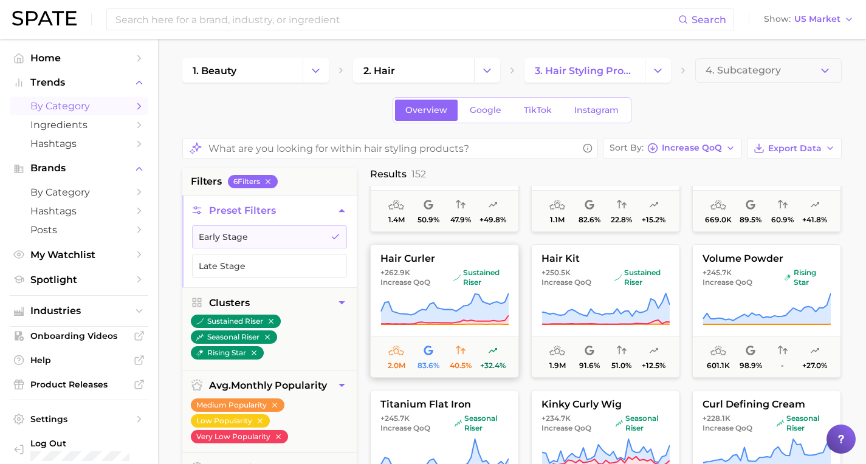
click at [443, 265] on button "hair curler +262.9k Increase QoQ sustained riser 2.0m 83.6% 40.5% +32.4%" at bounding box center [444, 311] width 149 height 134
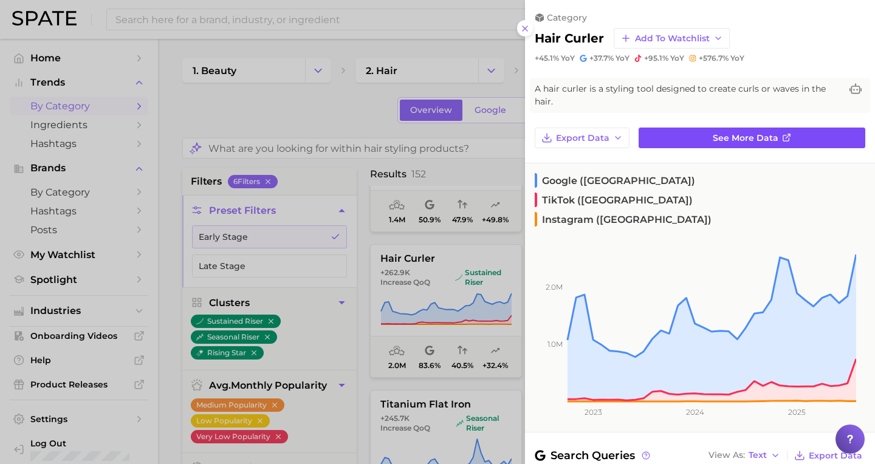
click at [714, 134] on span "See more data" at bounding box center [746, 138] width 66 height 10
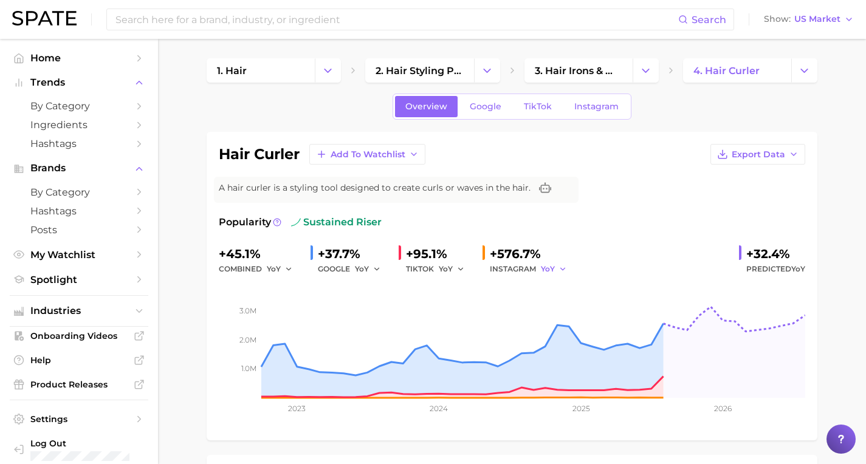
click at [559, 269] on icon "button" at bounding box center [563, 269] width 9 height 9
click at [556, 308] on span "QoQ" at bounding box center [557, 310] width 20 height 10
click at [456, 269] on icon "button" at bounding box center [460, 269] width 9 height 9
click at [456, 291] on button "YoY" at bounding box center [506, 289] width 134 height 22
click at [456, 267] on icon "button" at bounding box center [460, 269] width 9 height 9
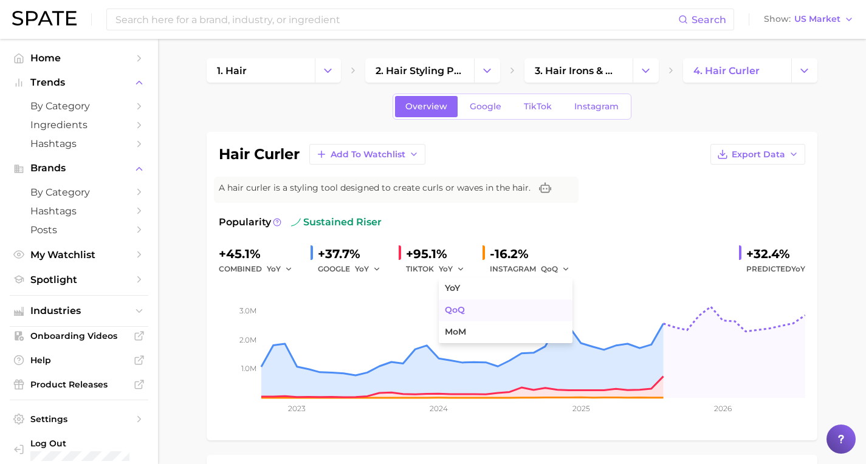
click at [453, 306] on button "QoQ" at bounding box center [506, 311] width 134 height 22
click at [373, 274] on icon "button" at bounding box center [377, 269] width 9 height 9
click at [368, 314] on span "QoQ" at bounding box center [371, 310] width 20 height 10
click at [278, 269] on button "YoY" at bounding box center [280, 269] width 26 height 15
click at [278, 303] on button "QoQ" at bounding box center [334, 311] width 134 height 22
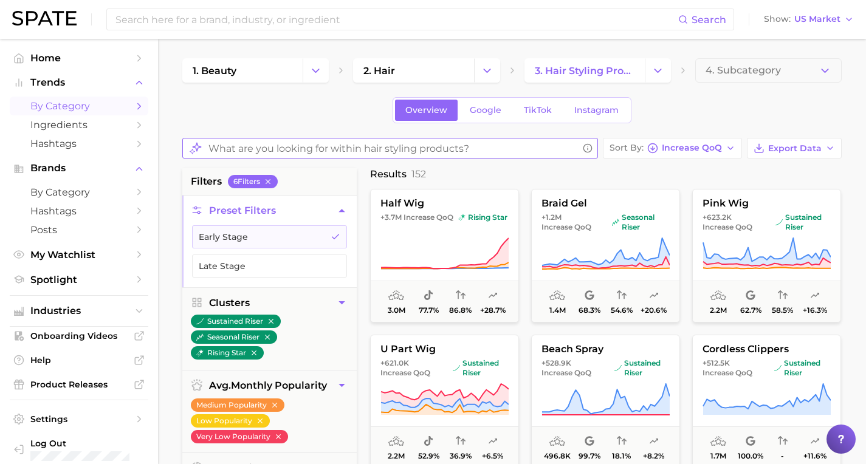
click at [424, 149] on input "What are you looking for within hair styling products?" at bounding box center [393, 149] width 370 height 24
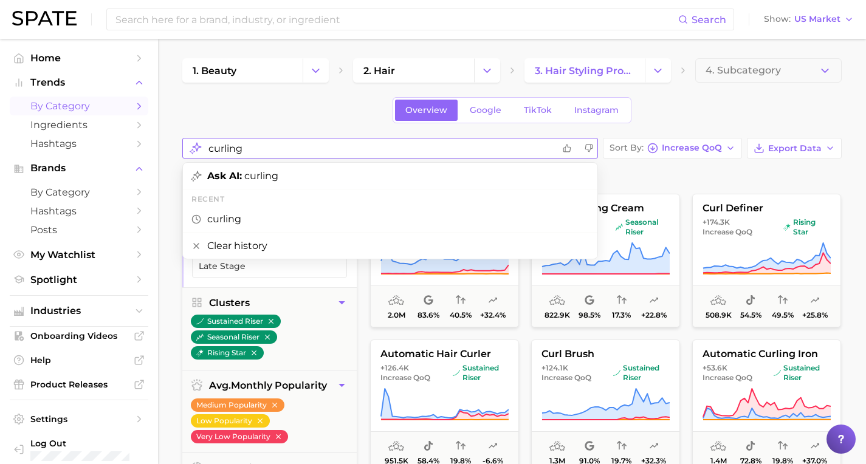
drag, startPoint x: 323, startPoint y: 146, endPoint x: 160, endPoint y: 145, distance: 162.3
type input "g"
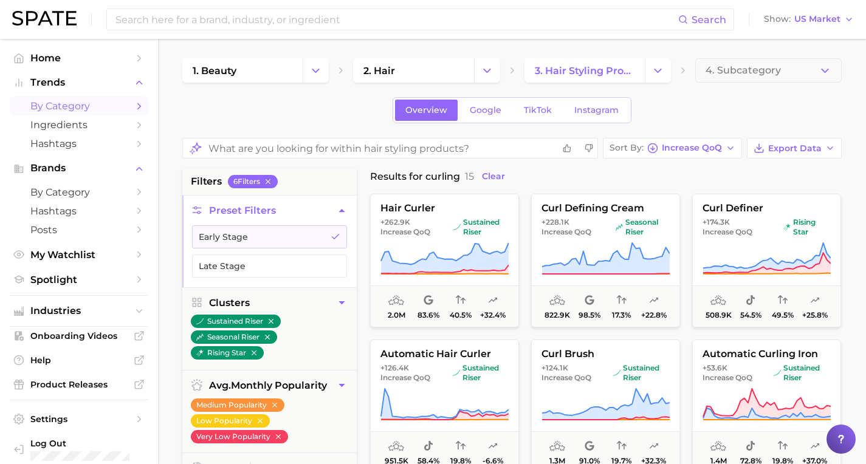
click at [193, 6] on div "Search Show US Market" at bounding box center [433, 19] width 842 height 39
click at [193, 16] on input at bounding box center [396, 19] width 564 height 21
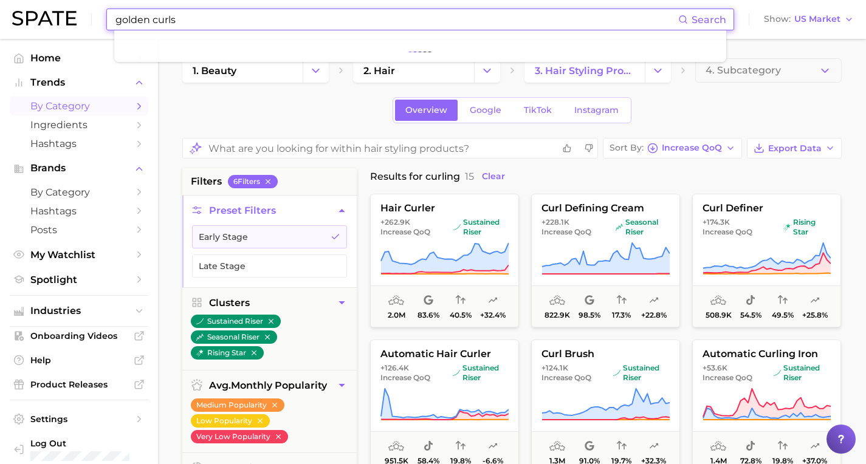
type input "golden curls"
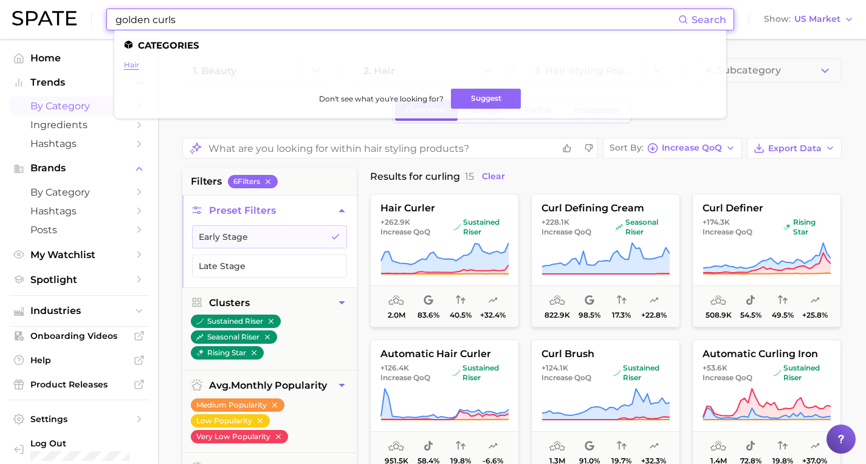
click at [133, 65] on link "hair" at bounding box center [131, 64] width 15 height 9
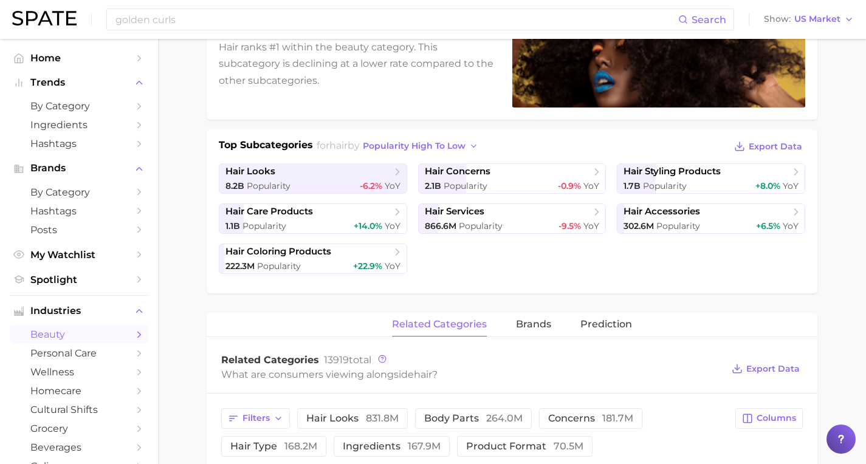
scroll to position [217, 0]
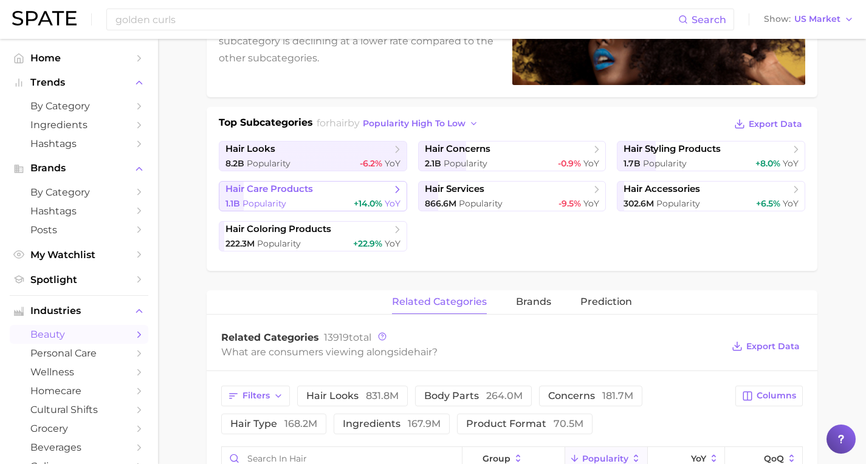
click at [331, 186] on span "hair care products" at bounding box center [309, 190] width 166 height 12
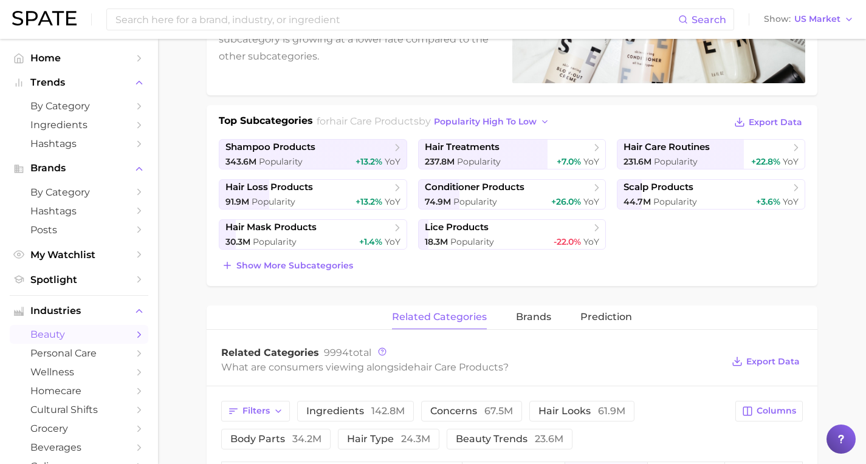
scroll to position [258, 0]
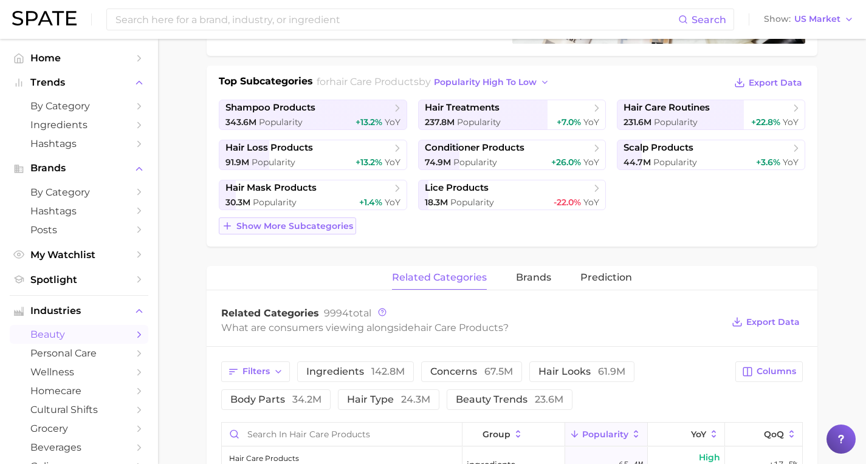
click at [280, 233] on button "Show more subcategories" at bounding box center [287, 226] width 137 height 17
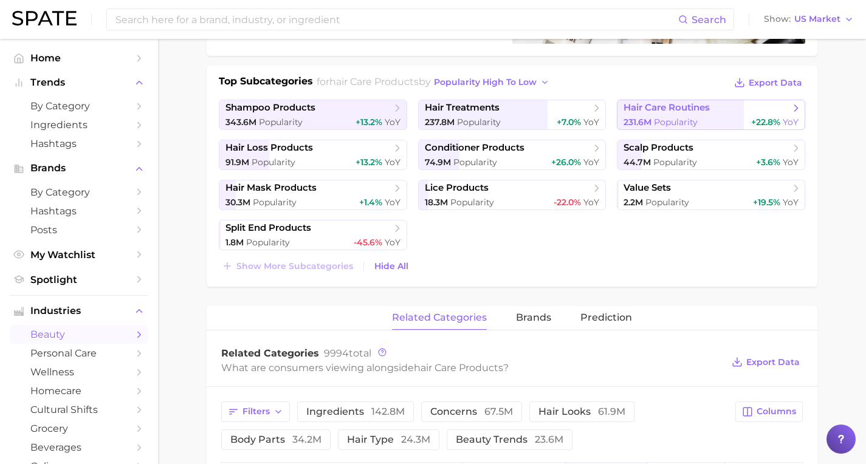
click at [670, 111] on span "hair care routines" at bounding box center [667, 108] width 86 height 12
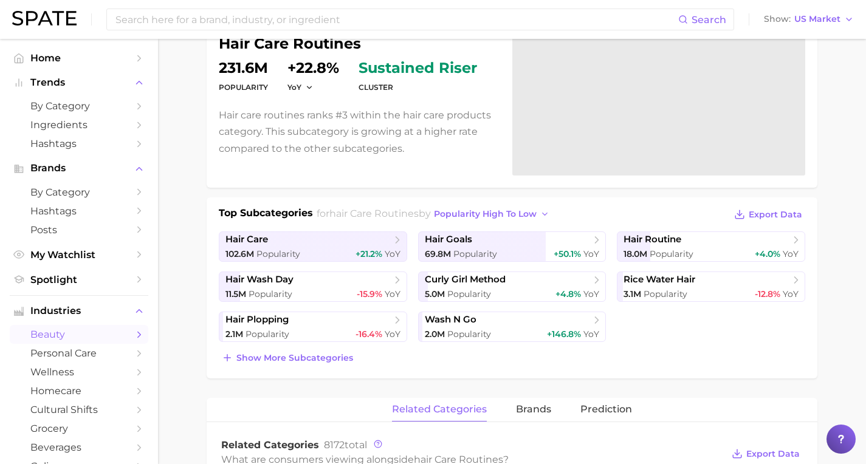
scroll to position [133, 0]
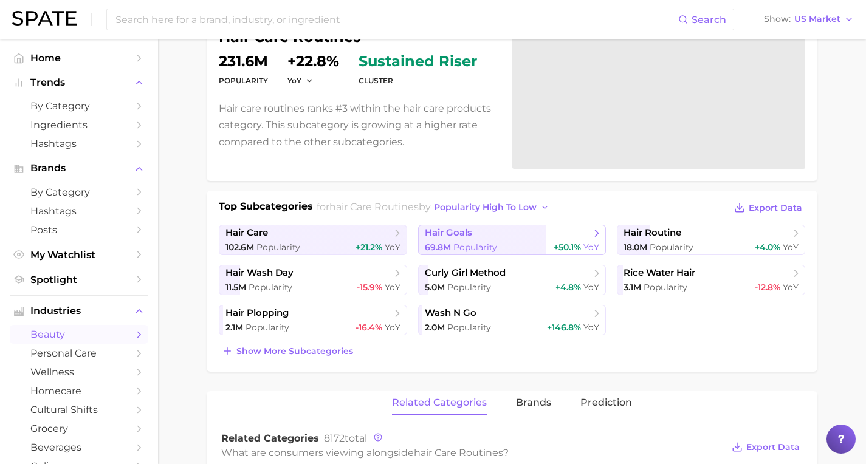
click at [483, 239] on span "hair goals" at bounding box center [508, 233] width 166 height 12
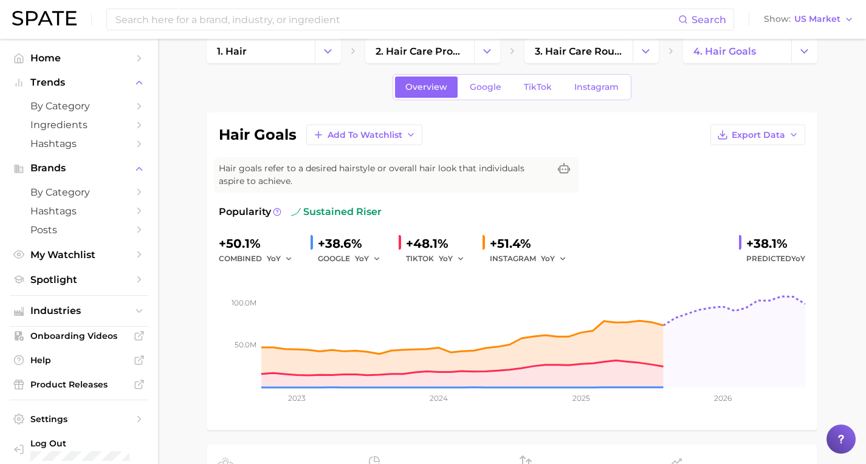
scroll to position [20, 0]
click at [559, 258] on icon "button" at bounding box center [563, 258] width 9 height 9
click at [547, 295] on span "QoQ" at bounding box center [557, 299] width 20 height 10
click at [461, 257] on div "YoY" at bounding box center [456, 258] width 34 height 15
click at [458, 257] on icon "button" at bounding box center [460, 258] width 9 height 9
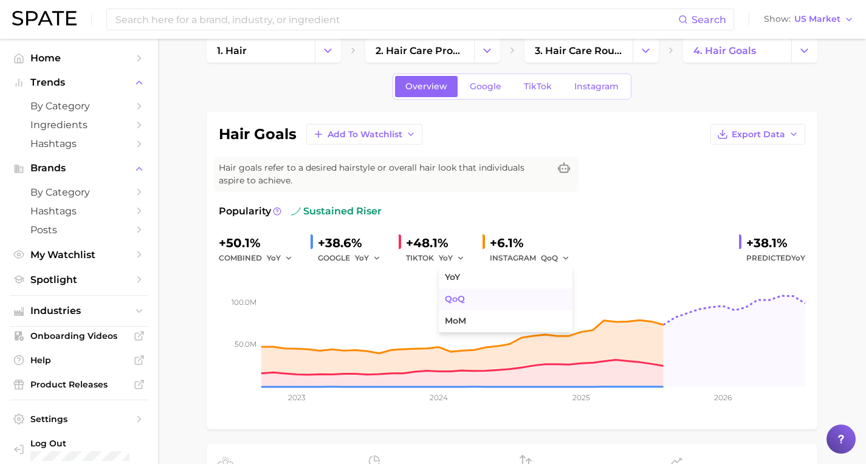
click at [464, 296] on button "QoQ" at bounding box center [506, 300] width 134 height 22
click at [373, 259] on icon "button" at bounding box center [377, 258] width 9 height 9
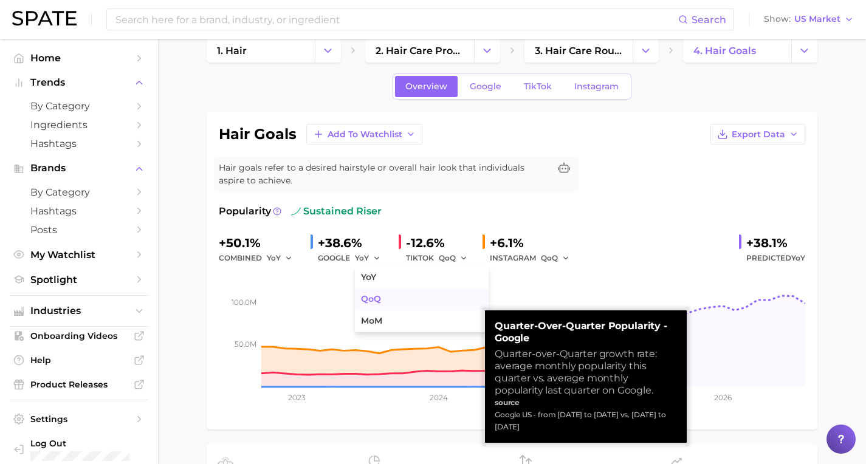
click at [373, 298] on span "QoQ" at bounding box center [371, 299] width 20 height 10
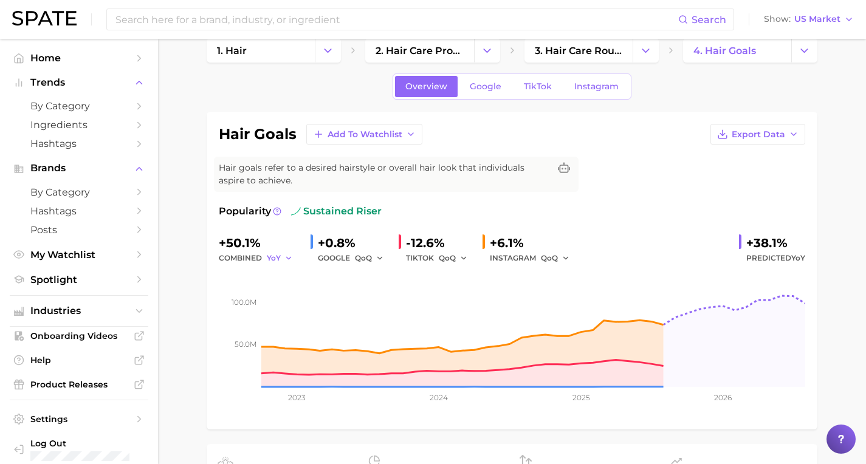
click at [284, 260] on icon "button" at bounding box center [288, 258] width 9 height 9
click at [283, 297] on span "QoQ" at bounding box center [283, 299] width 20 height 10
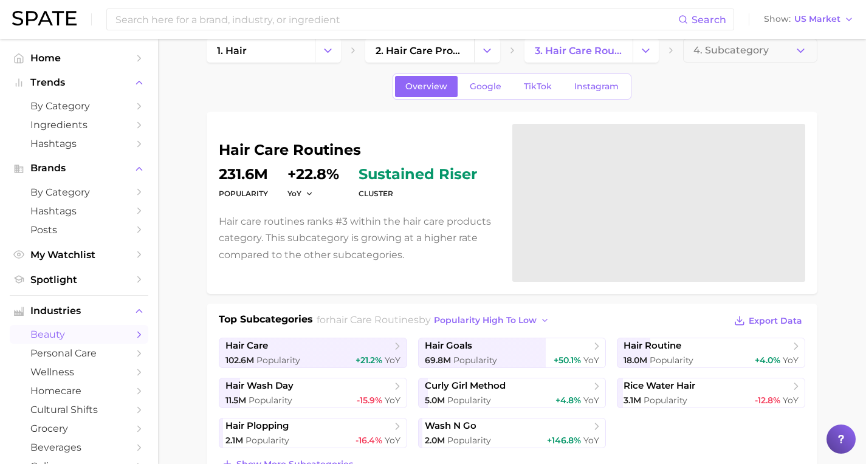
scroll to position [133, 0]
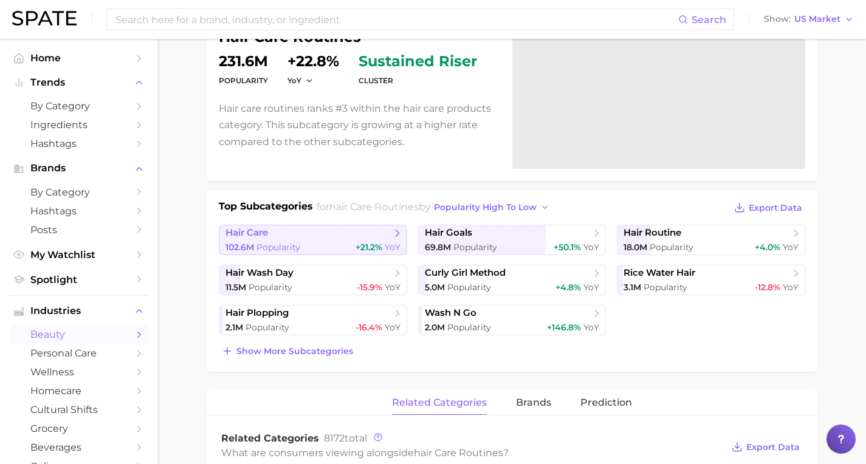
click at [331, 241] on link "hair care 102.6m Popularity +21.2% YoY" at bounding box center [313, 240] width 188 height 30
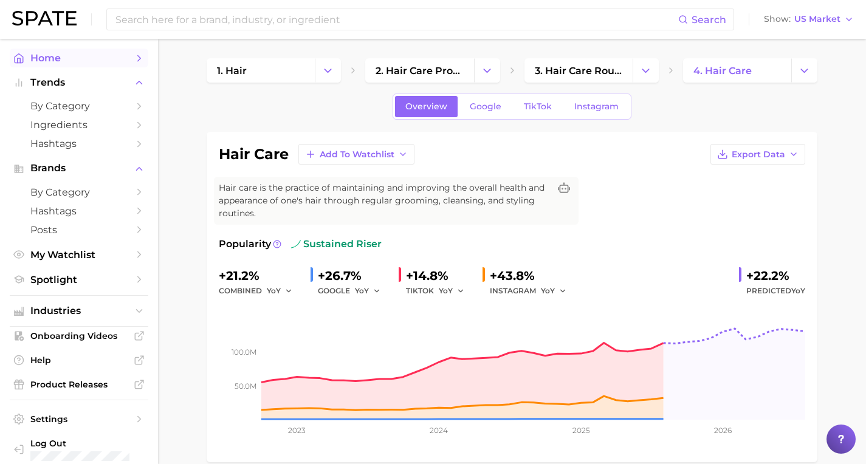
click at [72, 62] on span "Home" at bounding box center [78, 58] width 97 height 12
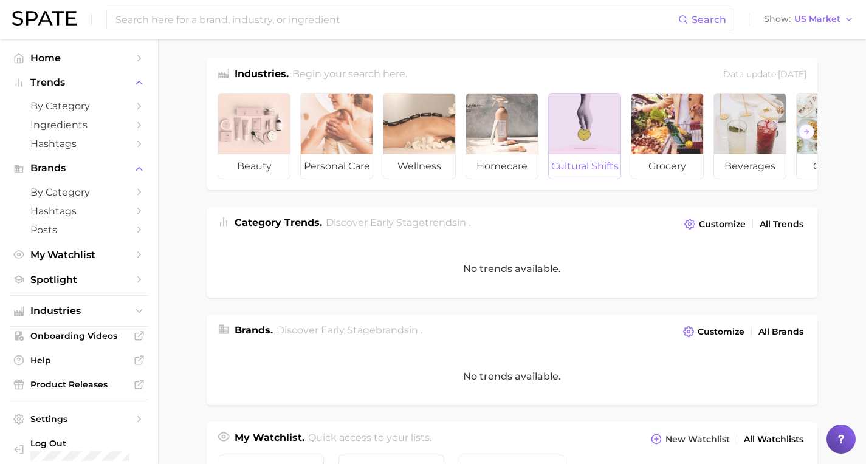
click at [565, 170] on span "cultural shifts" at bounding box center [585, 166] width 72 height 24
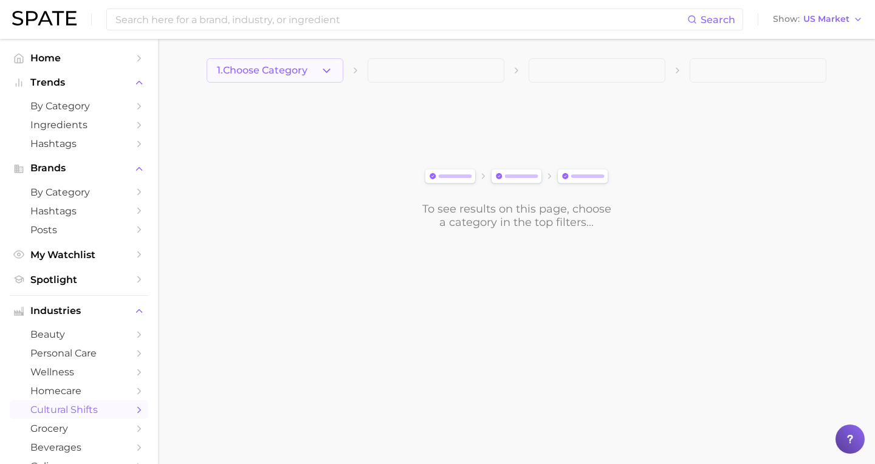
click at [289, 66] on span "1. Choose Category" at bounding box center [262, 70] width 91 height 11
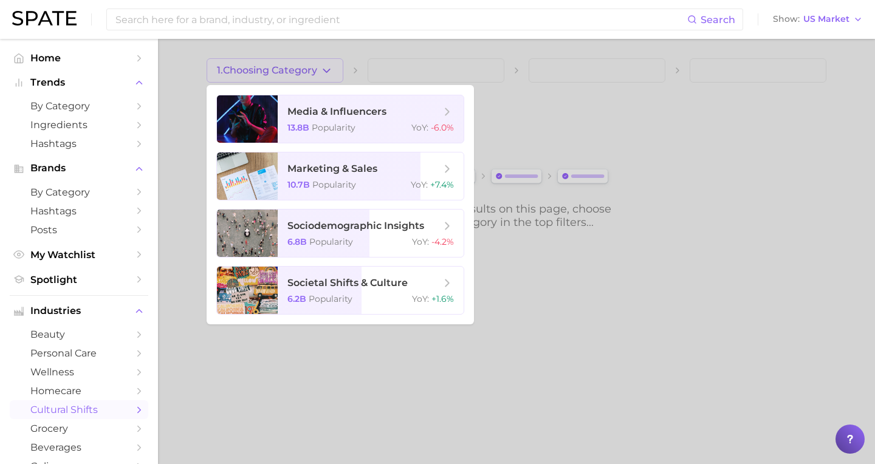
click at [164, 102] on div at bounding box center [437, 232] width 875 height 464
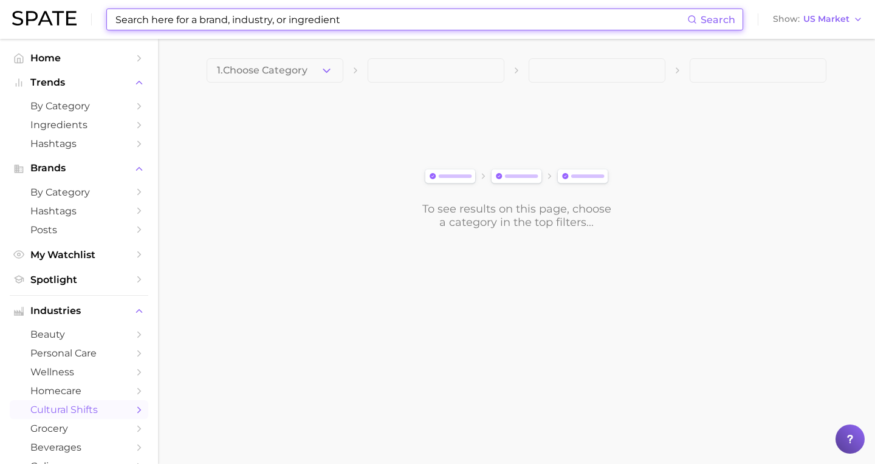
click at [244, 18] on input at bounding box center [400, 19] width 573 height 21
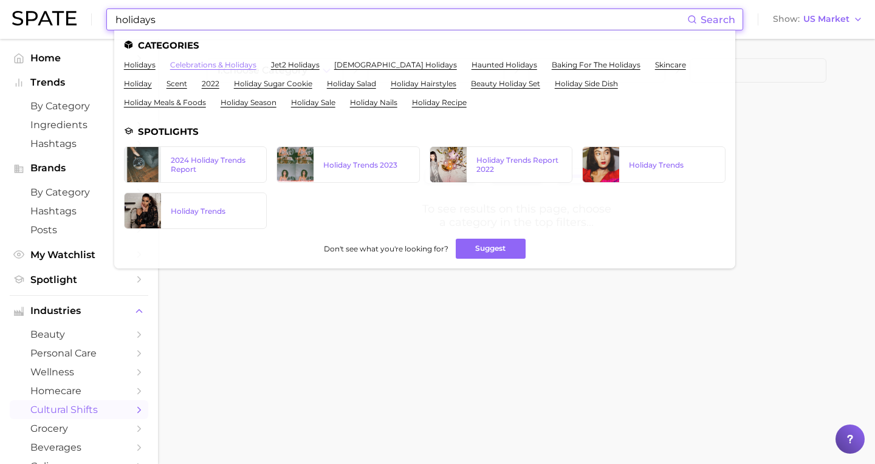
type input "holidays"
click at [181, 66] on link "celebrations & holidays" at bounding box center [213, 64] width 86 height 9
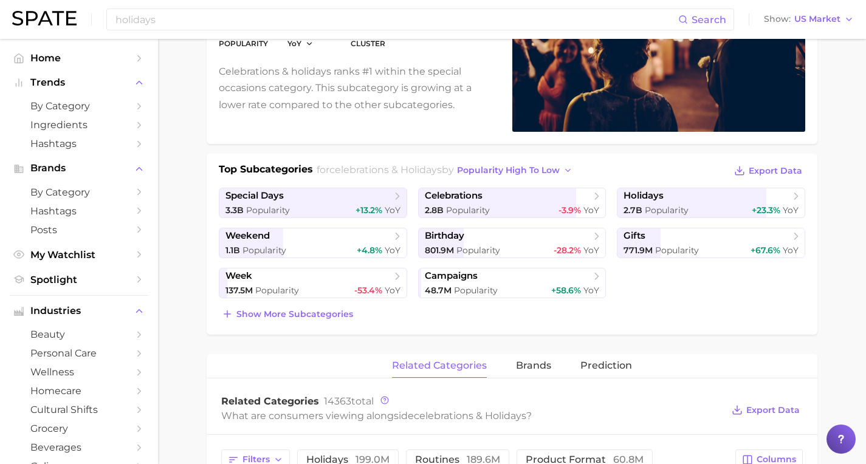
scroll to position [212, 0]
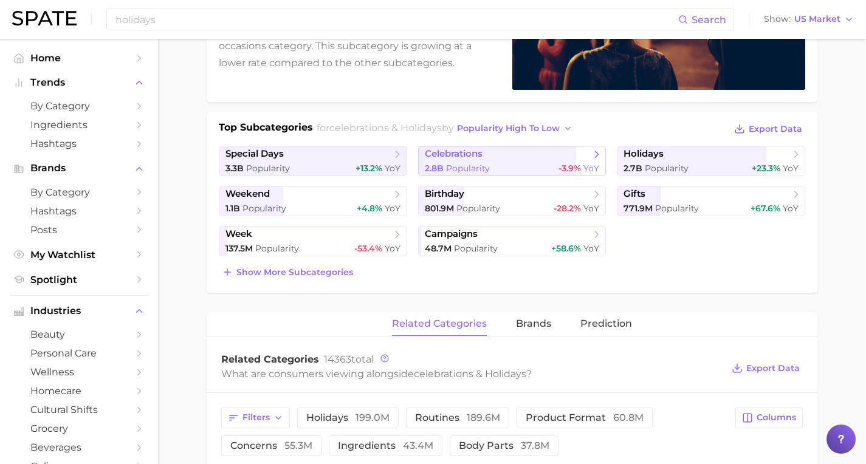
click at [513, 156] on span "celebrations" at bounding box center [508, 154] width 166 height 12
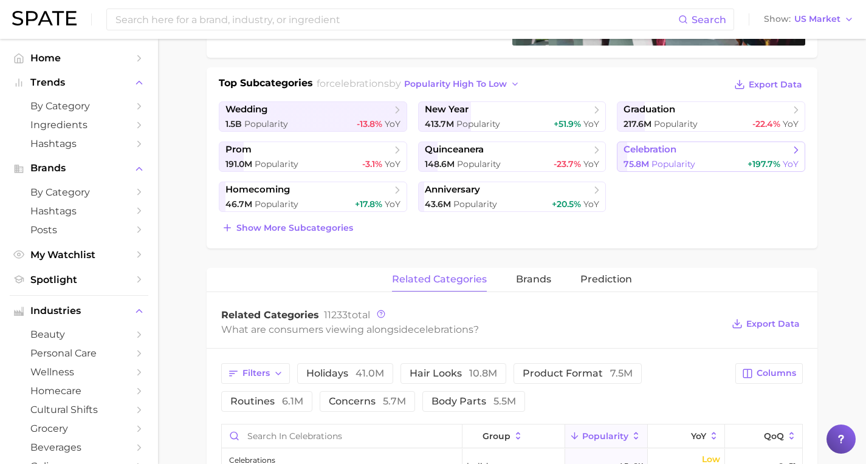
scroll to position [258, 0]
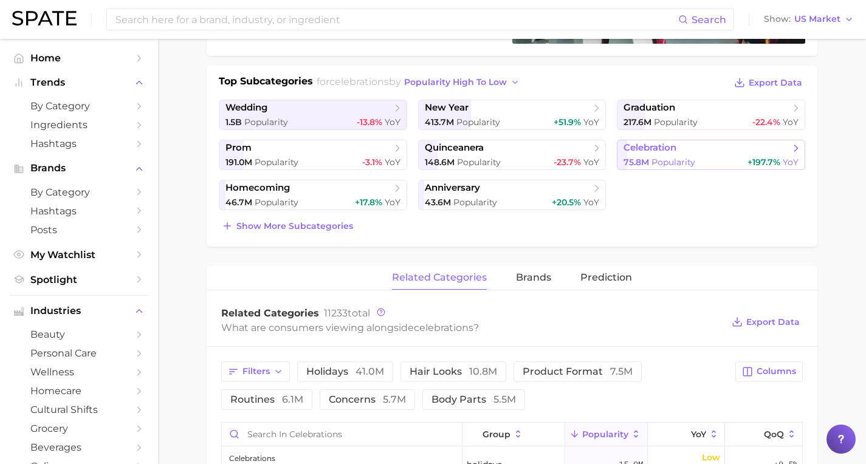
click at [690, 156] on link "celebration 75.8m Popularity +197.7% YoY" at bounding box center [711, 155] width 188 height 30
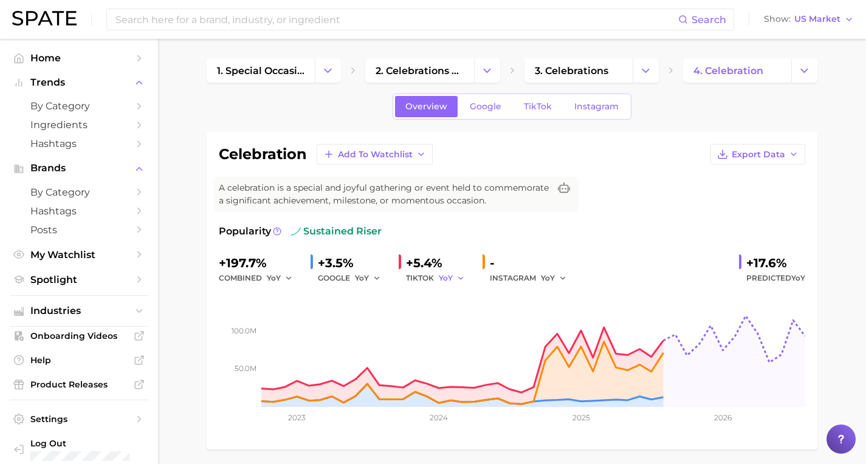
click at [456, 280] on icon "button" at bounding box center [460, 278] width 9 height 9
click at [456, 314] on button "QoQ" at bounding box center [506, 320] width 134 height 22
click at [559, 280] on icon "button" at bounding box center [563, 278] width 9 height 9
click at [555, 320] on span "QoQ" at bounding box center [557, 319] width 20 height 10
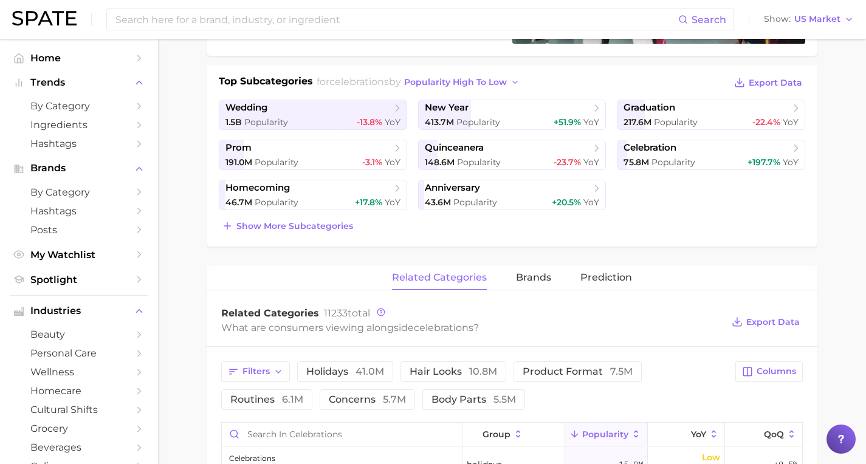
type input "holidays"
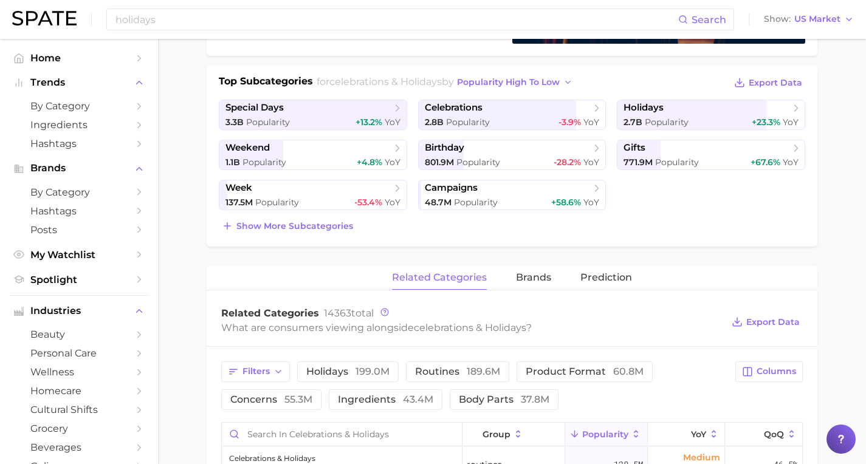
scroll to position [212, 0]
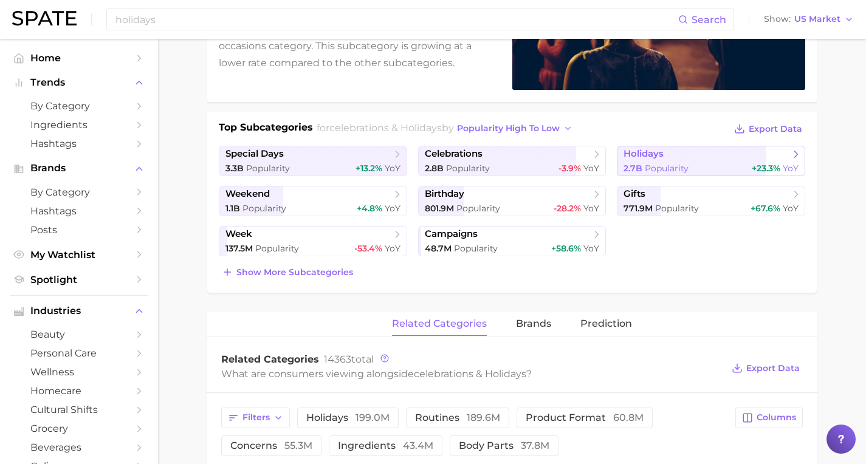
click at [682, 159] on span "holidays" at bounding box center [707, 154] width 166 height 12
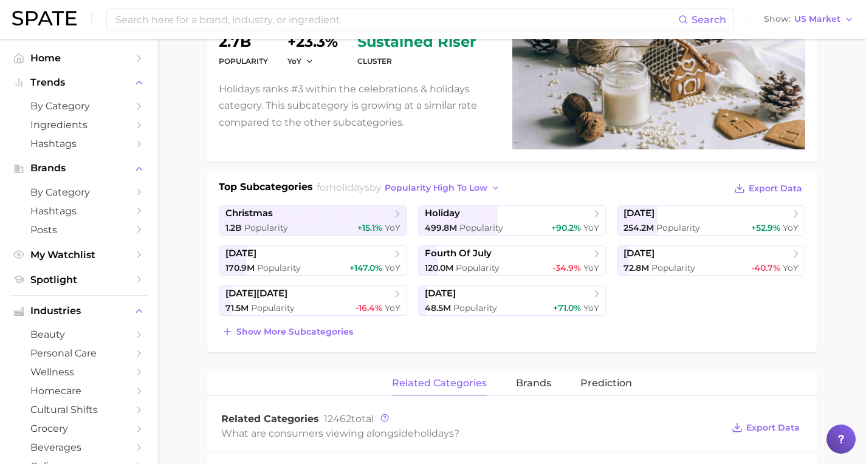
scroll to position [156, 0]
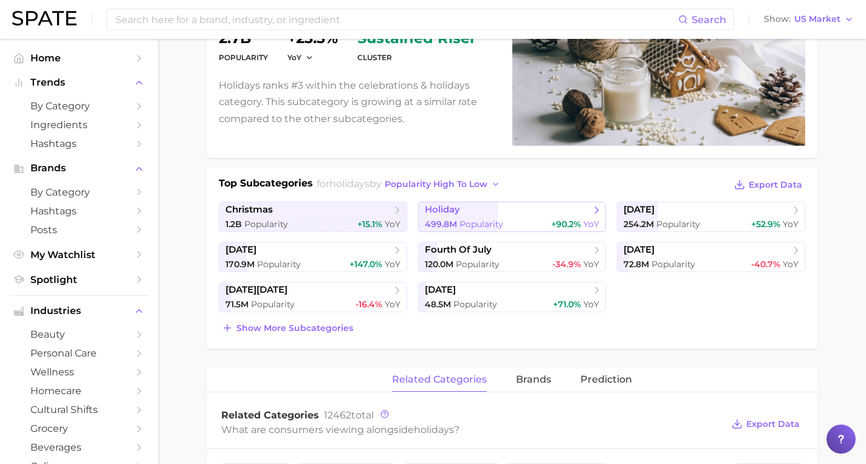
click at [463, 210] on span "holiday" at bounding box center [508, 210] width 166 height 12
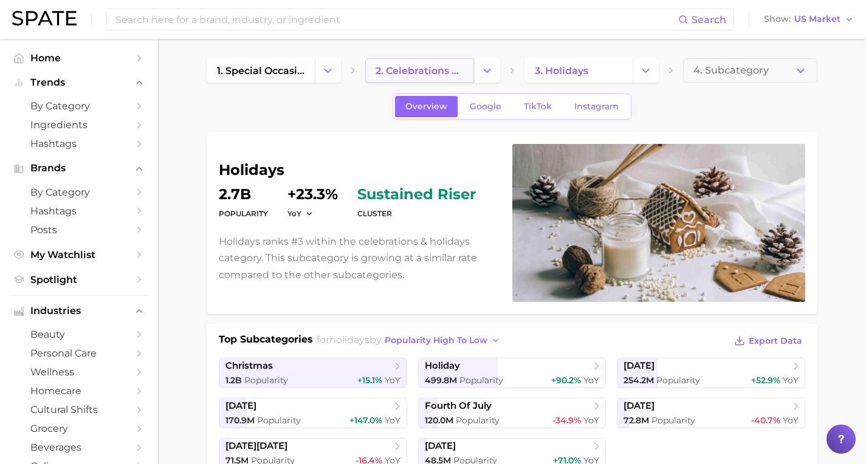
click at [429, 80] on link "2. celebrations & holidays" at bounding box center [419, 70] width 108 height 24
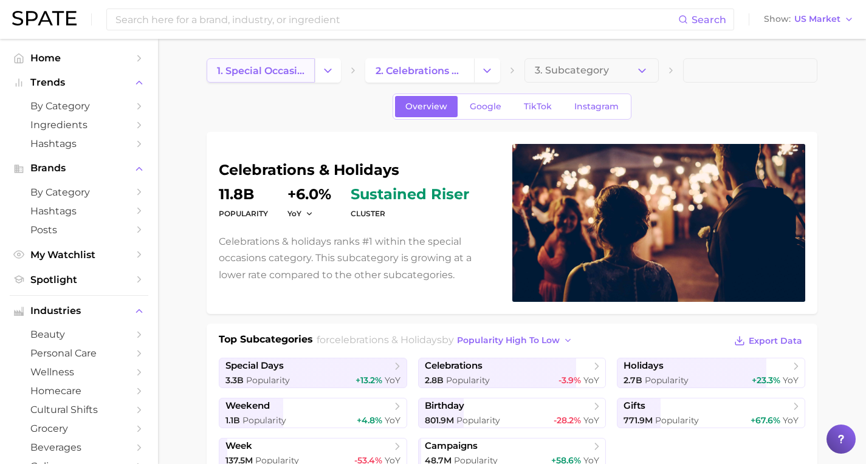
click at [277, 73] on span "1. special occasions" at bounding box center [261, 71] width 88 height 12
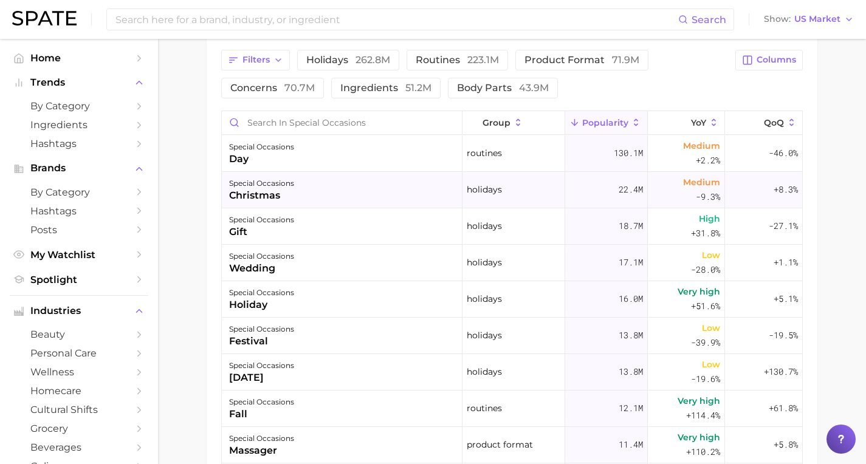
scroll to position [2, 0]
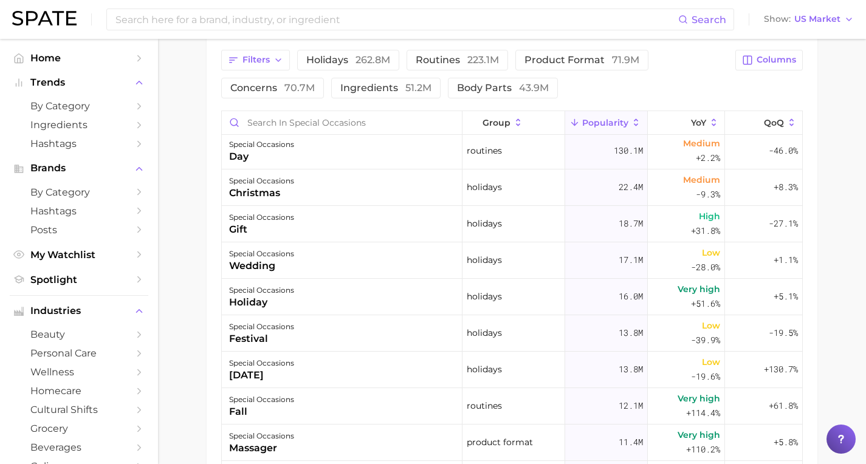
click at [603, 119] on span "Popularity" at bounding box center [605, 123] width 46 height 10
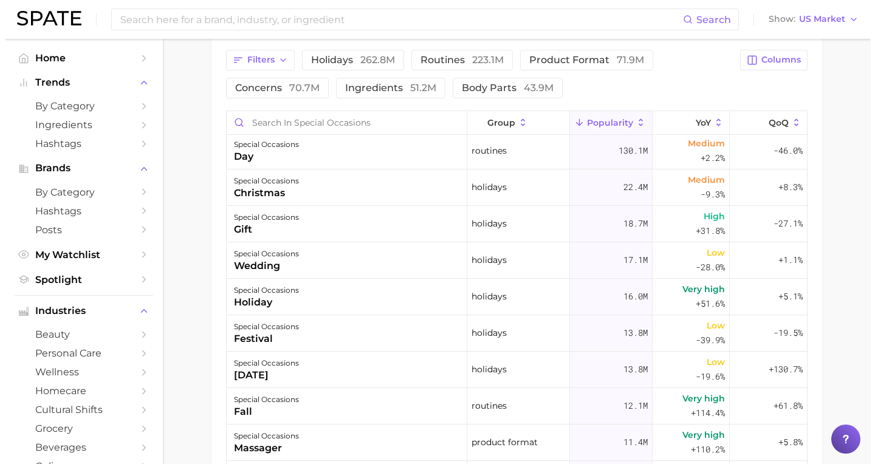
scroll to position [0, 0]
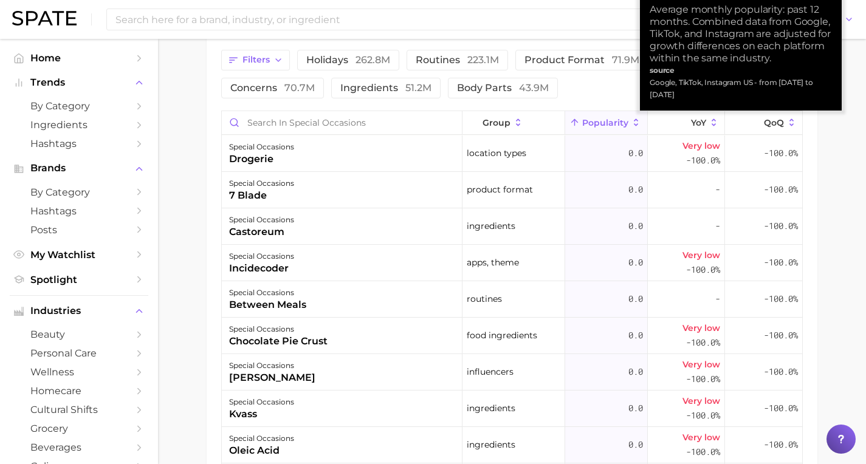
click at [603, 119] on span "Popularity" at bounding box center [605, 123] width 46 height 10
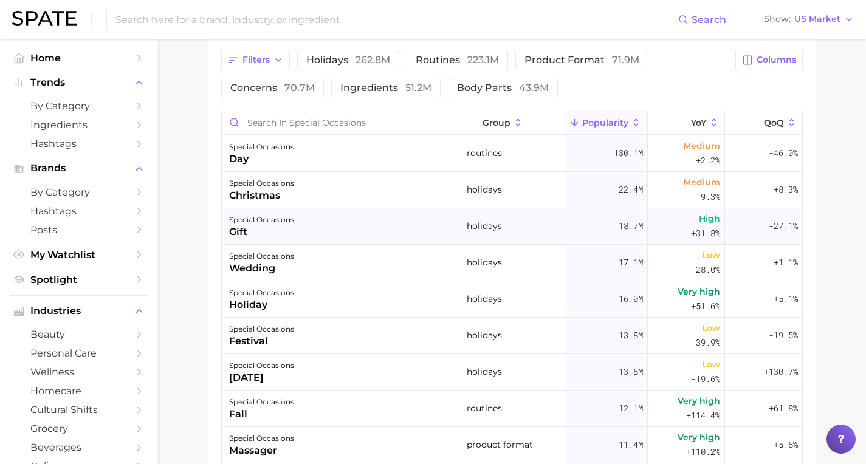
click at [529, 230] on div "holidays" at bounding box center [514, 226] width 103 height 36
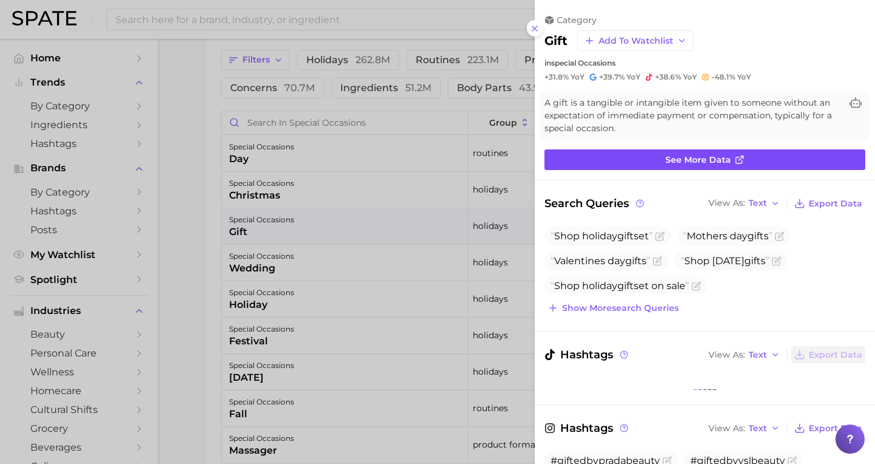
click at [666, 157] on span "See more data" at bounding box center [699, 160] width 66 height 10
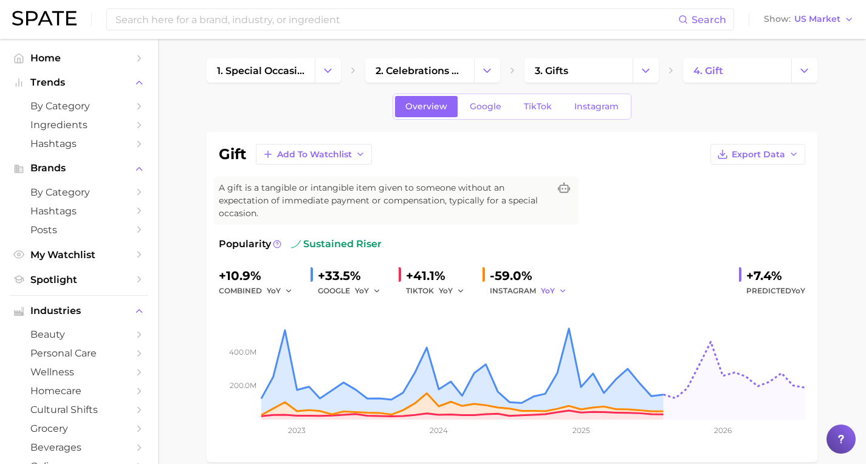
click at [559, 287] on icon "button" at bounding box center [563, 291] width 9 height 9
click at [559, 322] on button "QoQ" at bounding box center [608, 333] width 134 height 22
click at [456, 287] on icon "button" at bounding box center [460, 291] width 9 height 9
click at [455, 327] on span "QoQ" at bounding box center [455, 332] width 20 height 10
click at [367, 284] on button "YoY" at bounding box center [368, 291] width 26 height 15
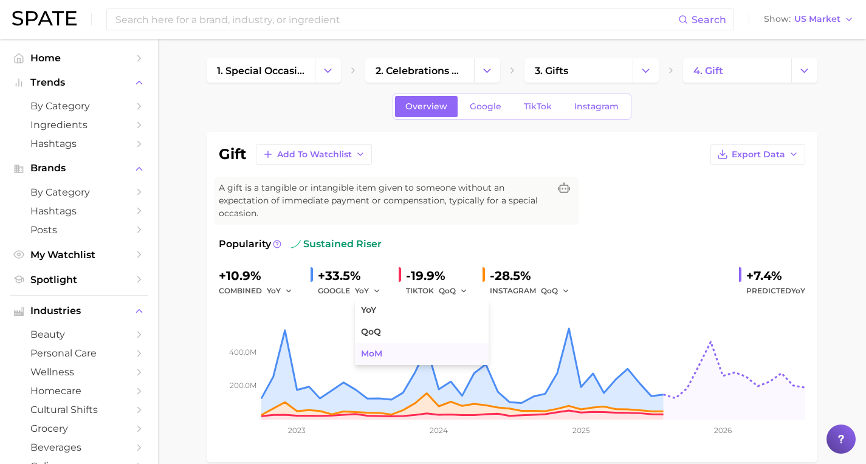
click at [368, 343] on button "MoM" at bounding box center [422, 354] width 134 height 22
click at [452, 284] on button "QoQ" at bounding box center [453, 291] width 29 height 15
click at [459, 343] on button "MoM" at bounding box center [506, 354] width 134 height 22
click at [562, 287] on icon "button" at bounding box center [566, 291] width 9 height 9
click at [557, 343] on button "MoM" at bounding box center [608, 354] width 134 height 22
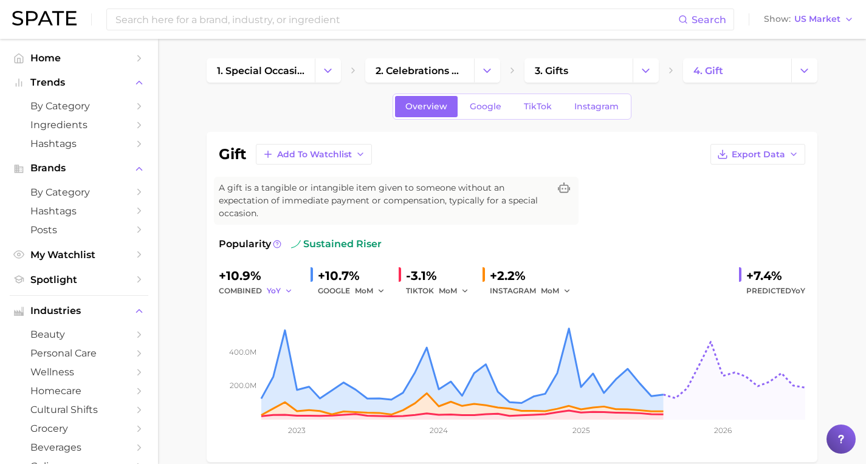
click at [277, 284] on button "YoY" at bounding box center [280, 291] width 26 height 15
click at [279, 349] on span "MoM" at bounding box center [283, 354] width 21 height 10
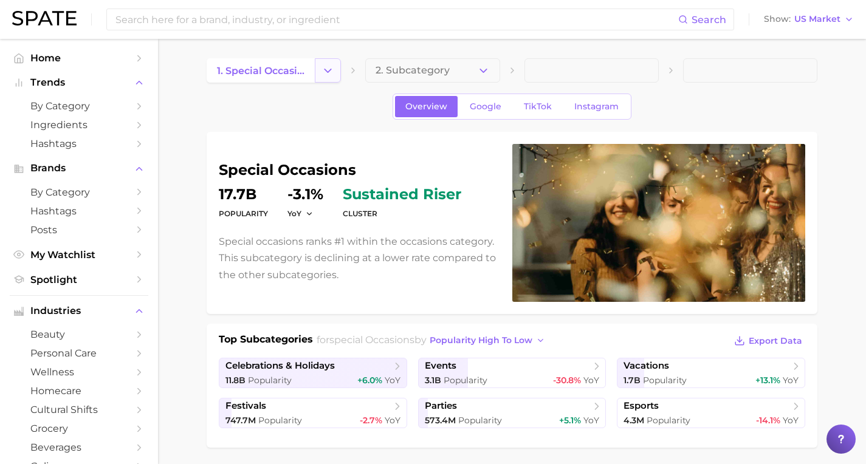
click at [324, 71] on icon "Change Category" at bounding box center [328, 70] width 13 height 13
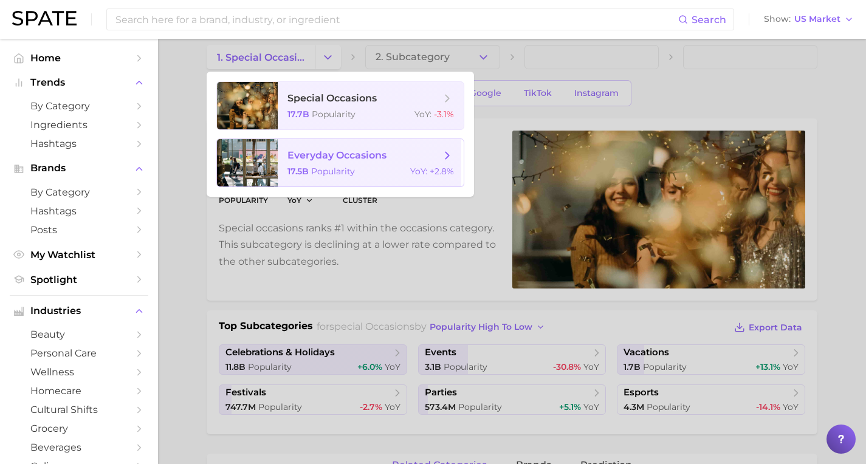
scroll to position [9, 0]
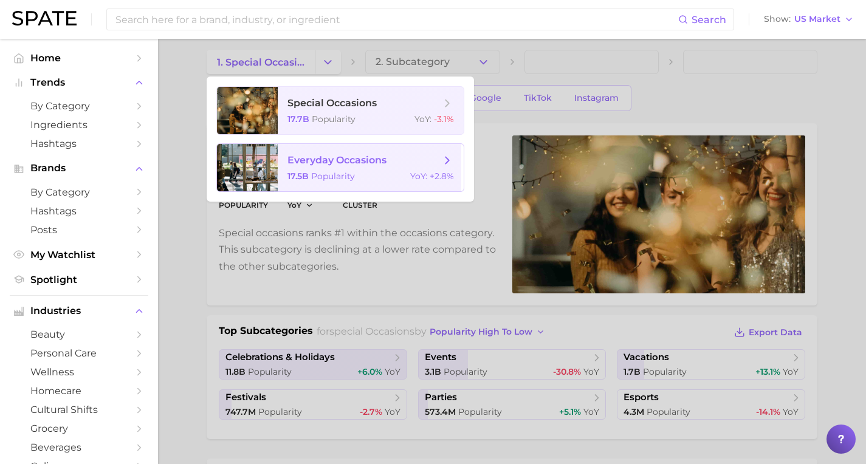
click at [364, 157] on span "everyday occasions" at bounding box center [337, 160] width 99 height 12
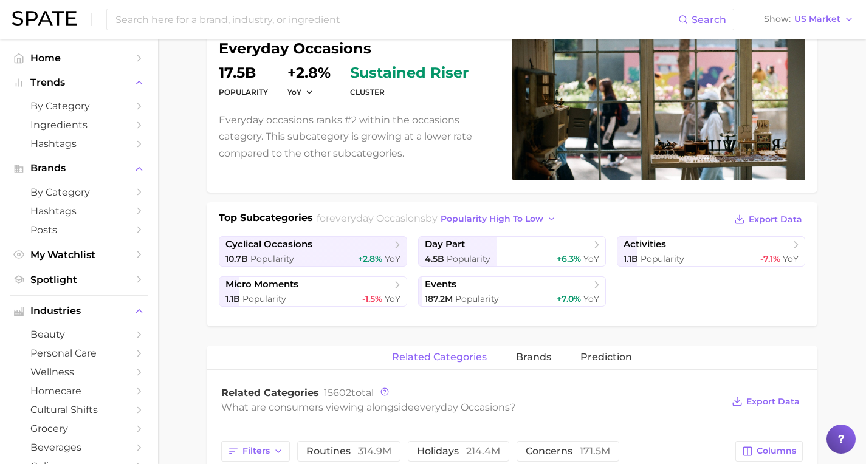
scroll to position [168, 0]
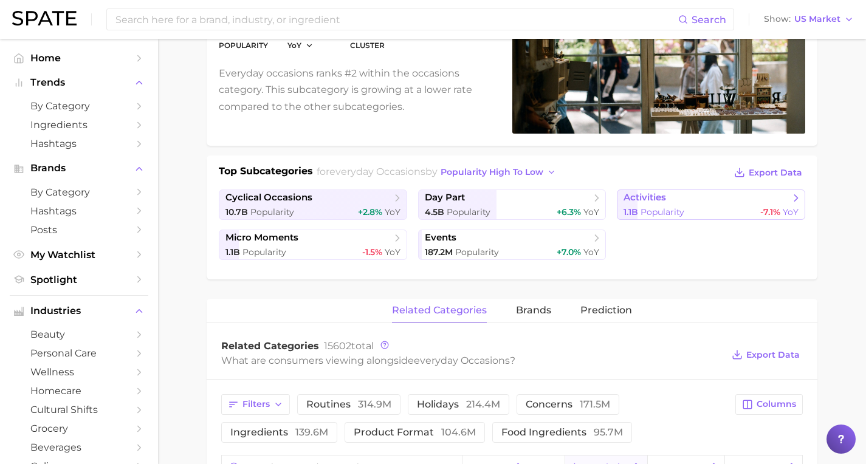
click at [709, 204] on span "activities" at bounding box center [707, 198] width 166 height 12
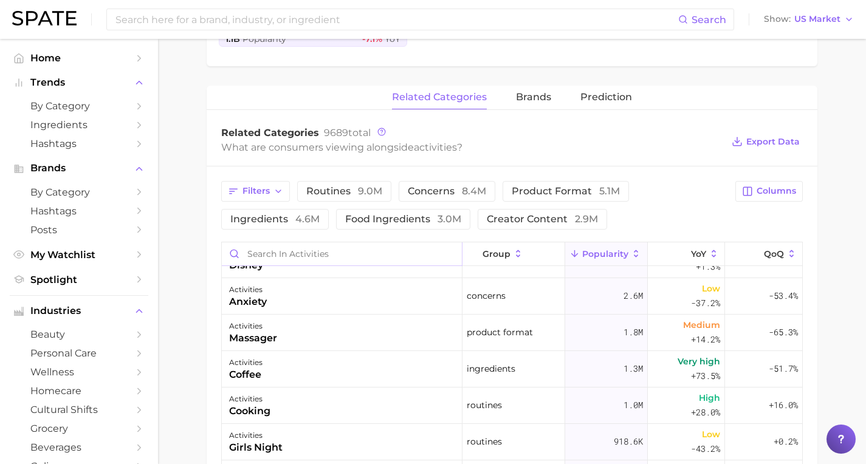
scroll to position [373, 0]
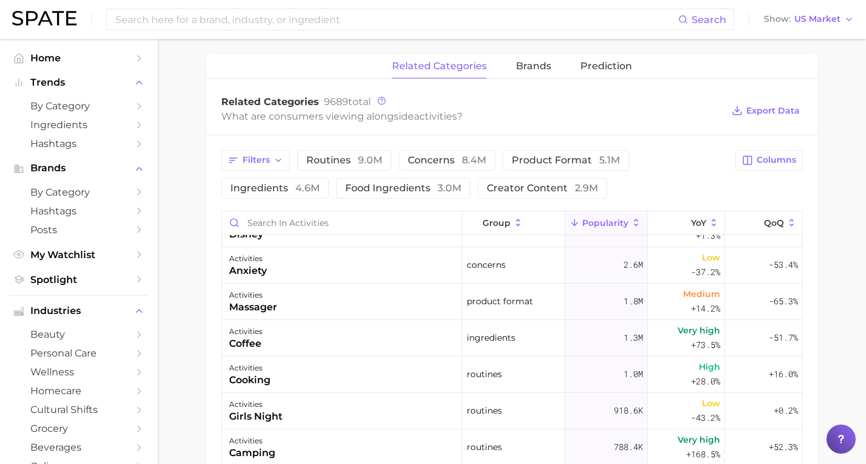
click at [604, 225] on span "Popularity" at bounding box center [605, 223] width 46 height 10
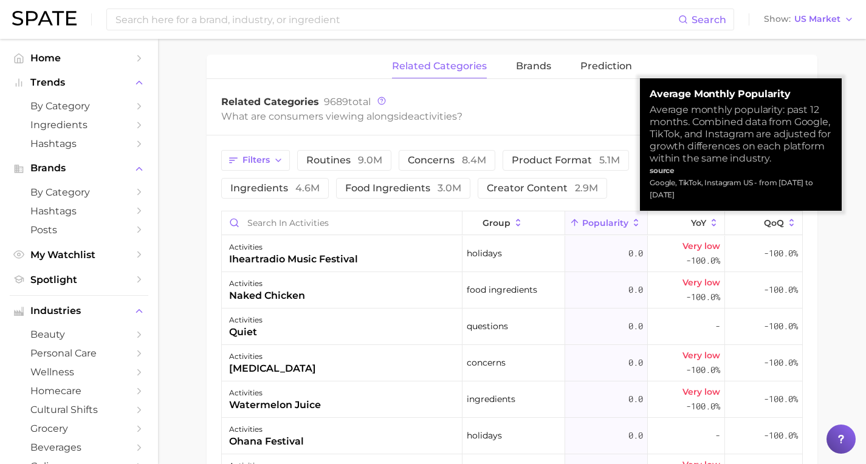
click at [604, 225] on span "Popularity" at bounding box center [605, 223] width 46 height 10
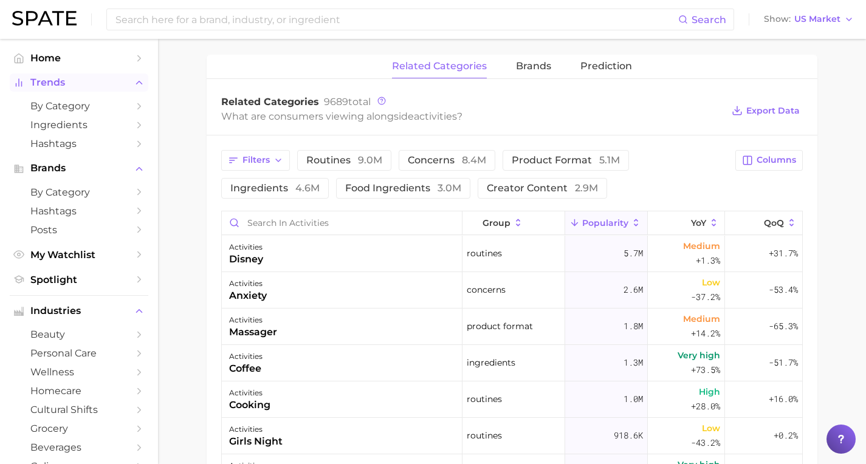
click at [74, 80] on span "Trends" at bounding box center [78, 82] width 97 height 11
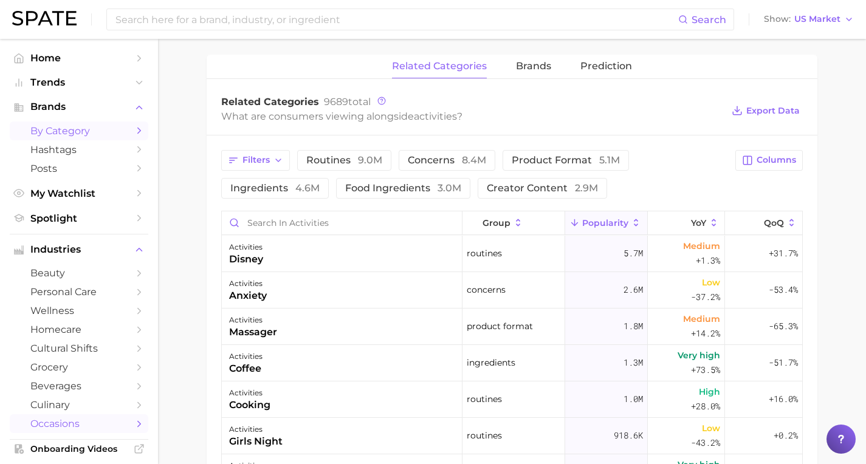
click at [75, 125] on span "by Category" at bounding box center [78, 131] width 97 height 12
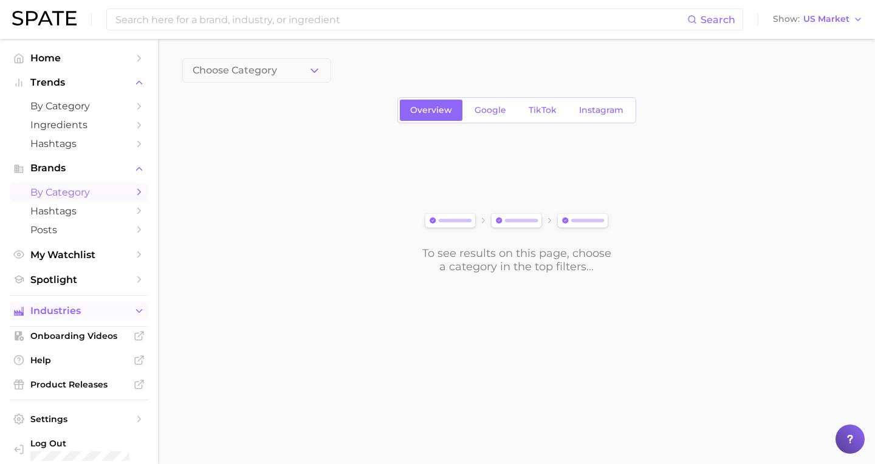
click at [134, 310] on icon "Sidebar" at bounding box center [139, 311] width 11 height 11
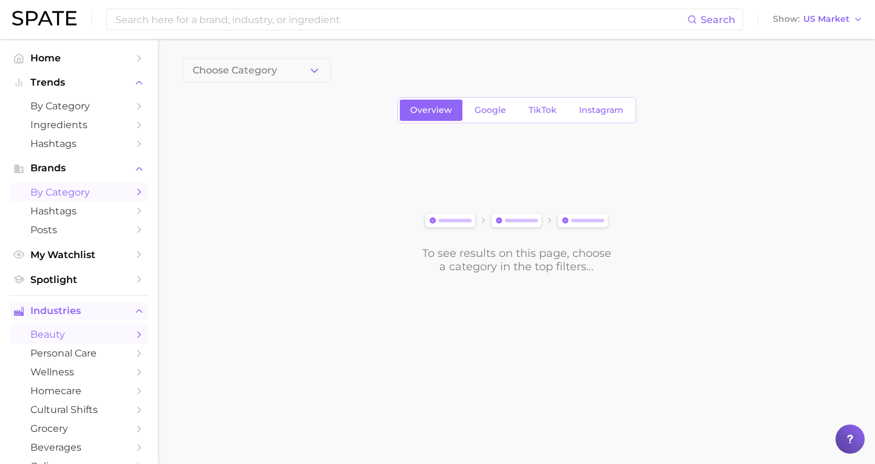
click at [96, 331] on span "beauty" at bounding box center [78, 335] width 97 height 12
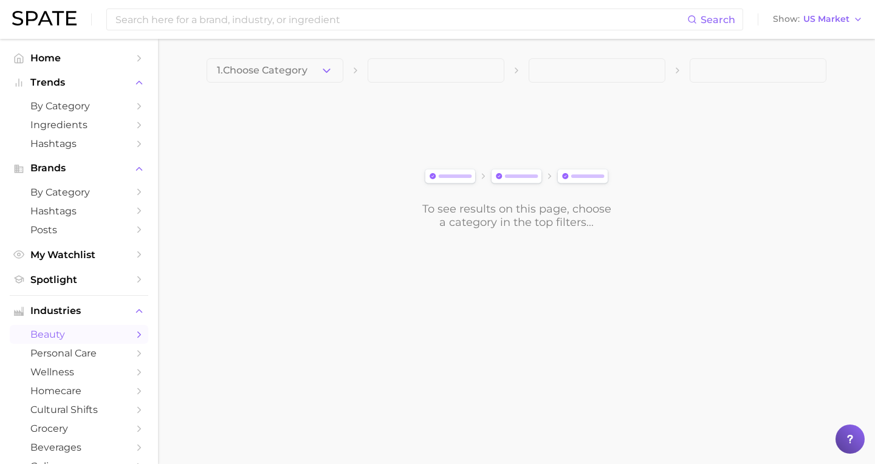
click at [109, 329] on span "beauty" at bounding box center [78, 335] width 97 height 12
click at [293, 74] on span "1. Choose Category" at bounding box center [262, 70] width 91 height 11
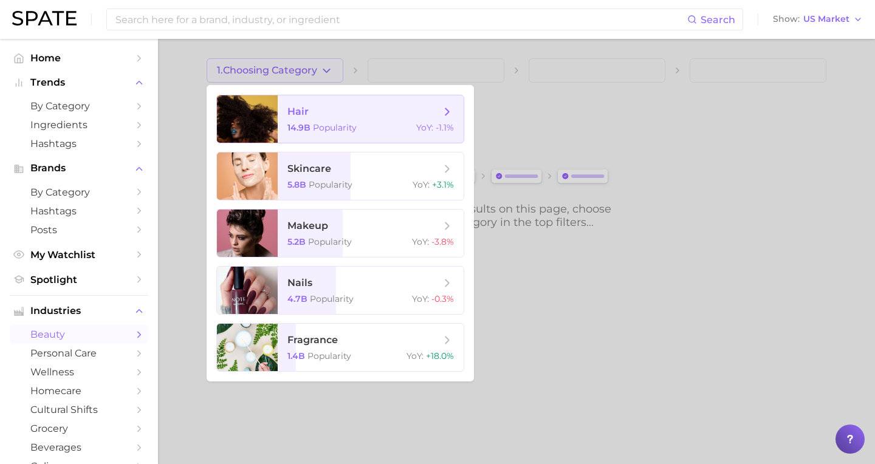
click at [337, 125] on span "Popularity" at bounding box center [335, 127] width 44 height 11
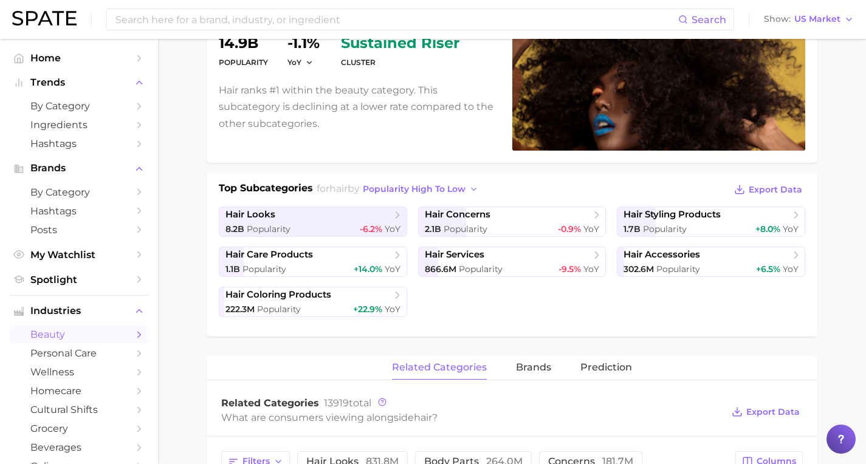
scroll to position [195, 0]
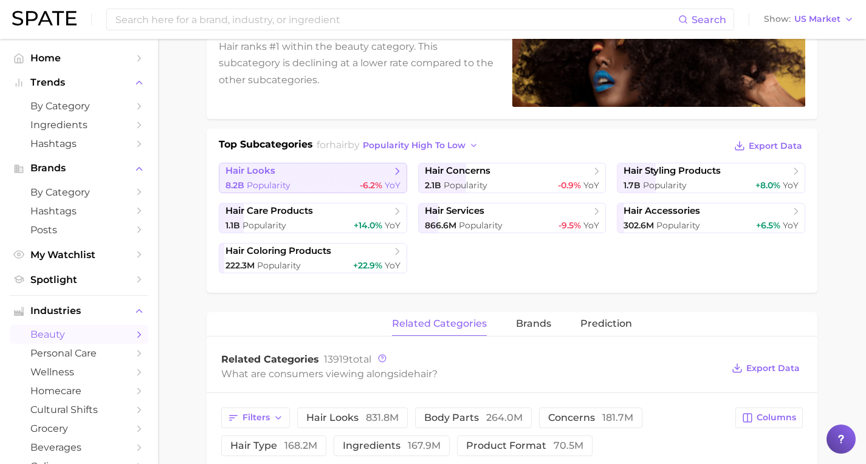
click at [334, 184] on div "8.2b Popularity -6.2% YoY" at bounding box center [313, 186] width 175 height 12
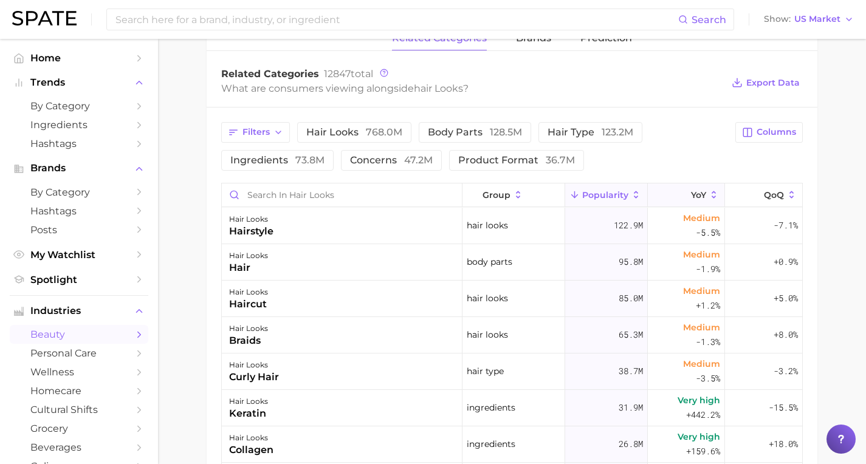
click at [691, 194] on span "YoY" at bounding box center [698, 195] width 15 height 10
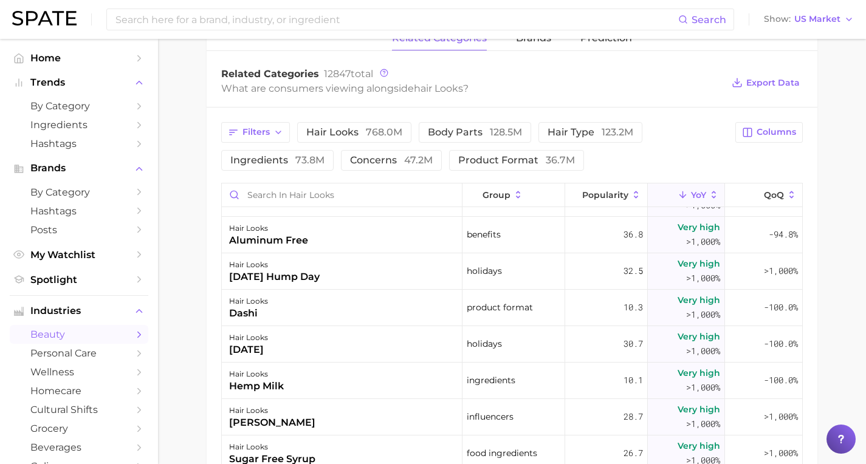
scroll to position [1209, 0]
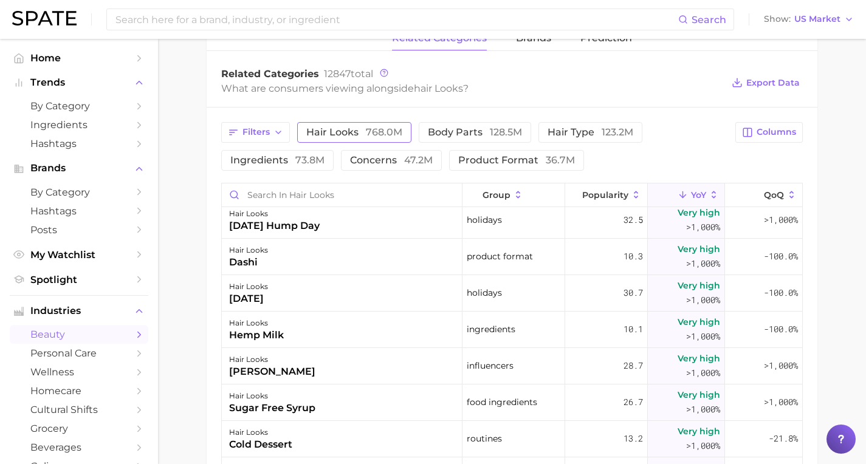
click at [366, 133] on span "768.0m" at bounding box center [384, 132] width 36 height 12
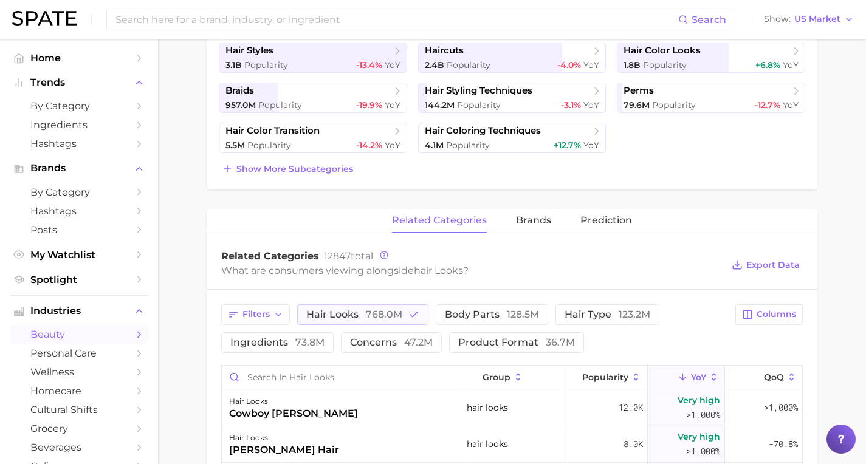
scroll to position [357, 0]
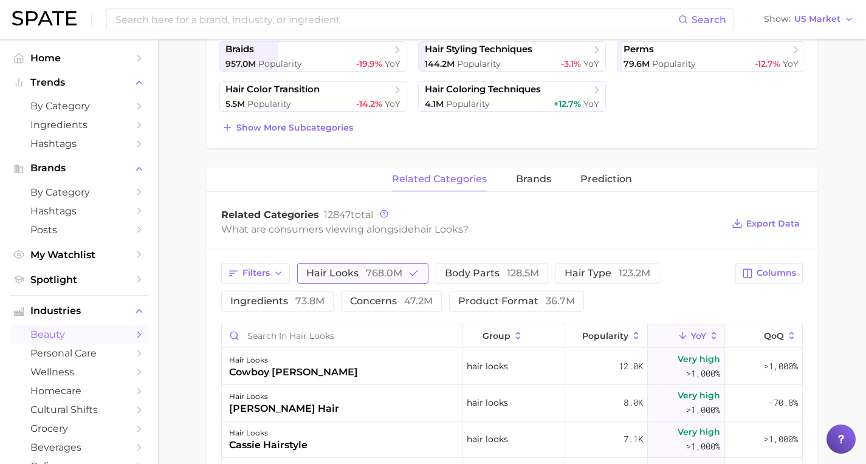
click at [390, 272] on span "768.0m" at bounding box center [384, 273] width 36 height 12
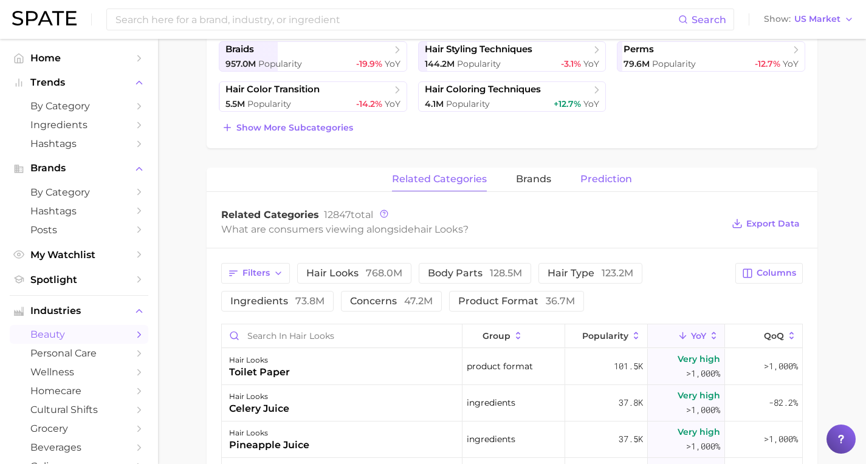
click at [606, 177] on span "Prediction" at bounding box center [606, 179] width 52 height 11
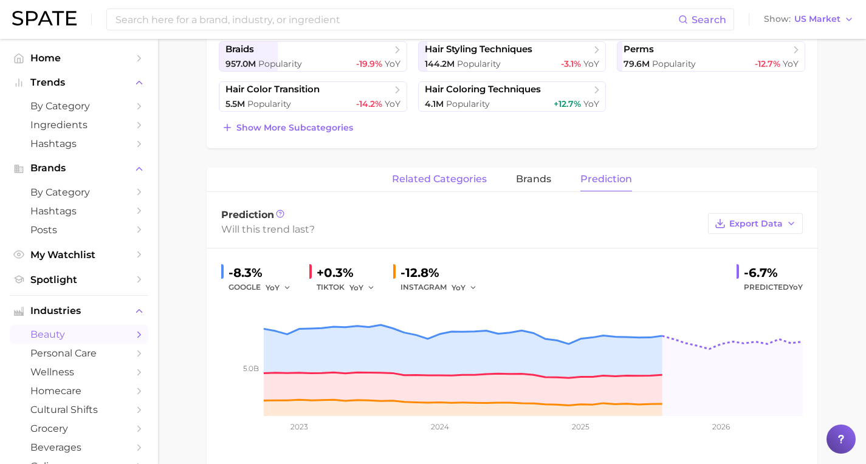
click at [462, 189] on button "related categories" at bounding box center [439, 180] width 95 height 24
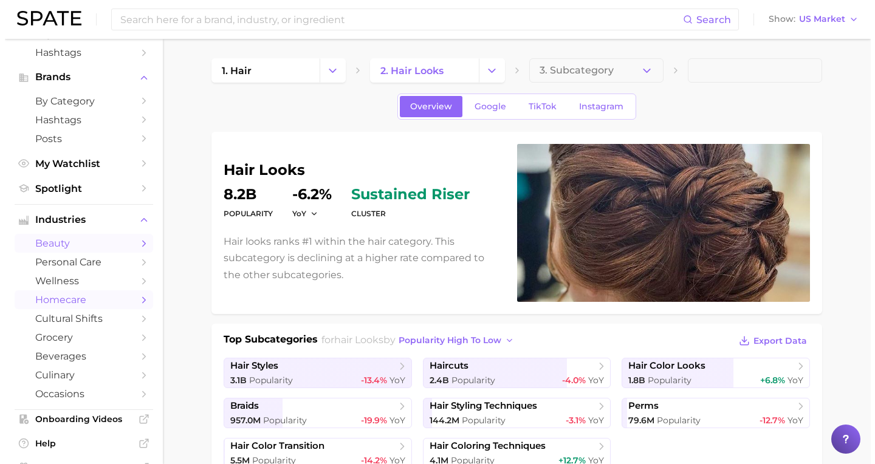
scroll to position [92, 0]
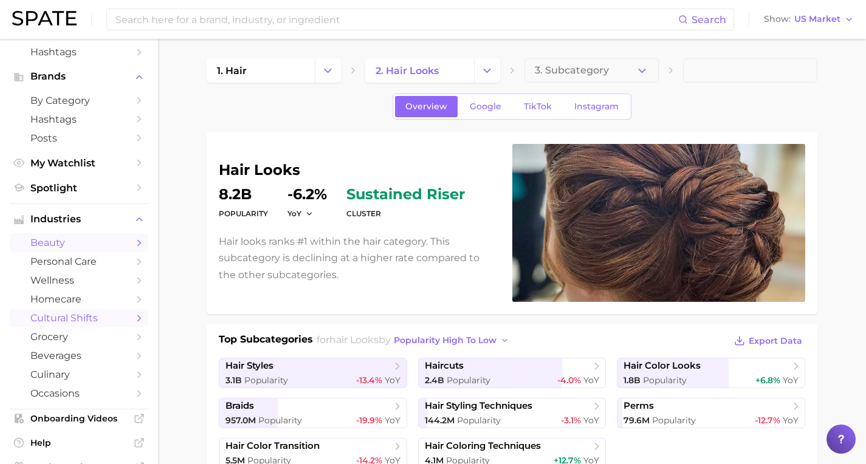
click at [100, 312] on span "cultural shifts" at bounding box center [78, 318] width 97 height 12
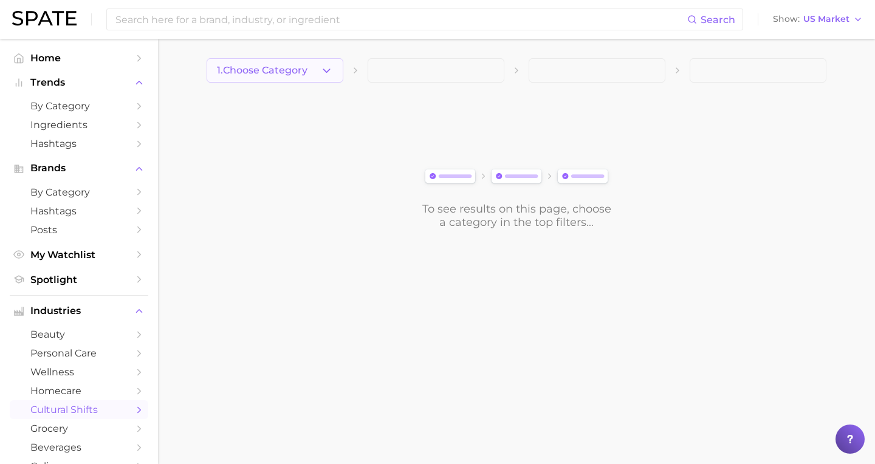
click at [292, 70] on span "1. Choose Category" at bounding box center [262, 70] width 91 height 11
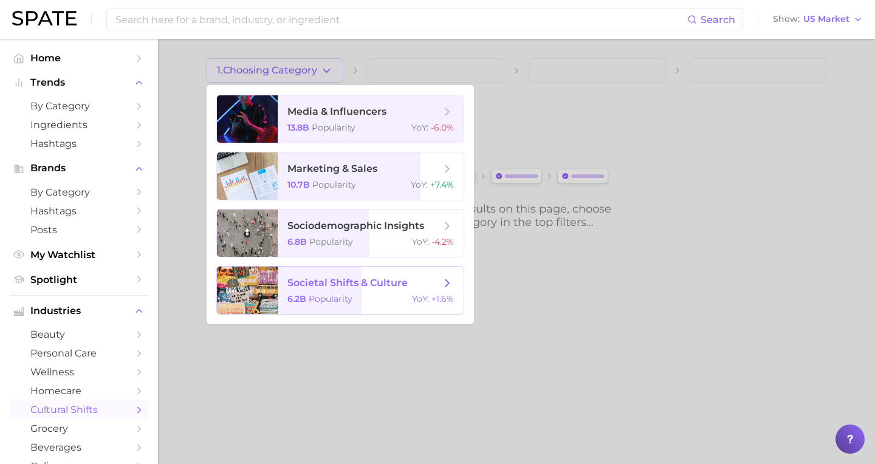
click at [371, 288] on span "societal shifts & culture" at bounding box center [348, 283] width 120 height 12
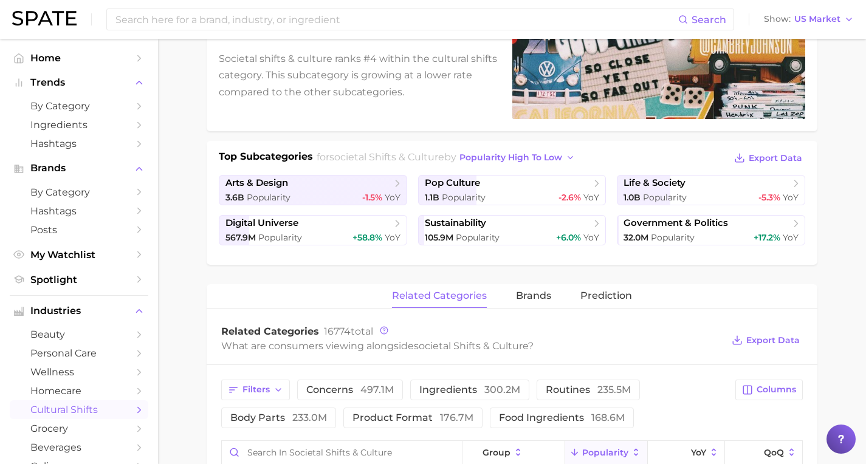
scroll to position [172, 0]
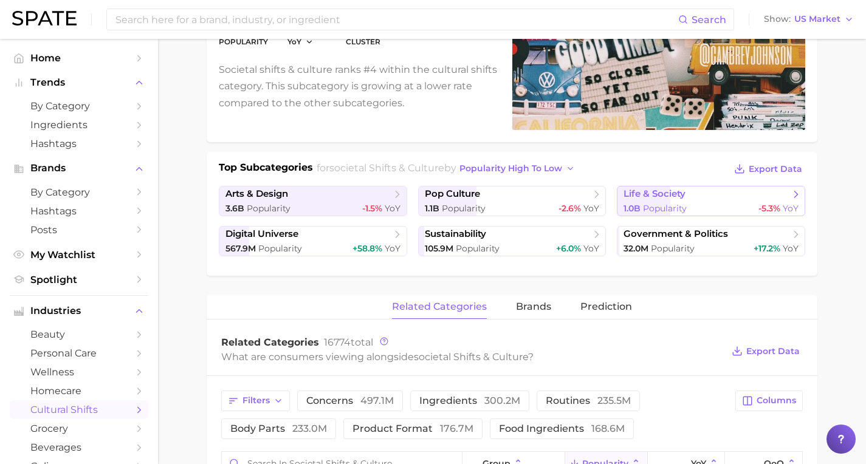
click at [692, 196] on span "life & society" at bounding box center [707, 194] width 166 height 12
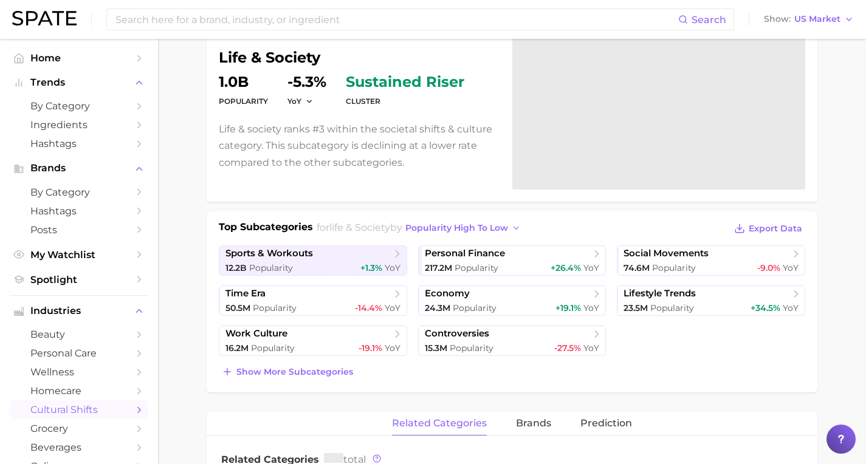
scroll to position [128, 0]
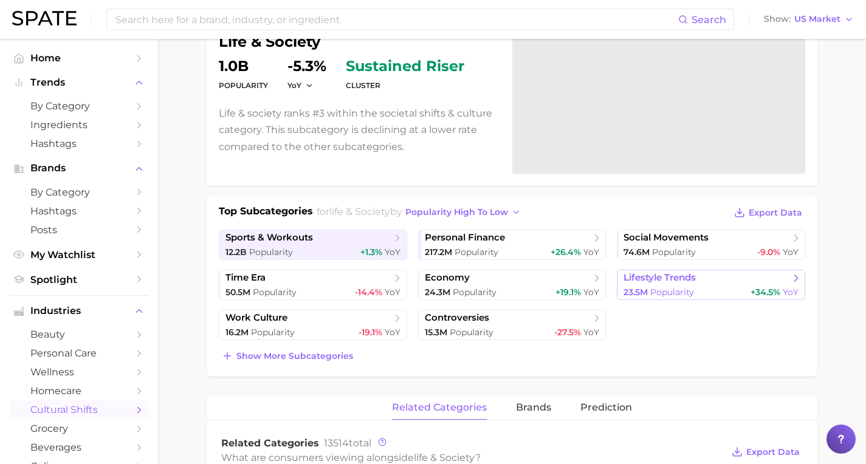
click at [705, 290] on div "23.5m Popularity +34.5% YoY" at bounding box center [711, 293] width 175 height 12
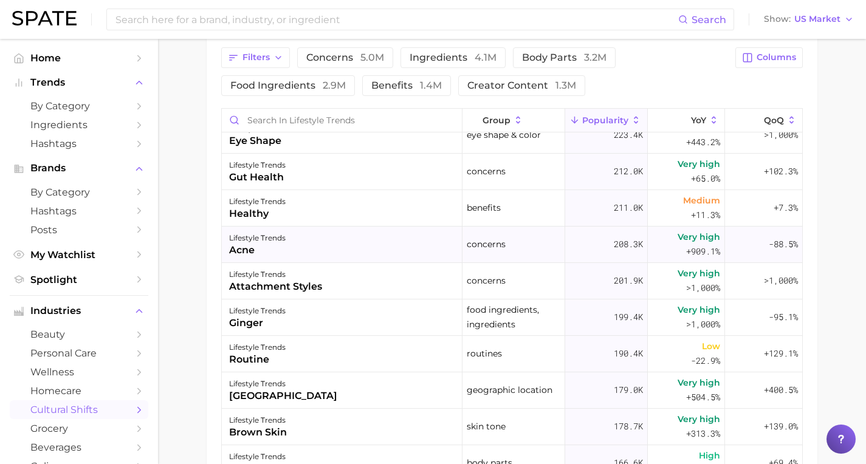
scroll to position [601, 0]
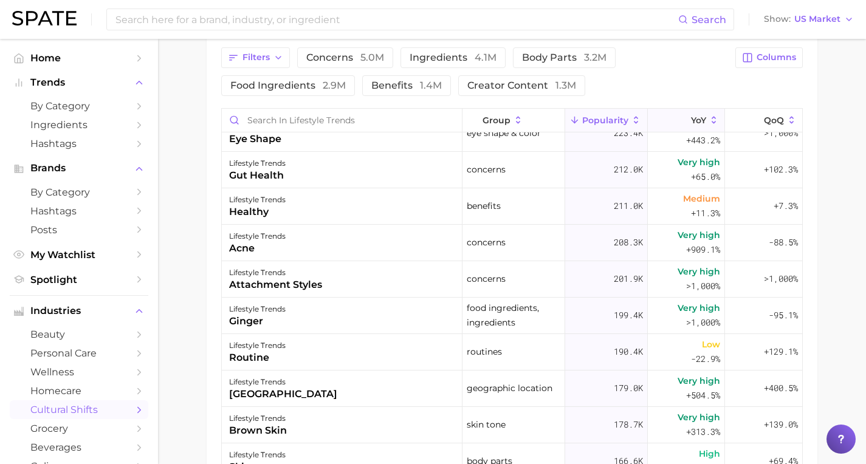
click at [691, 121] on span "YoY" at bounding box center [698, 120] width 15 height 10
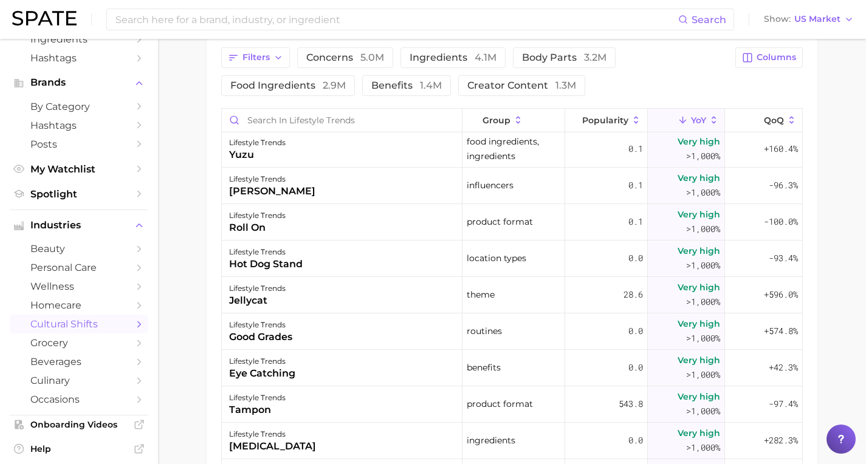
scroll to position [86, 0]
click at [100, 393] on span "occasions" at bounding box center [78, 399] width 97 height 12
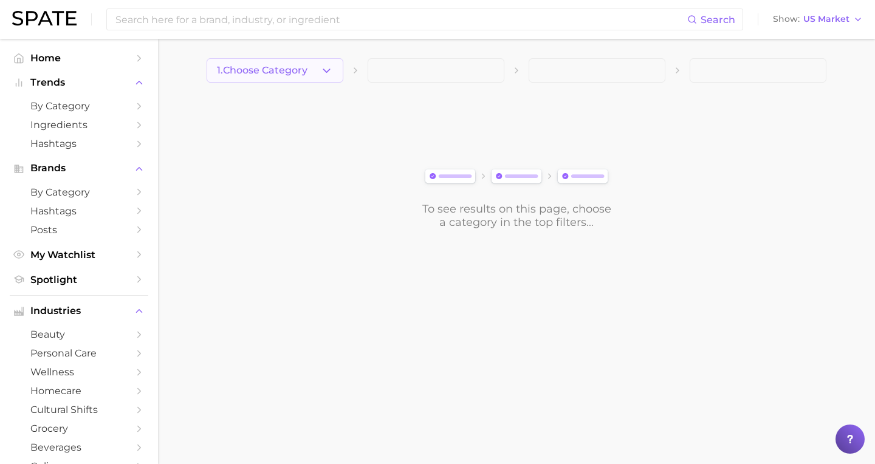
click at [315, 67] on button "1. Choose Category" at bounding box center [275, 70] width 137 height 24
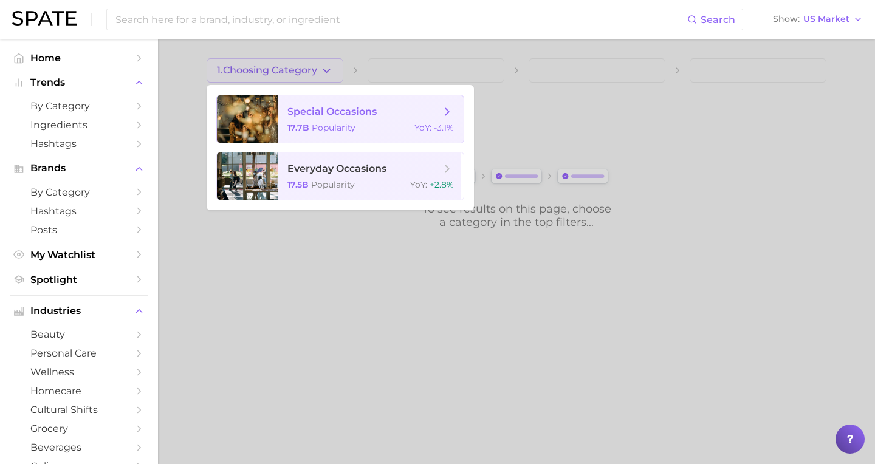
click at [315, 130] on span "Popularity" at bounding box center [334, 127] width 44 height 11
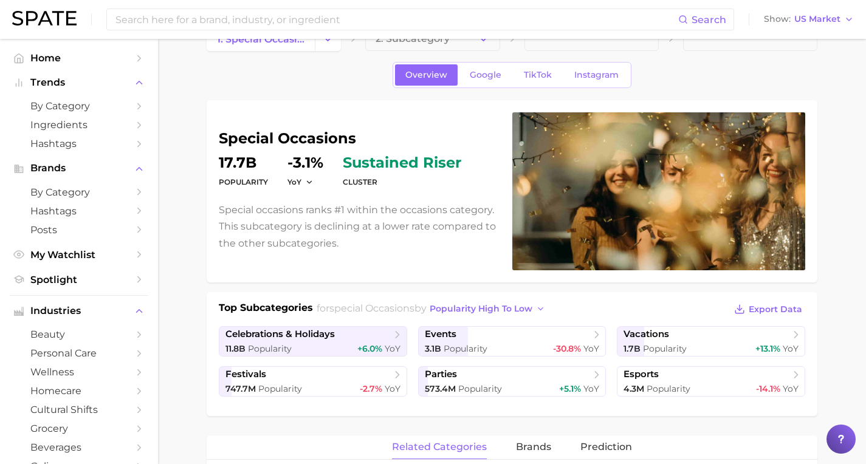
scroll to position [188, 0]
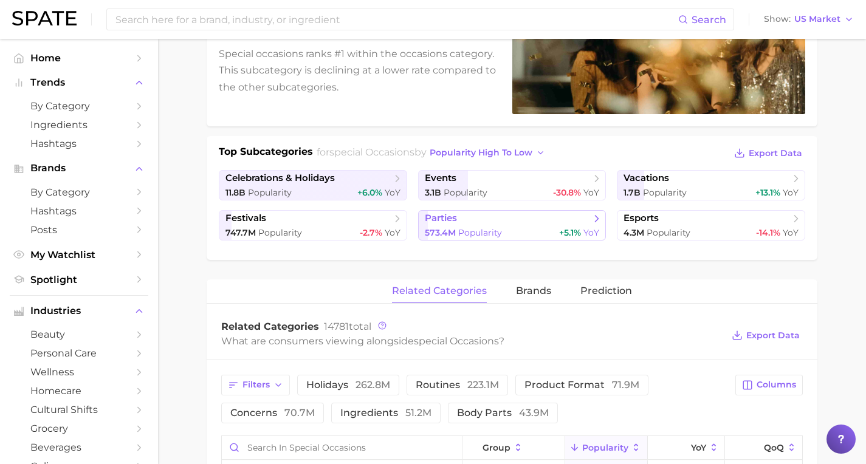
click at [469, 230] on span "Popularity" at bounding box center [480, 232] width 44 height 11
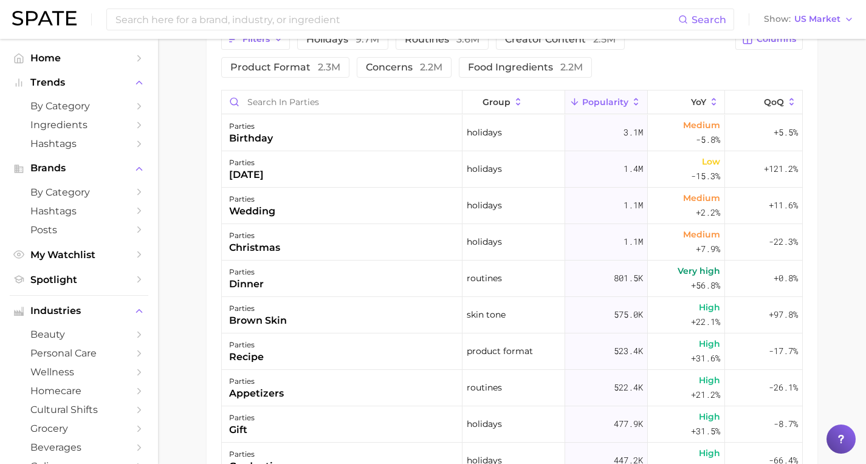
scroll to position [495, 0]
click at [689, 107] on button "YoY" at bounding box center [686, 101] width 77 height 24
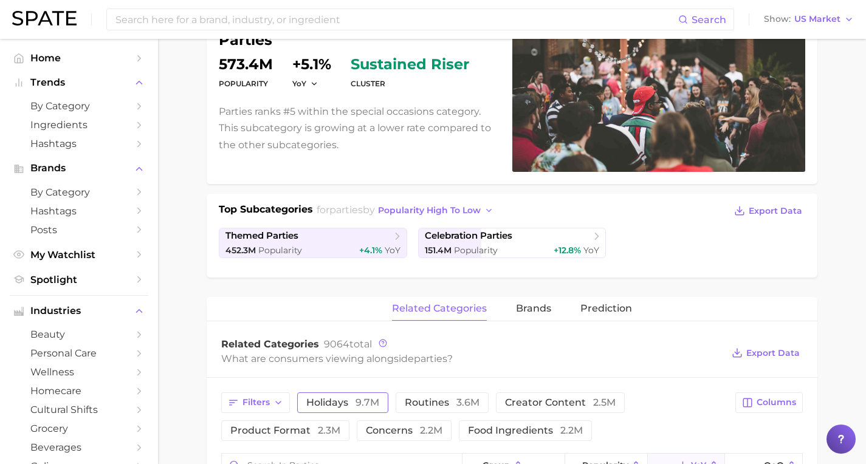
scroll to position [106, 0]
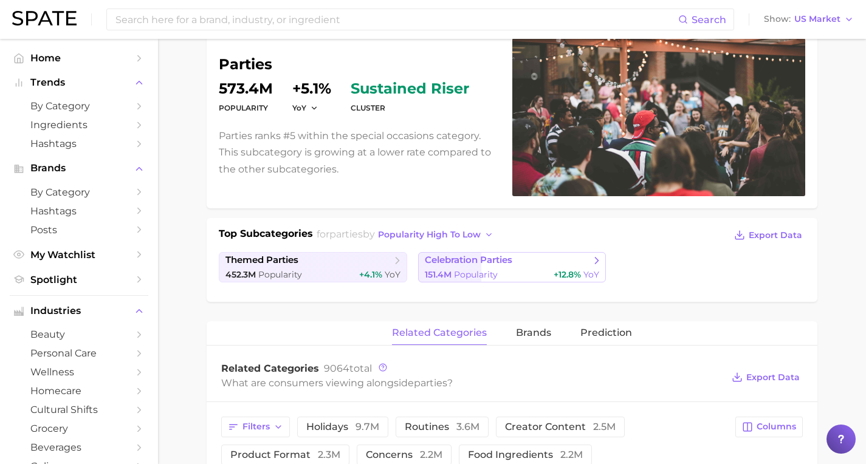
click at [487, 262] on span "celebration parties" at bounding box center [469, 261] width 88 height 12
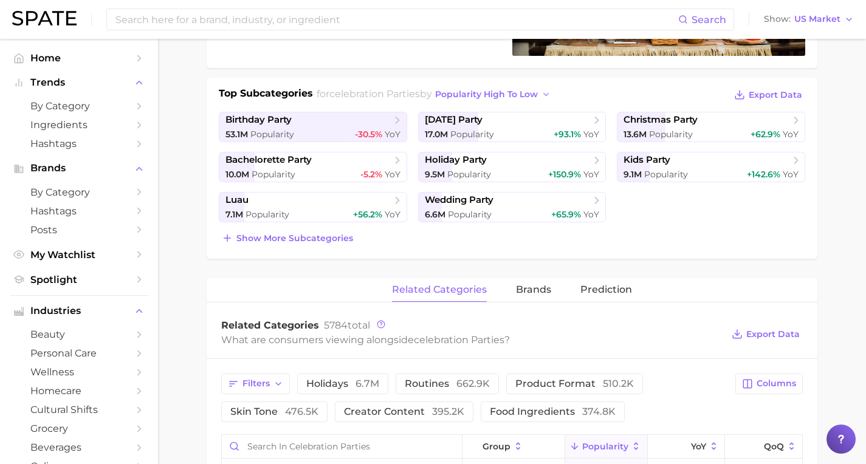
scroll to position [254, 0]
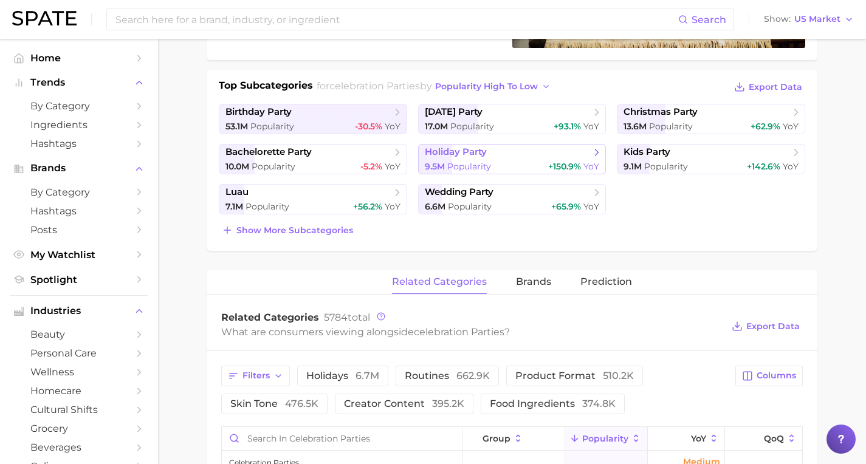
click at [517, 156] on span "holiday party" at bounding box center [508, 152] width 166 height 12
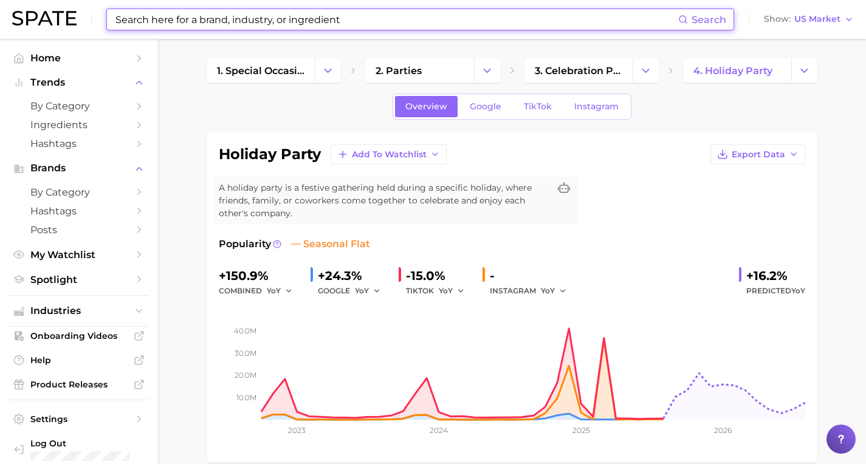
click at [205, 22] on input at bounding box center [396, 19] width 564 height 21
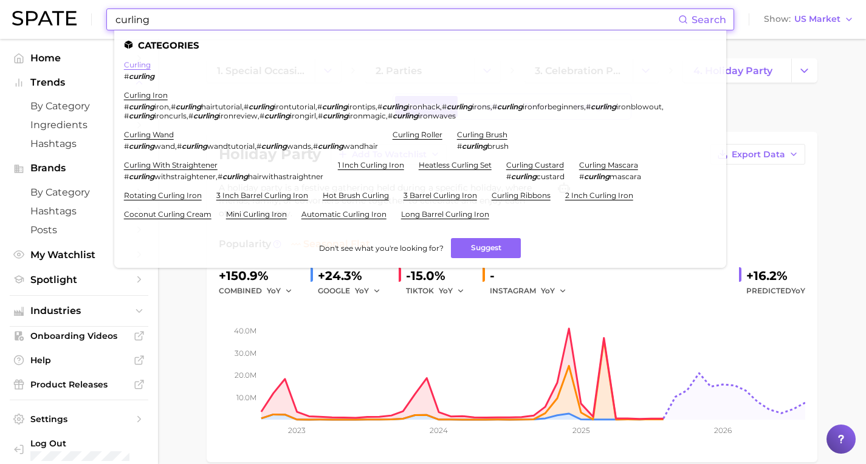
click at [136, 65] on link "curling" at bounding box center [137, 64] width 27 height 9
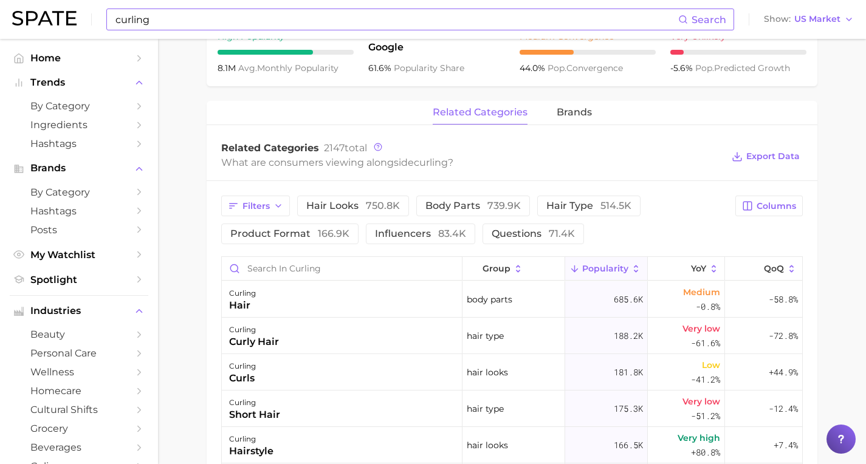
scroll to position [581, 0]
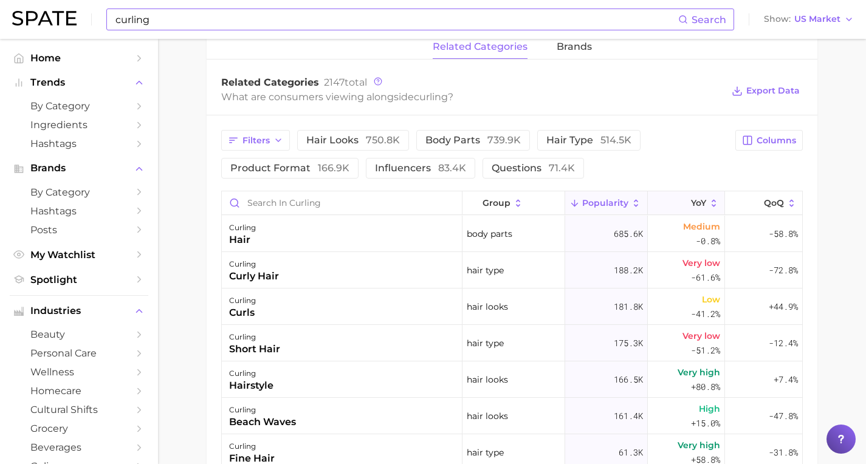
click at [691, 202] on span "YoY" at bounding box center [698, 203] width 15 height 10
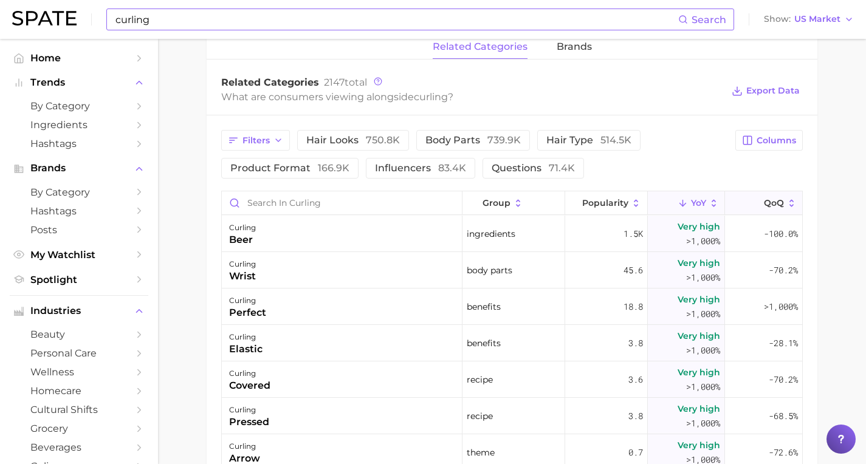
click at [766, 205] on span "QoQ" at bounding box center [774, 203] width 20 height 10
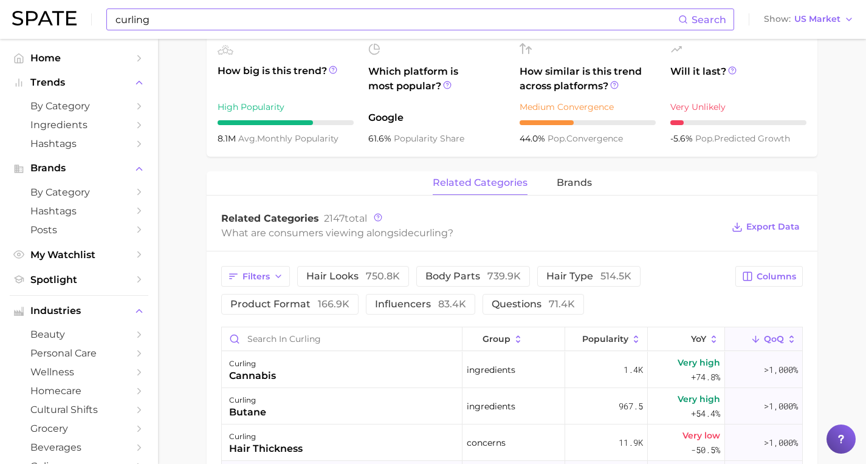
scroll to position [370, 0]
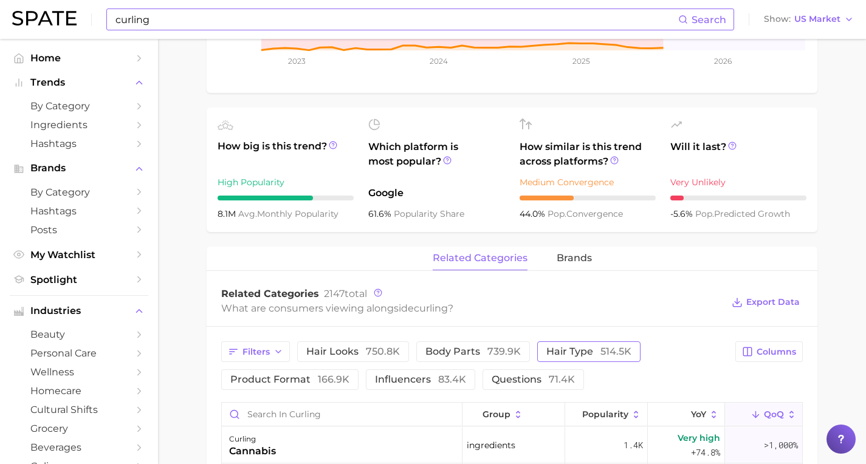
click at [537, 348] on button "hair type 514.5k" at bounding box center [588, 352] width 103 height 21
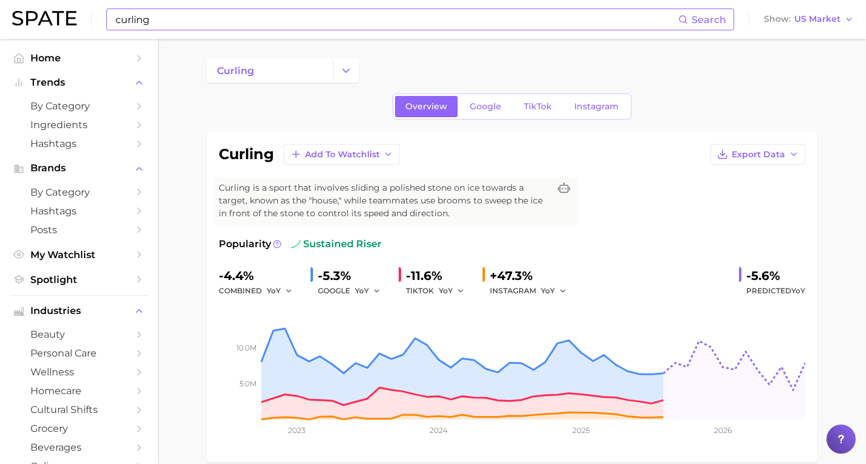
scroll to position [0, 0]
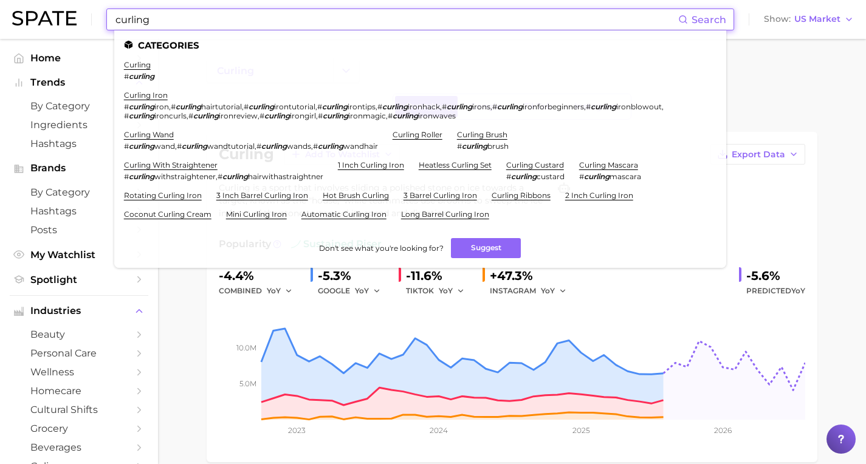
click at [177, 24] on input "curling" at bounding box center [396, 19] width 564 height 21
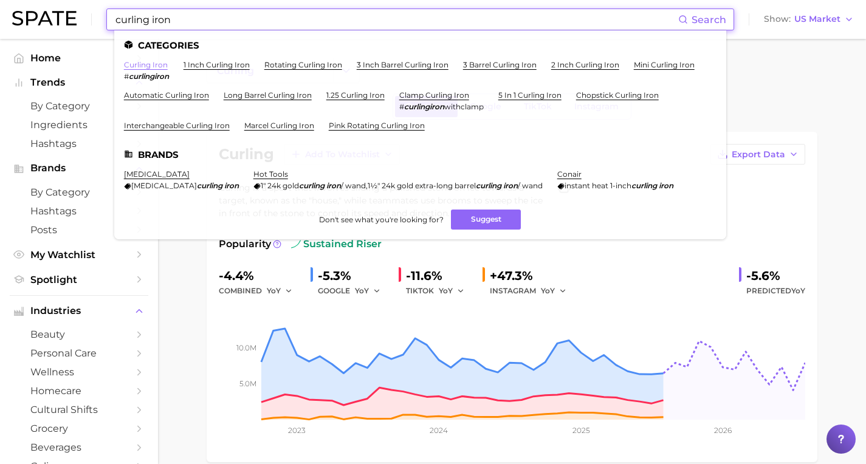
type input "curling iron"
click at [146, 66] on link "curling iron" at bounding box center [146, 64] width 44 height 9
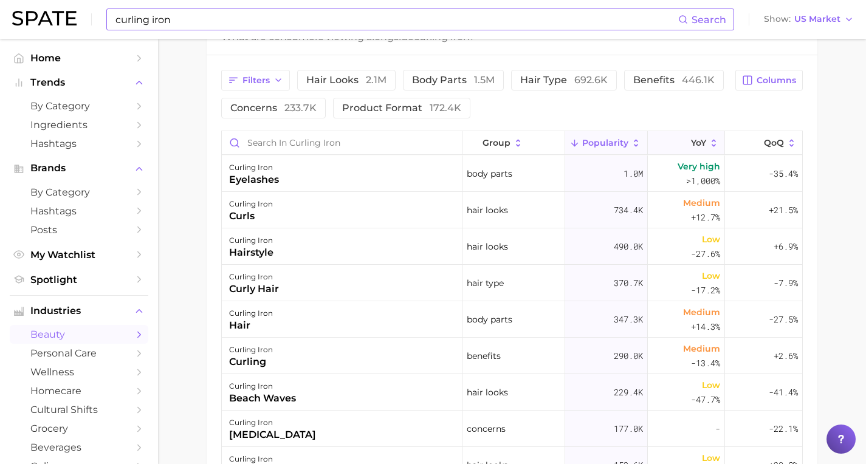
click at [692, 143] on span "YoY" at bounding box center [698, 143] width 15 height 10
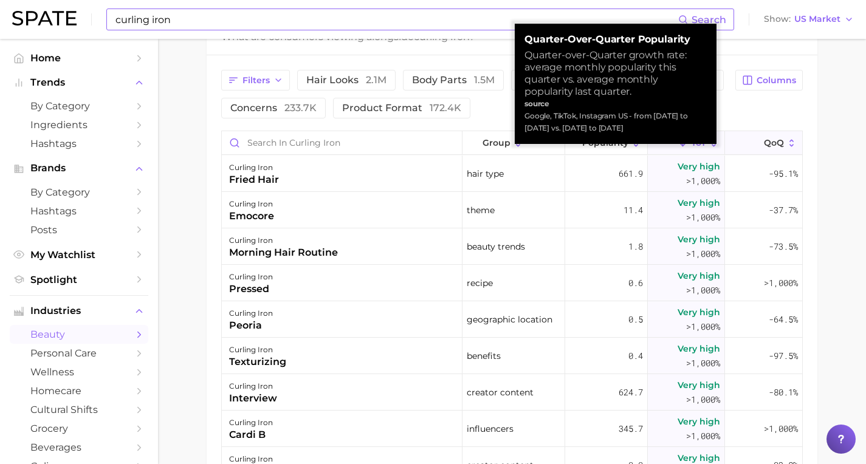
click at [766, 145] on span "QoQ" at bounding box center [774, 143] width 20 height 10
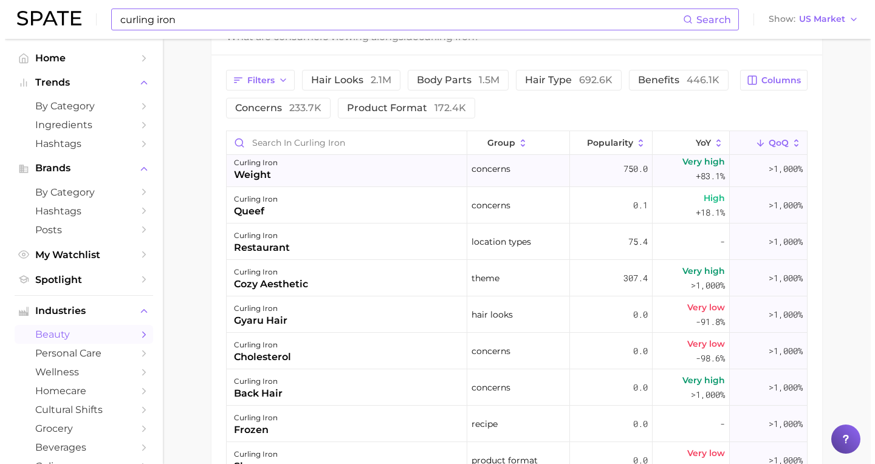
scroll to position [522, 0]
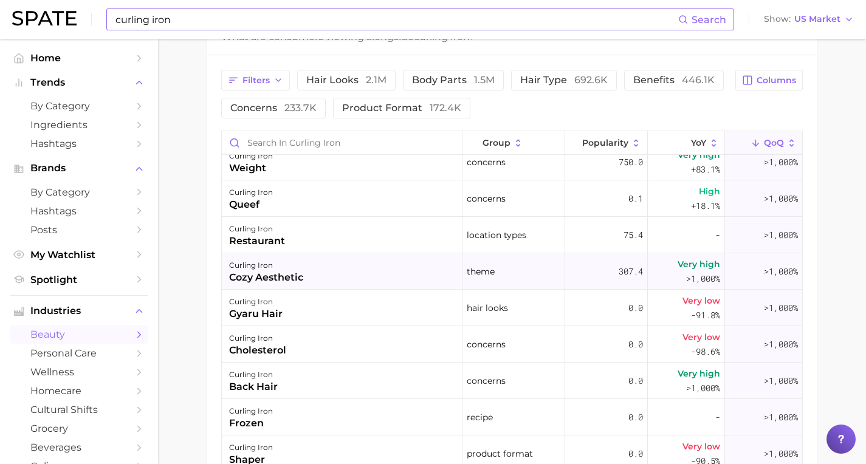
click at [604, 278] on div "307.4" at bounding box center [606, 271] width 83 height 36
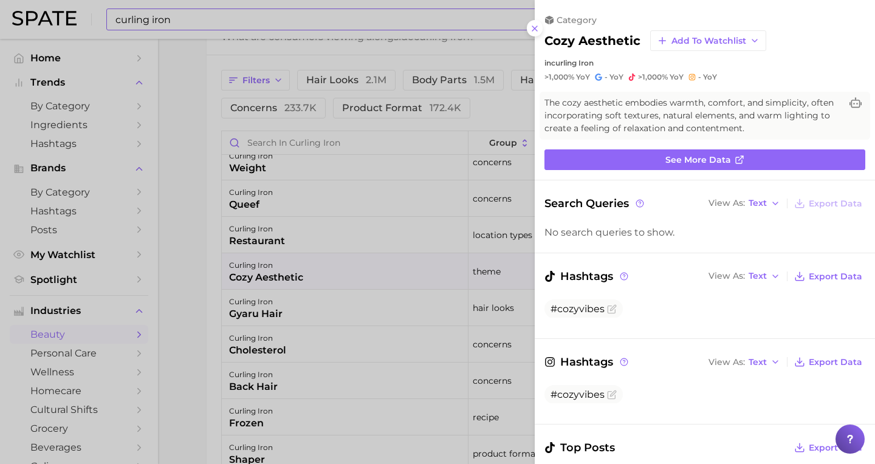
scroll to position [0, 0]
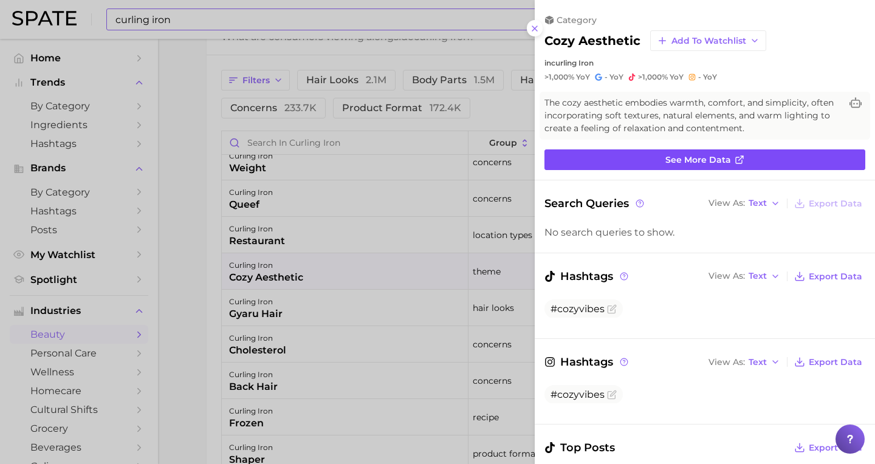
click at [703, 164] on link "See more data" at bounding box center [705, 160] width 321 height 21
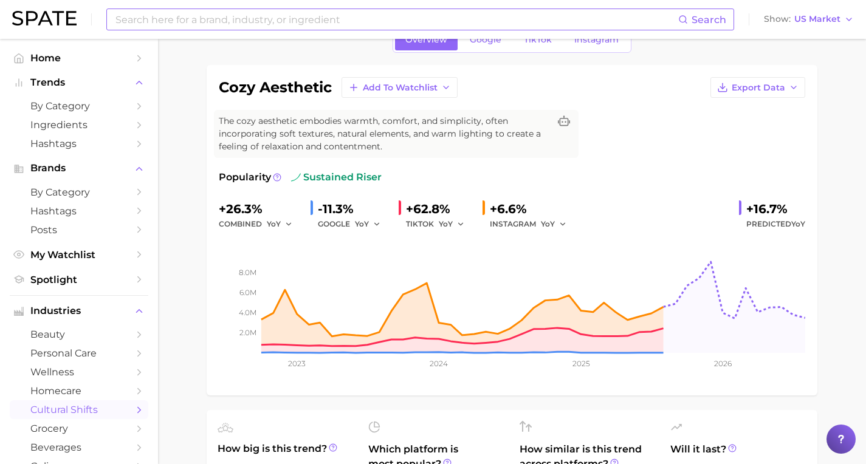
scroll to position [58, 0]
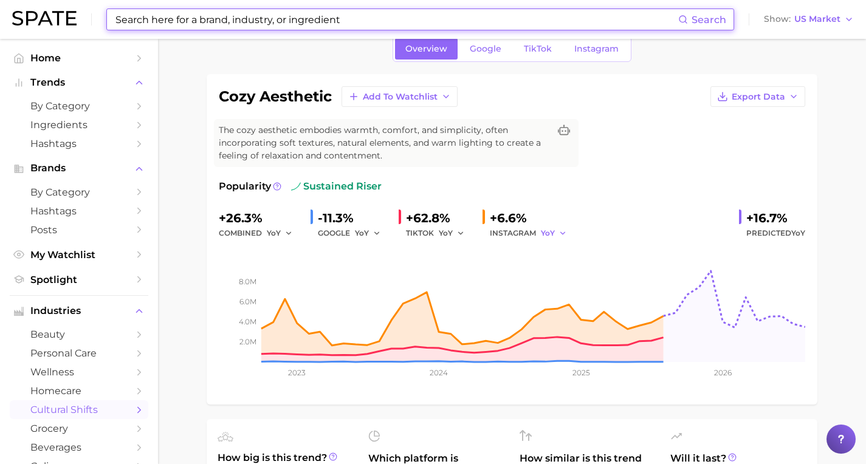
click at [559, 233] on icon "button" at bounding box center [563, 233] width 9 height 9
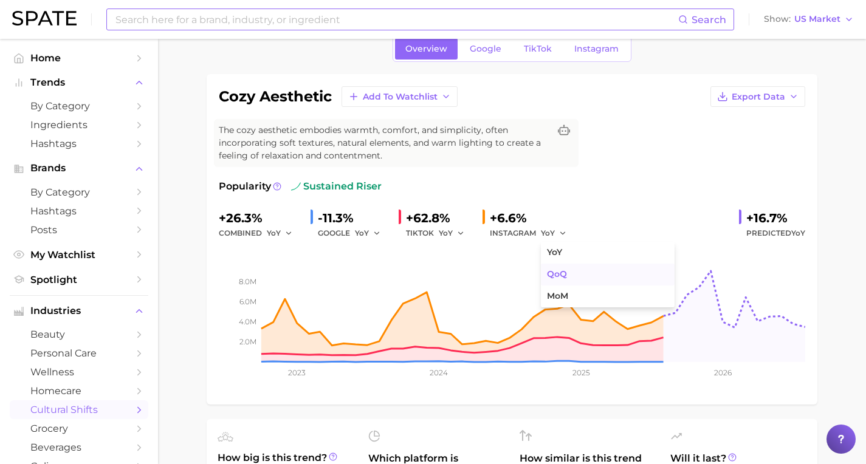
click at [557, 273] on span "QoQ" at bounding box center [557, 274] width 20 height 10
click at [456, 232] on icon "button" at bounding box center [460, 233] width 9 height 9
click at [451, 270] on span "QoQ" at bounding box center [455, 274] width 20 height 10
click at [373, 233] on icon "button" at bounding box center [377, 233] width 9 height 9
click at [371, 269] on span "QoQ" at bounding box center [371, 274] width 20 height 10
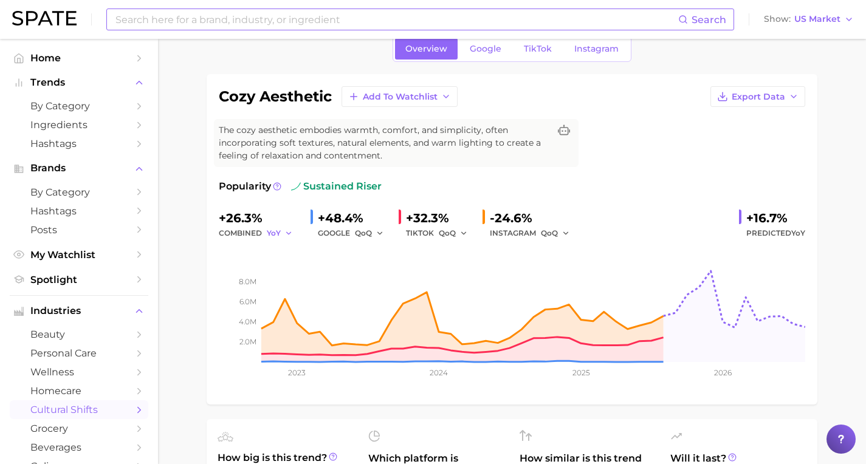
click at [278, 233] on button "YoY" at bounding box center [280, 233] width 26 height 15
click at [281, 278] on span "QoQ" at bounding box center [283, 274] width 20 height 10
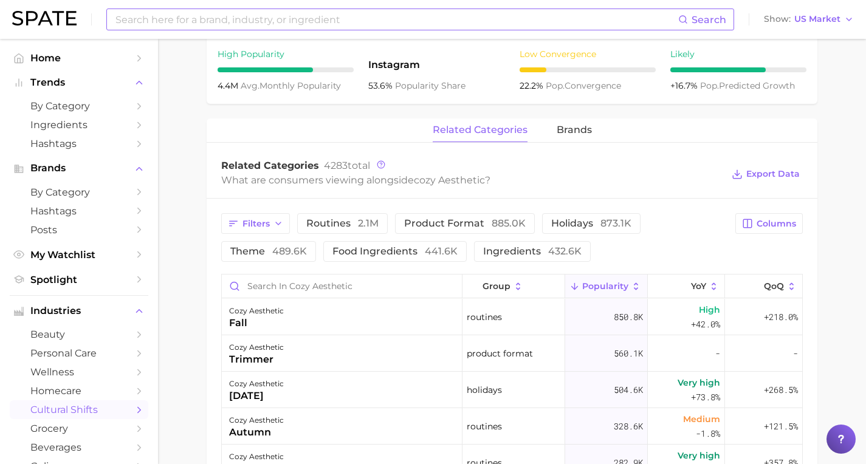
scroll to position [516, 0]
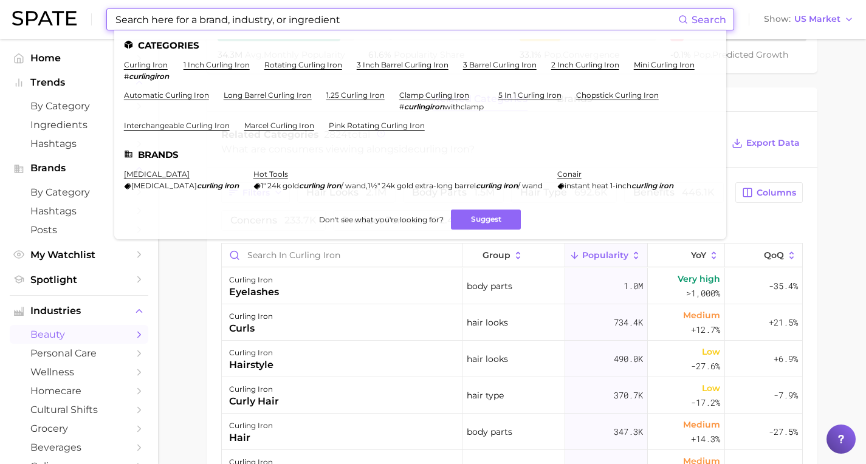
type input "curling iron"
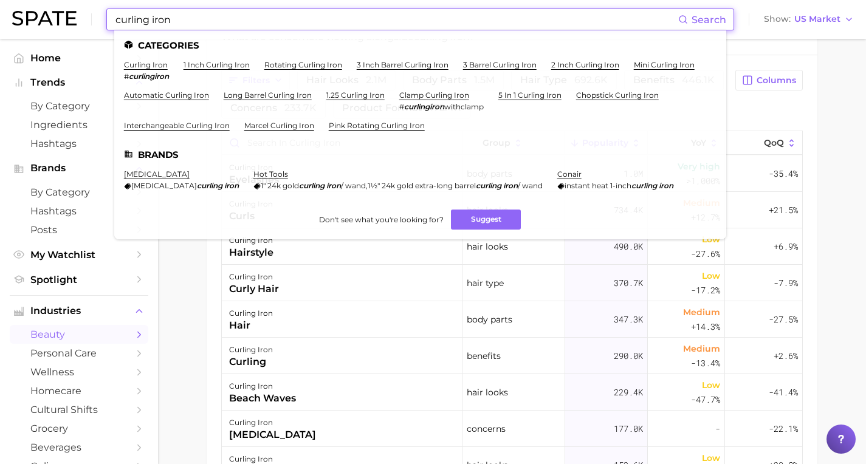
click at [253, 177] on li "hot tools 1" 24k gold curling iron / wand , 1½" 24k gold extra-long barrel curl…" at bounding box center [397, 180] width 289 height 21
click at [253, 172] on link "hot tools" at bounding box center [270, 174] width 35 height 9
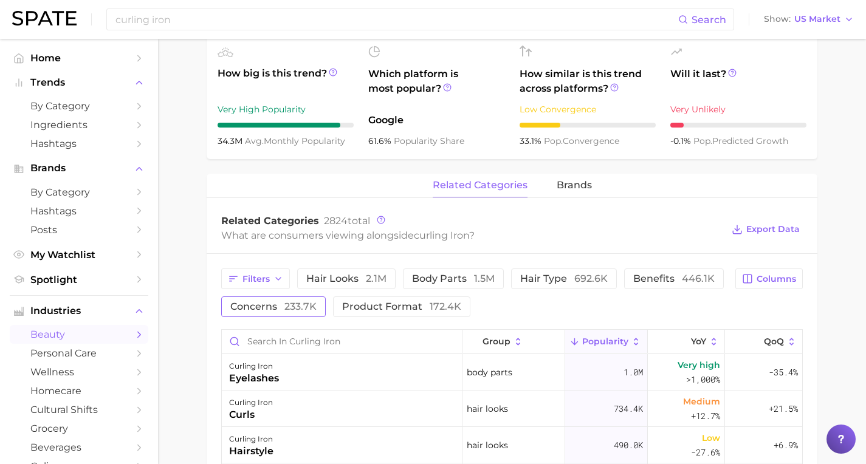
scroll to position [475, 0]
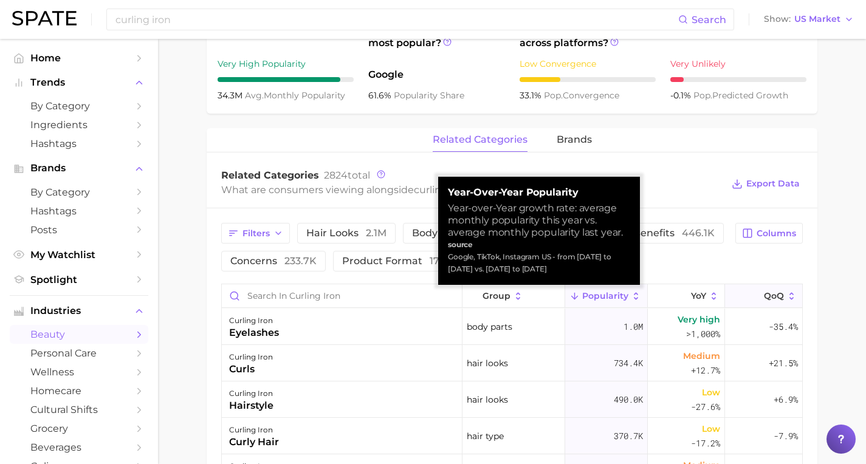
click at [764, 298] on span "QoQ" at bounding box center [774, 296] width 20 height 10
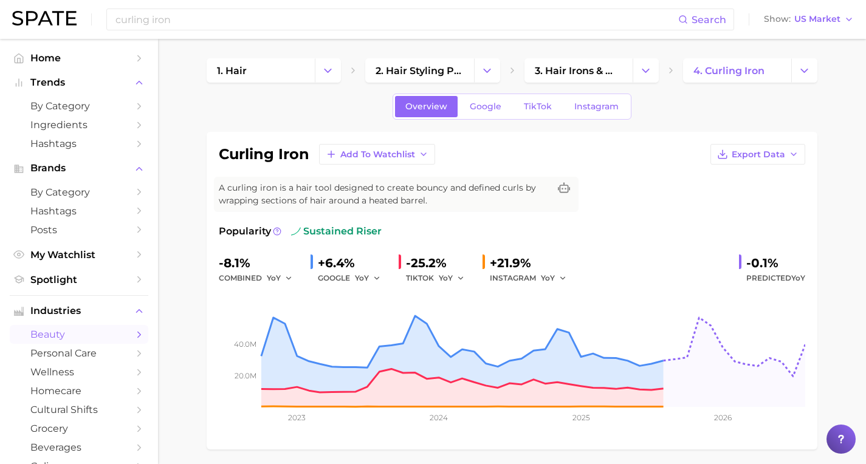
scroll to position [0, 0]
click at [208, 15] on input "curling iron" at bounding box center [396, 19] width 564 height 21
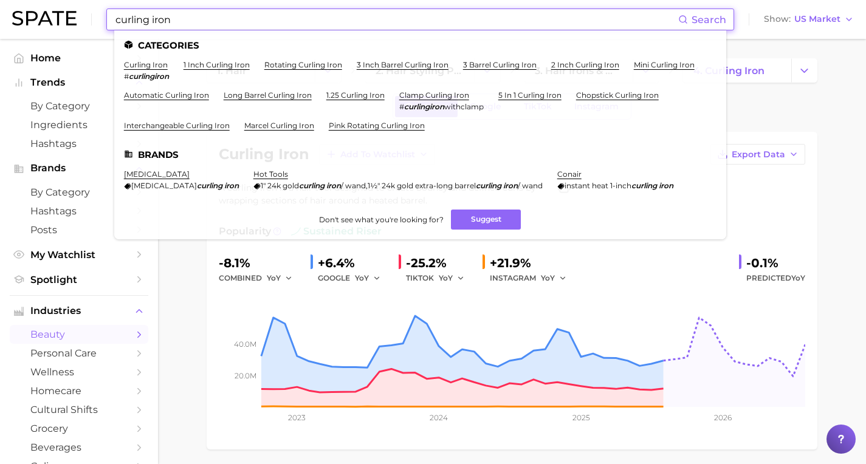
drag, startPoint x: 168, startPoint y: 18, endPoint x: 109, endPoint y: 18, distance: 58.4
click at [109, 18] on div "curling iron Search Categories curling iron # curlingiron 1 inch curling iron r…" at bounding box center [420, 20] width 628 height 22
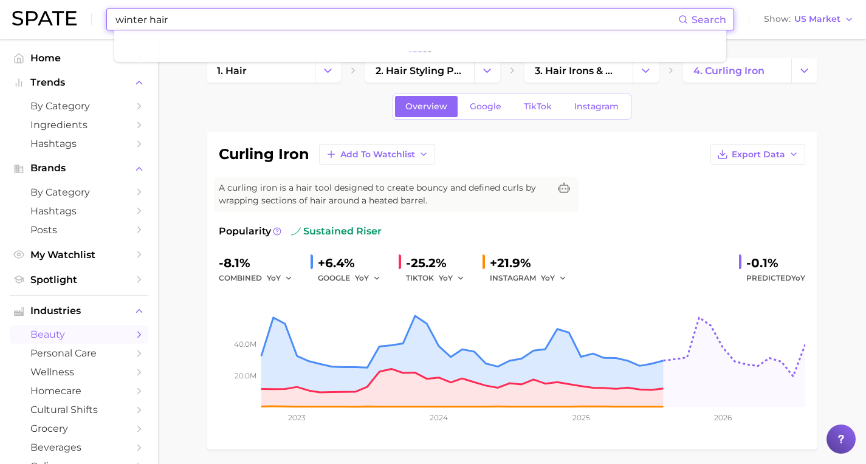
type input "winter hair"
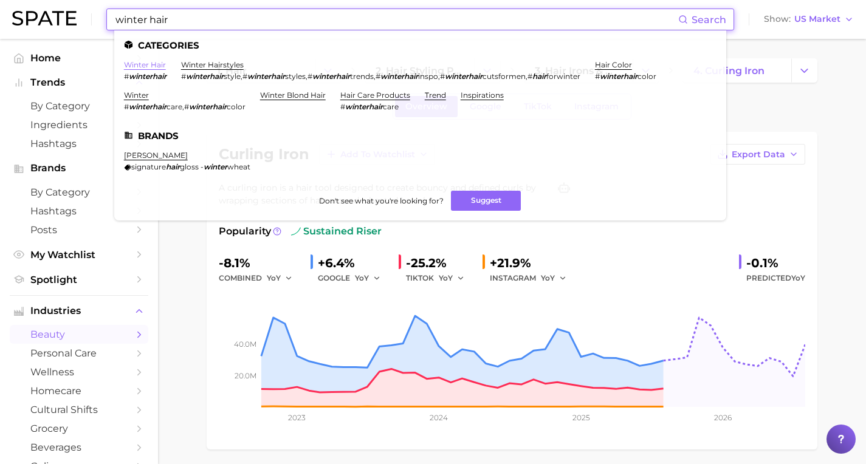
click at [140, 66] on link "winter hair" at bounding box center [145, 64] width 42 height 9
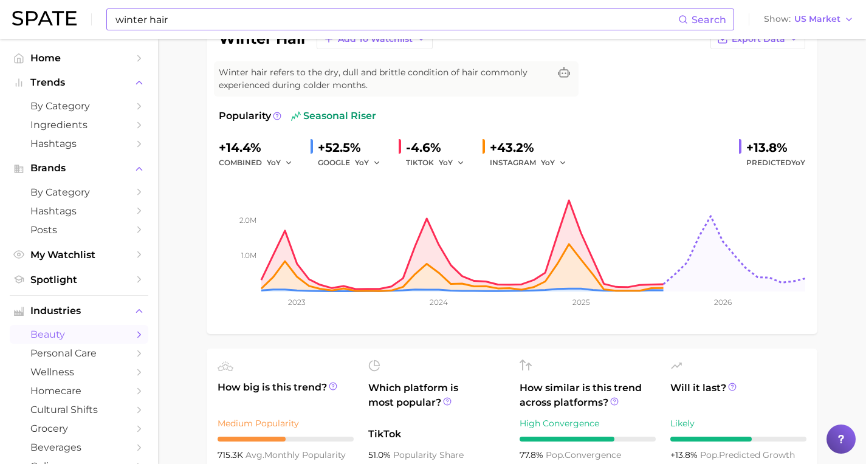
scroll to position [115, 0]
click at [560, 162] on div "YoY" at bounding box center [558, 163] width 34 height 15
click at [560, 163] on polyline "button" at bounding box center [562, 163] width 4 height 2
click at [563, 204] on button "QoQ" at bounding box center [608, 204] width 134 height 22
click at [456, 160] on icon "button" at bounding box center [460, 163] width 9 height 9
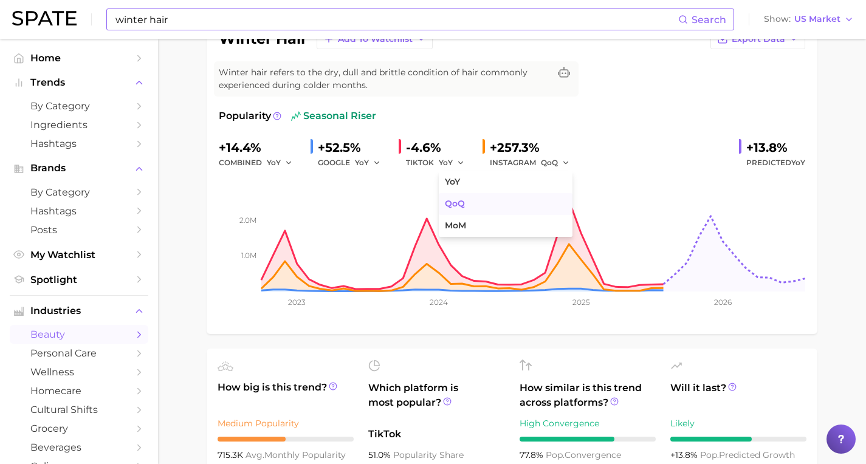
click at [456, 202] on span "QoQ" at bounding box center [455, 204] width 20 height 10
click at [373, 165] on icon "button" at bounding box center [377, 163] width 9 height 9
click at [373, 205] on span "QoQ" at bounding box center [371, 204] width 20 height 10
click at [284, 162] on icon "button" at bounding box center [288, 163] width 9 height 9
click at [284, 199] on span "QoQ" at bounding box center [283, 204] width 20 height 10
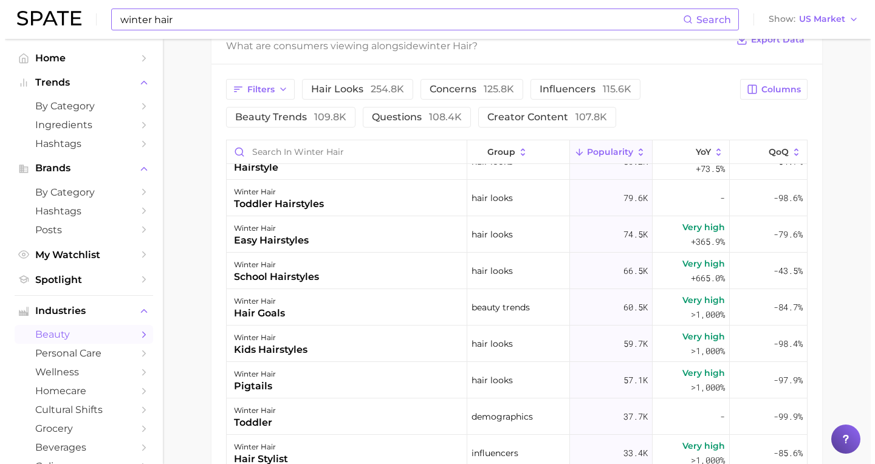
scroll to position [22, 0]
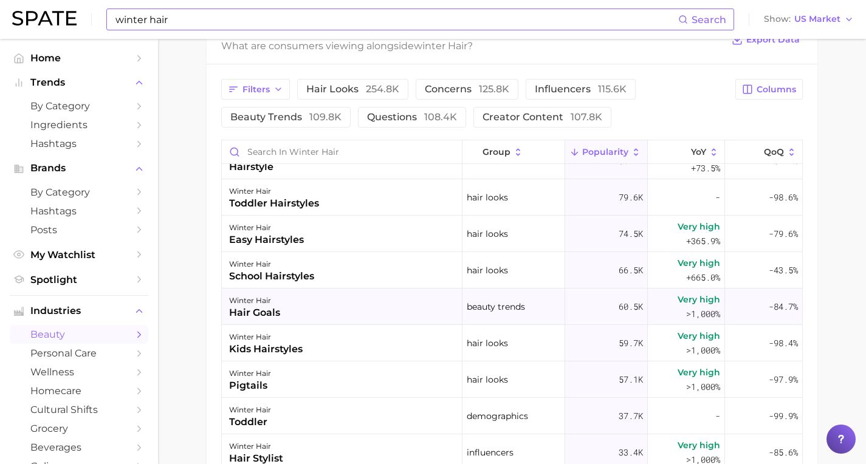
click at [491, 308] on span "beauty trends" at bounding box center [496, 307] width 58 height 15
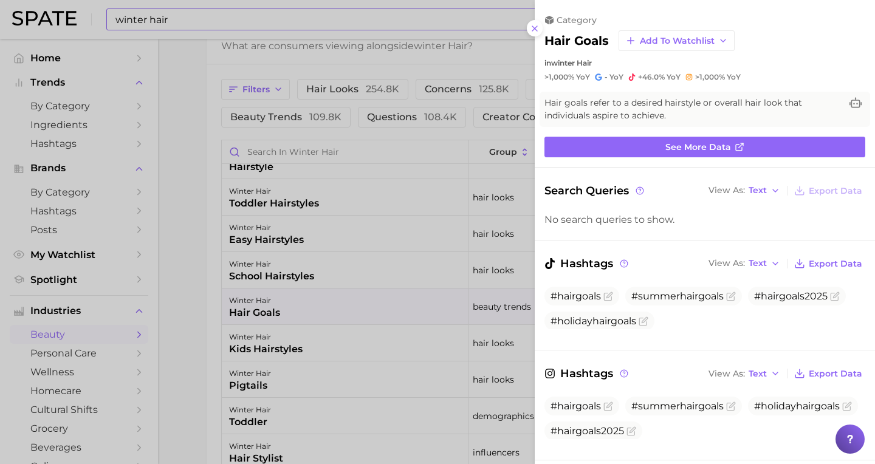
scroll to position [0, 0]
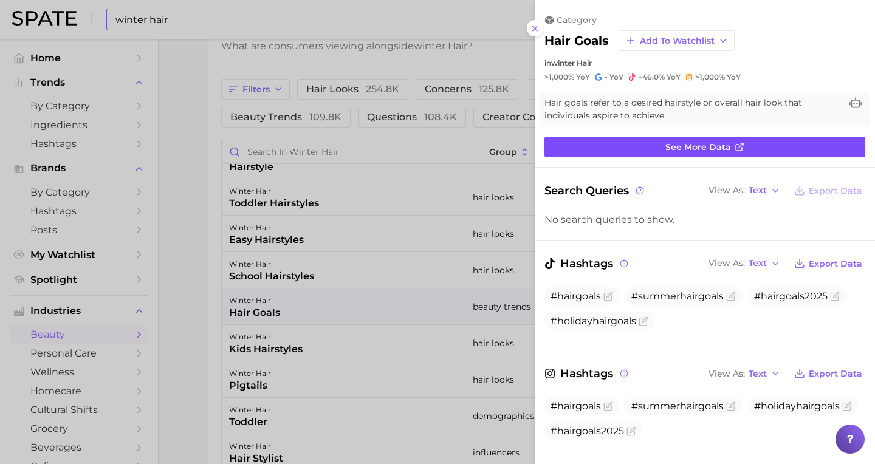
click at [715, 144] on span "See more data" at bounding box center [699, 147] width 66 height 10
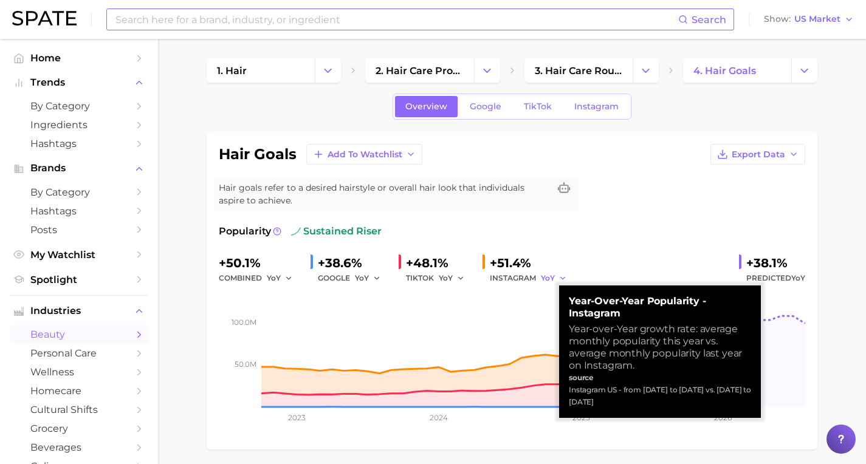
click at [560, 279] on polyline "button" at bounding box center [562, 278] width 4 height 2
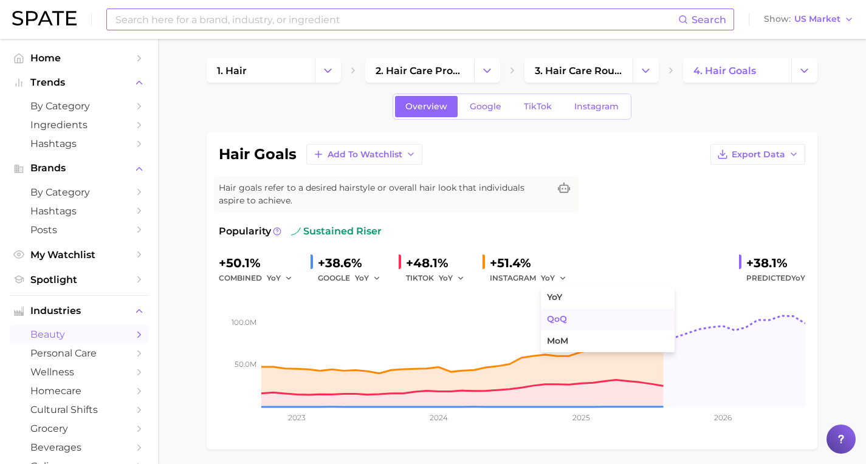
click at [547, 324] on span "QoQ" at bounding box center [557, 319] width 20 height 10
click at [452, 273] on button "YoY" at bounding box center [452, 278] width 26 height 15
click at [449, 312] on button "QoQ" at bounding box center [506, 320] width 134 height 22
click at [362, 276] on span "YoY" at bounding box center [362, 278] width 14 height 10
click at [362, 312] on button "QoQ" at bounding box center [422, 320] width 134 height 22
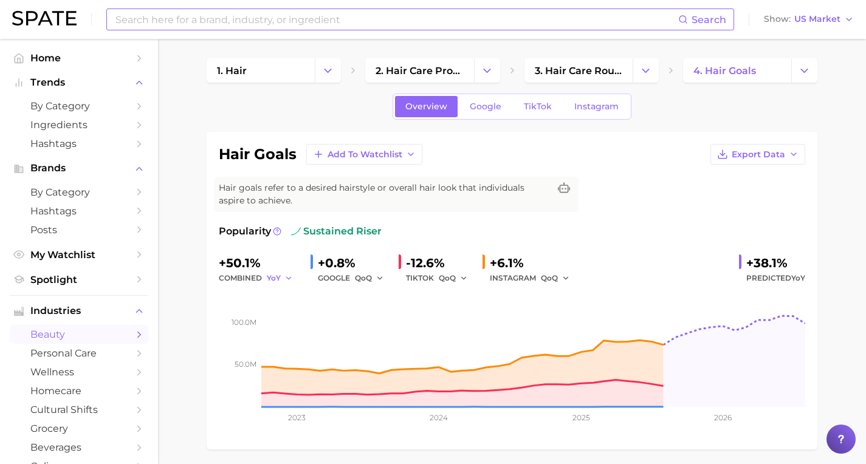
click at [275, 280] on span "YoY" at bounding box center [274, 278] width 14 height 10
click at [284, 325] on span "QoQ" at bounding box center [283, 319] width 20 height 10
click at [551, 277] on button "QoQ" at bounding box center [555, 278] width 29 height 15
click at [557, 340] on span "MoM" at bounding box center [557, 341] width 21 height 10
click at [450, 275] on button "QoQ" at bounding box center [453, 278] width 29 height 15
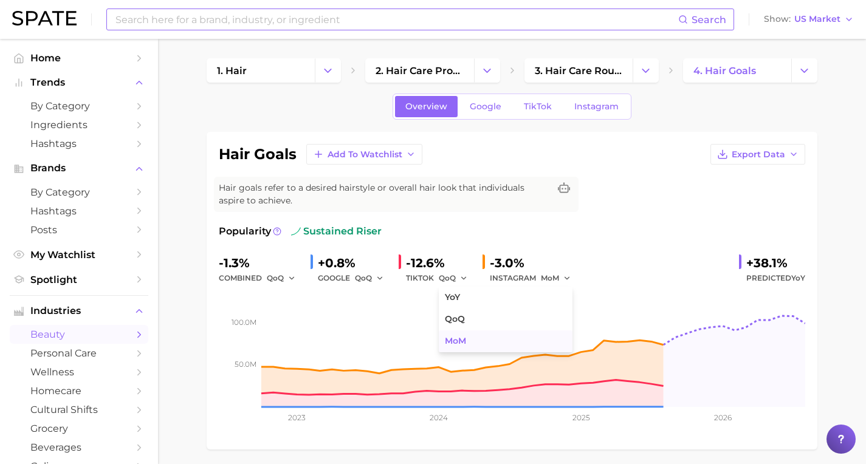
click at [472, 347] on button "MoM" at bounding box center [506, 342] width 134 height 22
click at [365, 278] on span "QoQ" at bounding box center [363, 278] width 17 height 10
click at [372, 340] on span "MoM" at bounding box center [371, 341] width 21 height 10
click at [270, 277] on span "QoQ" at bounding box center [275, 278] width 17 height 10
click at [278, 337] on span "MoM" at bounding box center [283, 341] width 21 height 10
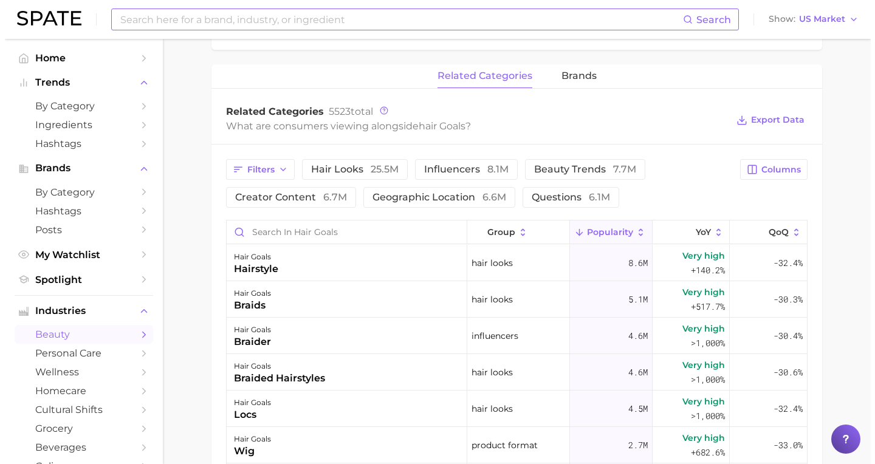
scroll to position [535, 0]
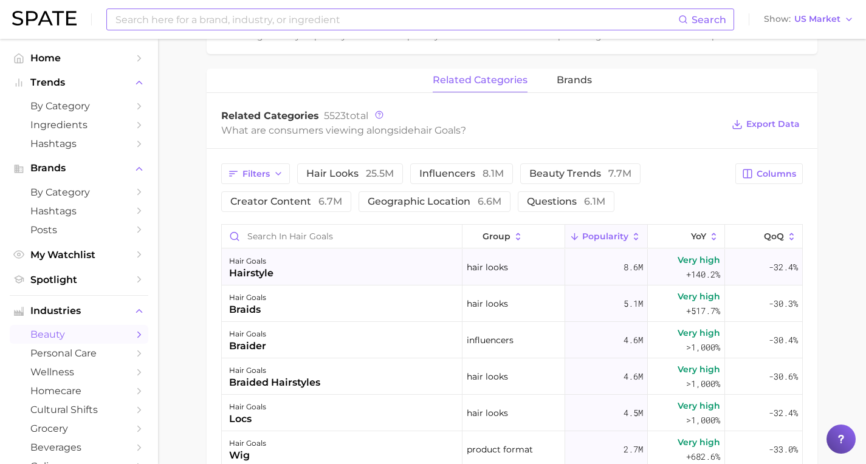
click at [538, 272] on div "hair looks" at bounding box center [514, 267] width 103 height 36
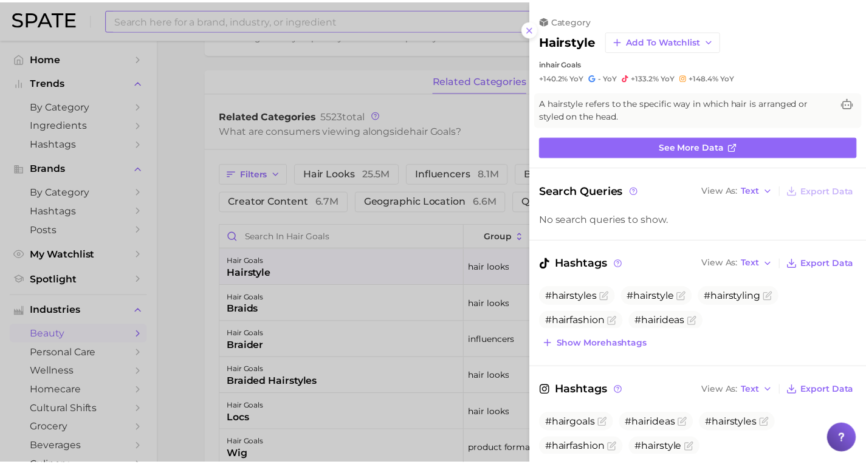
scroll to position [0, 0]
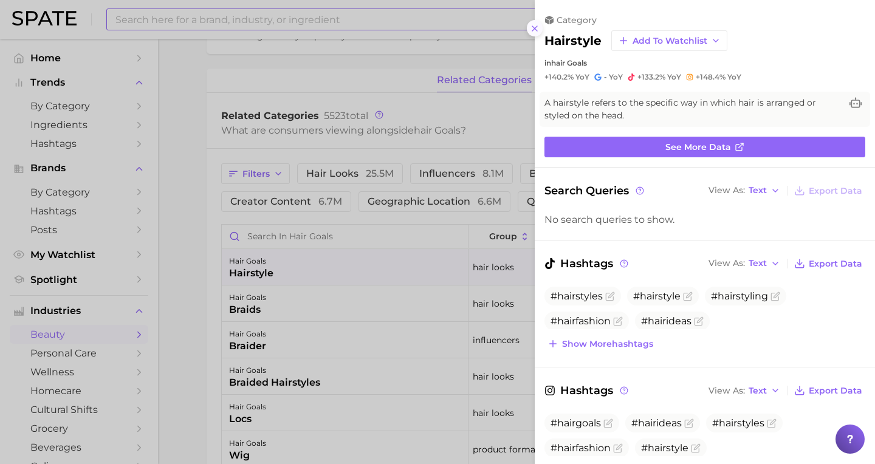
click at [534, 26] on line at bounding box center [534, 28] width 5 height 5
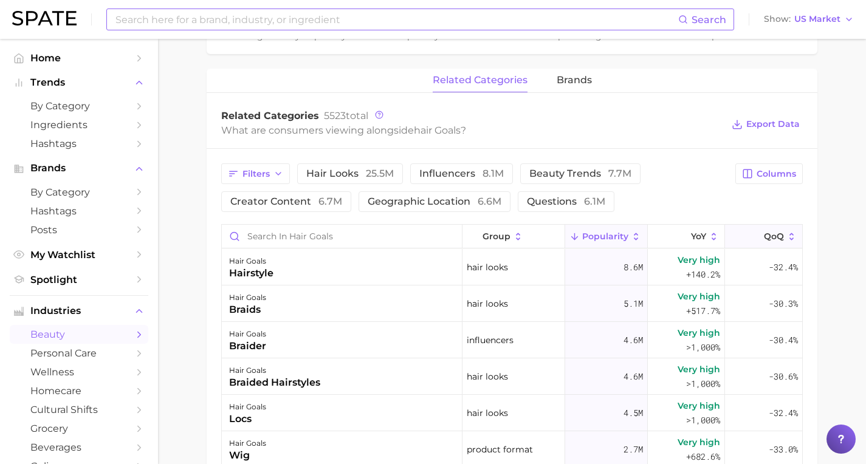
click at [767, 240] on span "QoQ" at bounding box center [774, 237] width 20 height 10
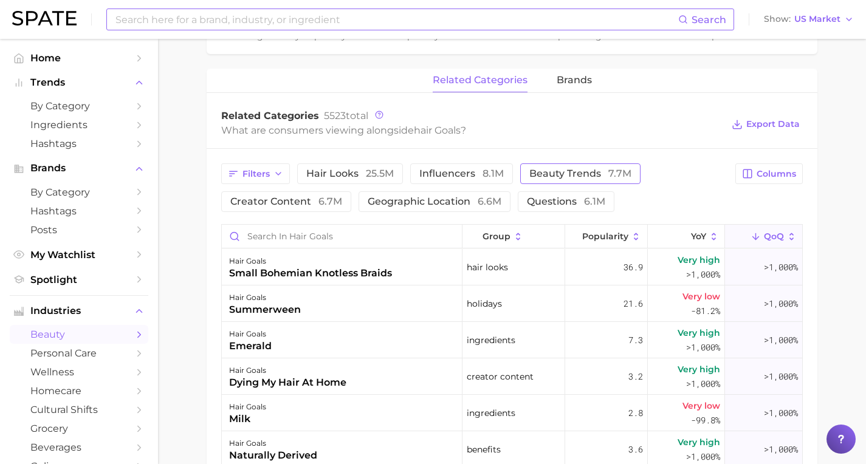
click at [546, 175] on span "beauty trends 7.7m" at bounding box center [580, 174] width 102 height 10
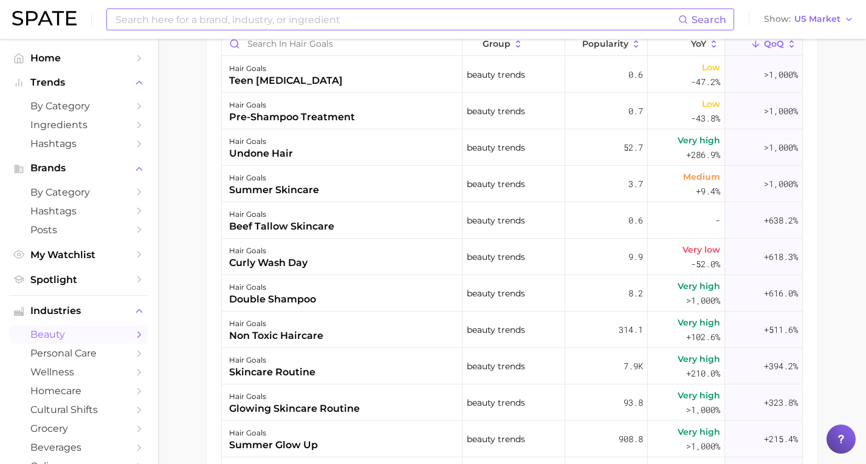
scroll to position [732, 0]
